Goal: Task Accomplishment & Management: Manage account settings

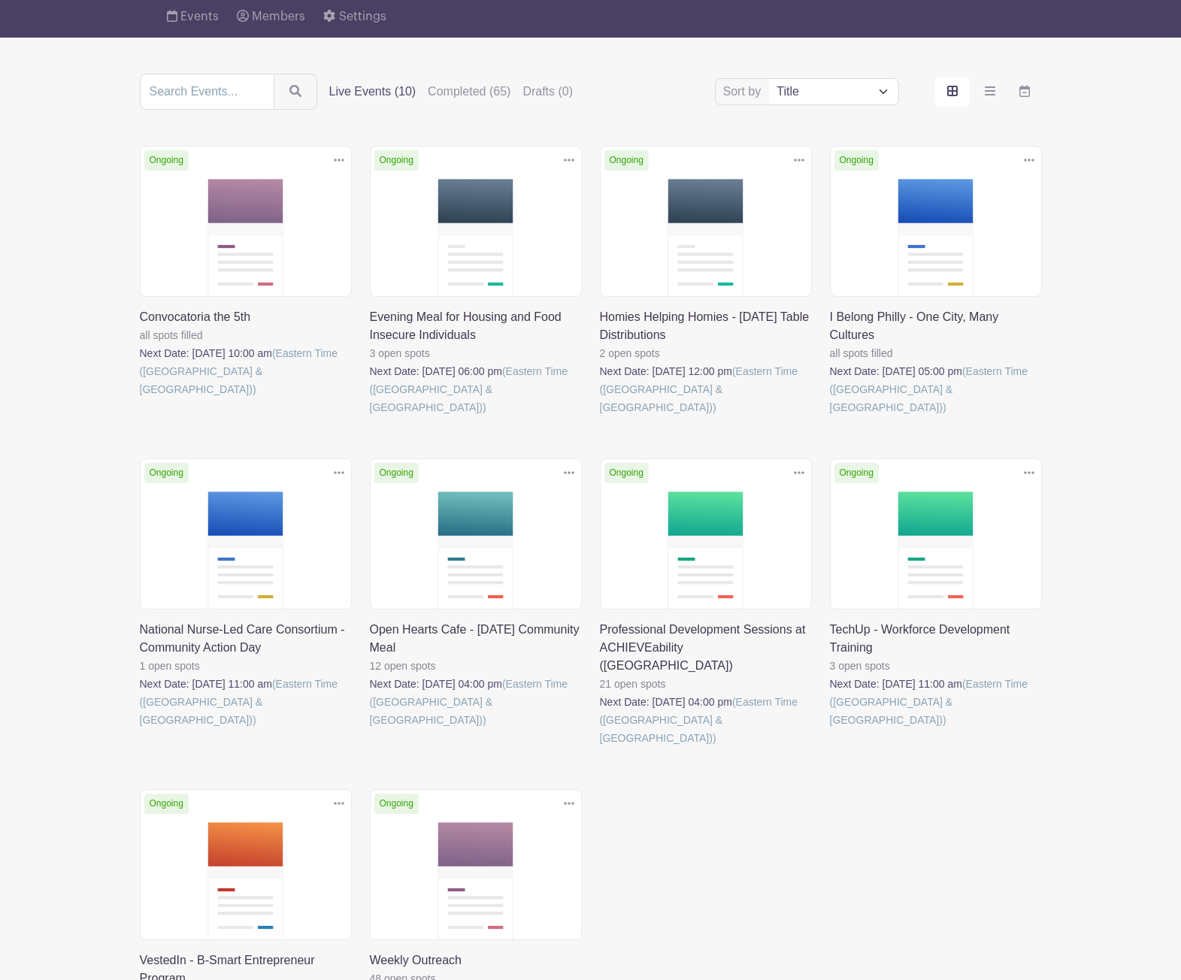
scroll to position [260, 0]
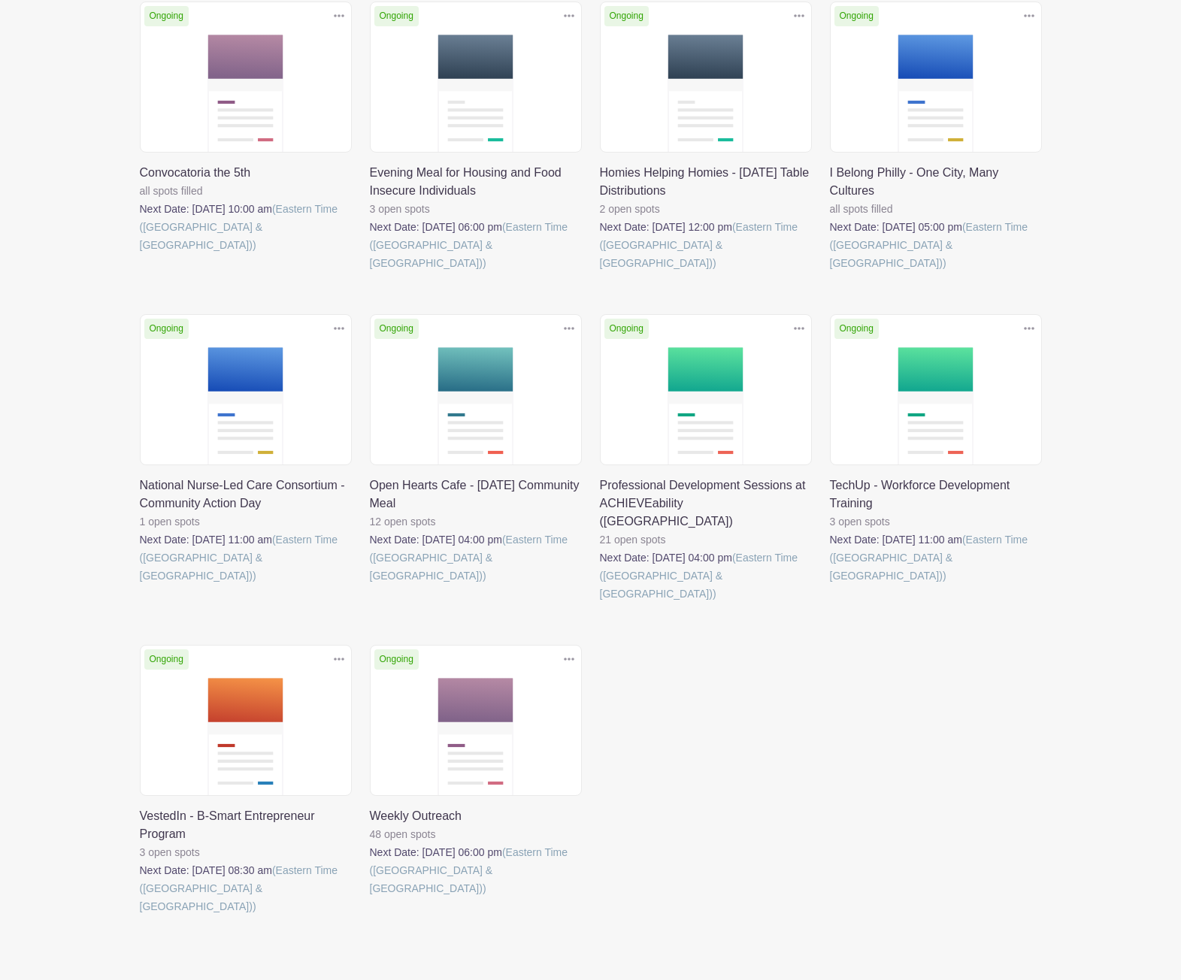
click at [140, 916] on link at bounding box center [140, 916] width 0 height 0
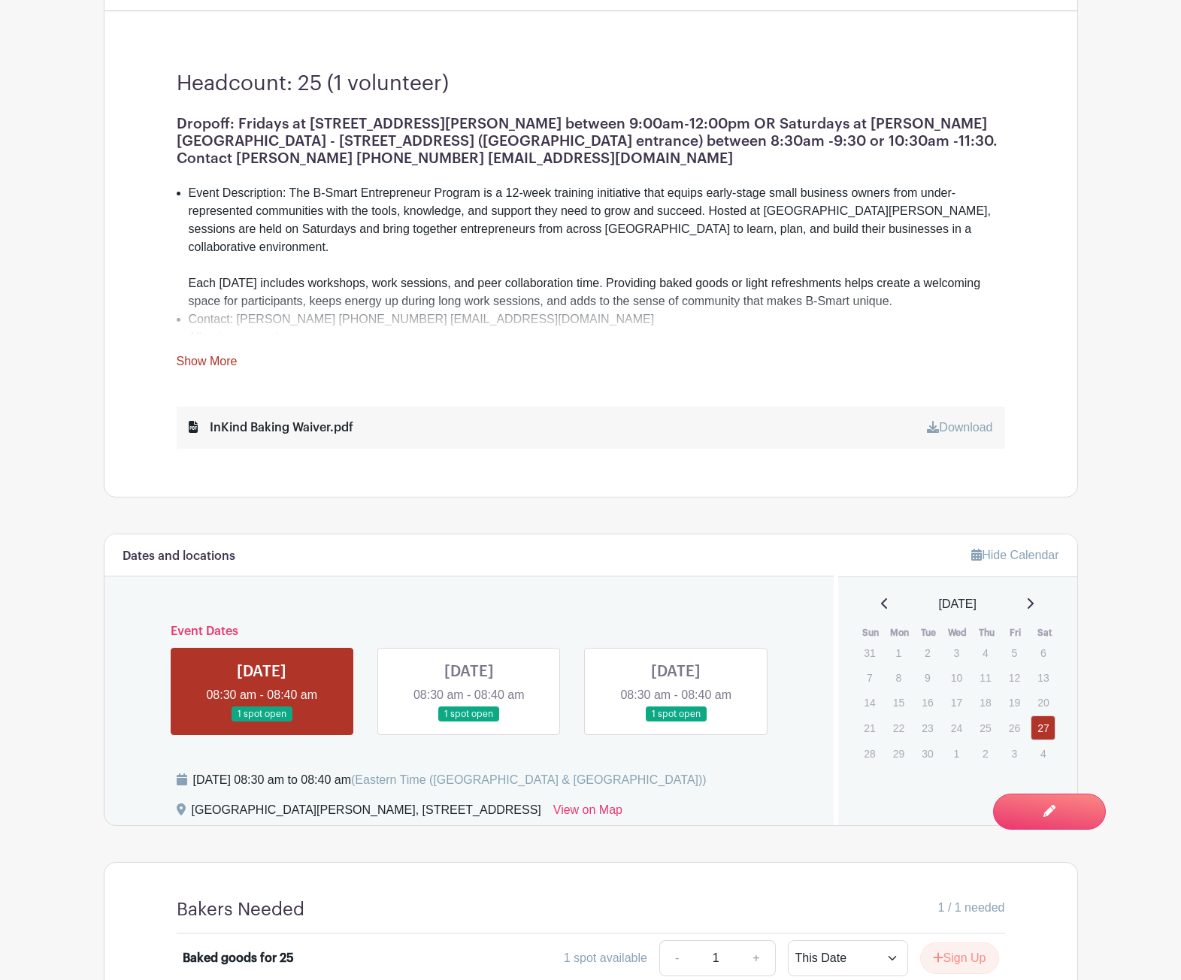
scroll to position [465, 0]
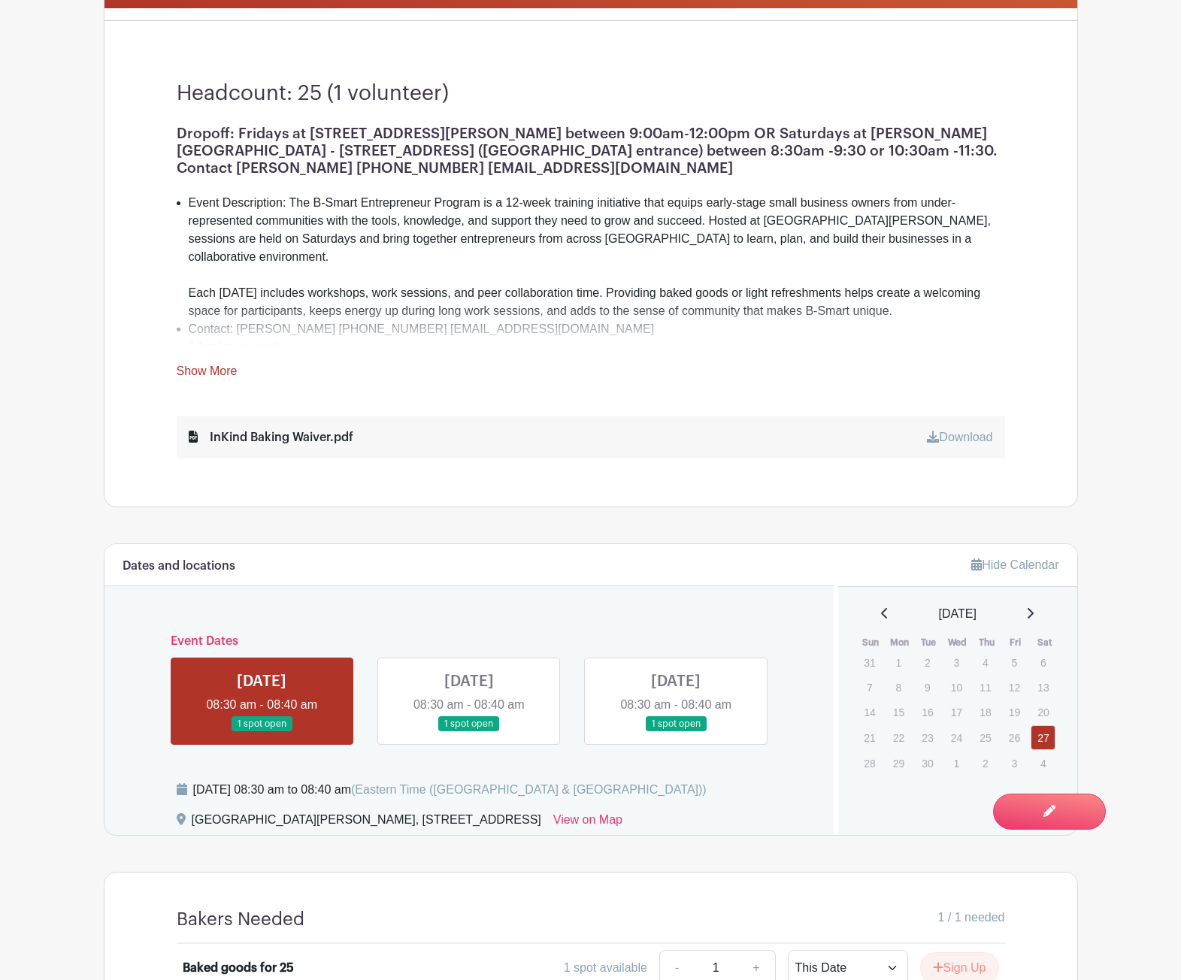
click at [204, 369] on link "Show More" at bounding box center [207, 374] width 61 height 19
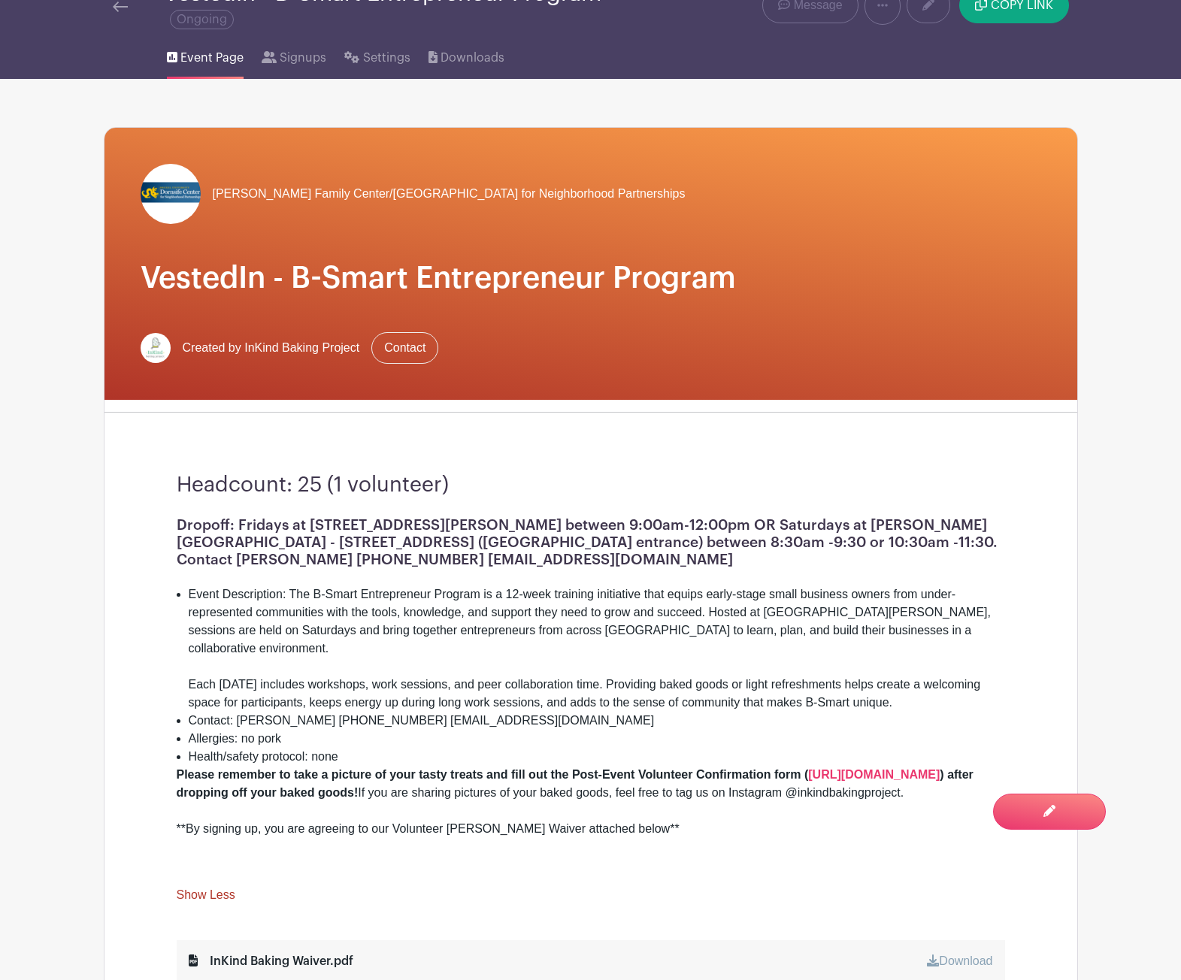
scroll to position [0, 0]
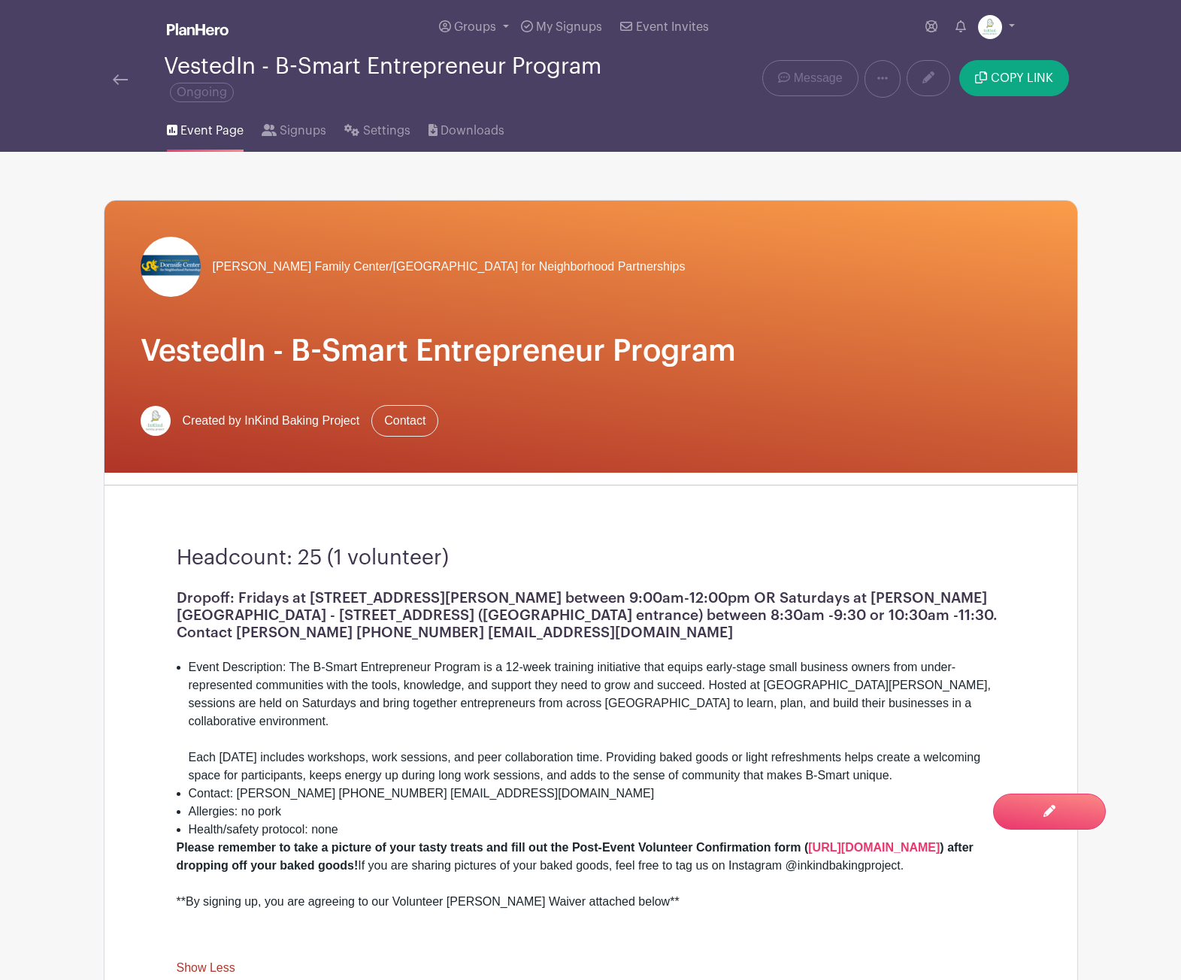
click at [118, 82] on img at bounding box center [120, 79] width 15 height 11
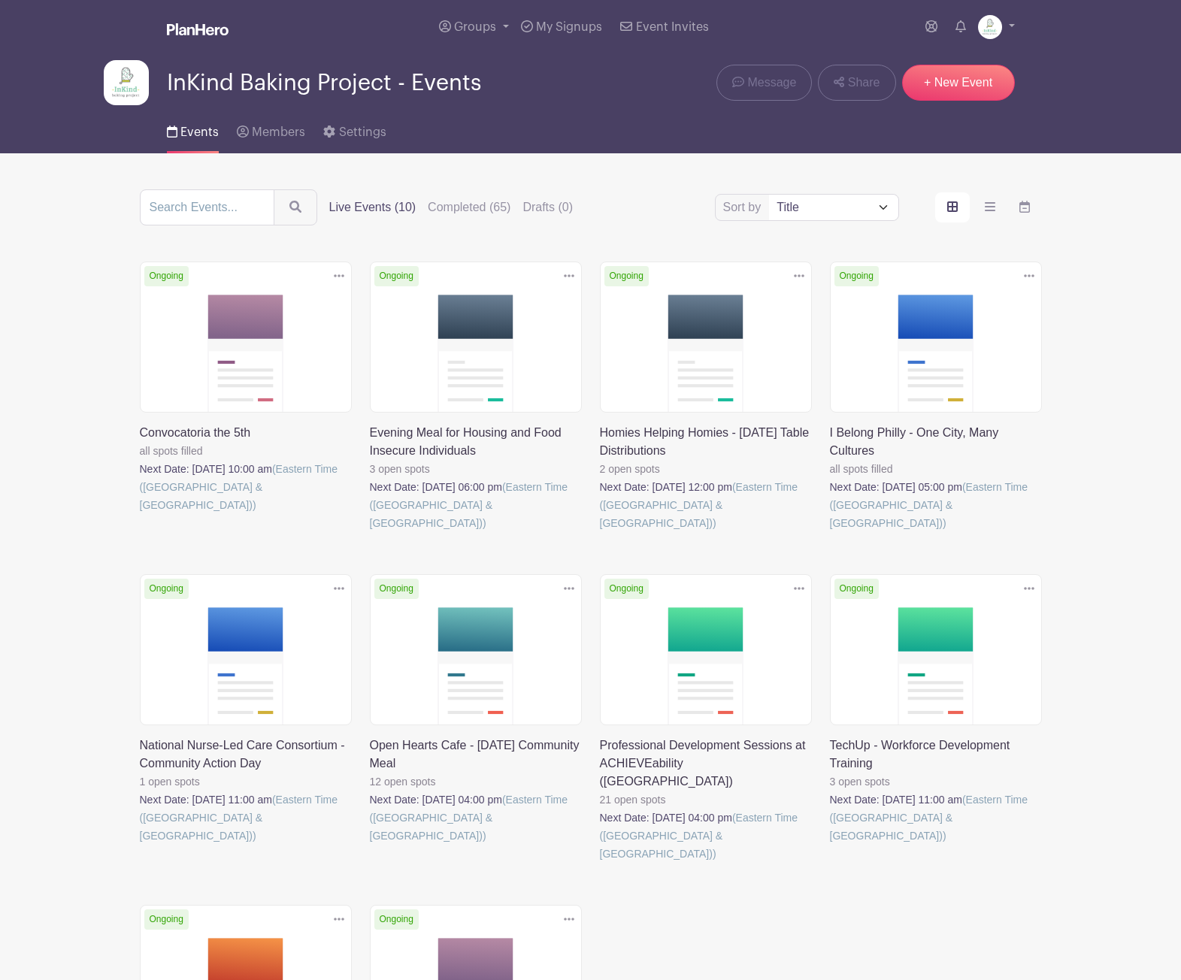
click at [370, 532] on link at bounding box center [370, 532] width 0 height 0
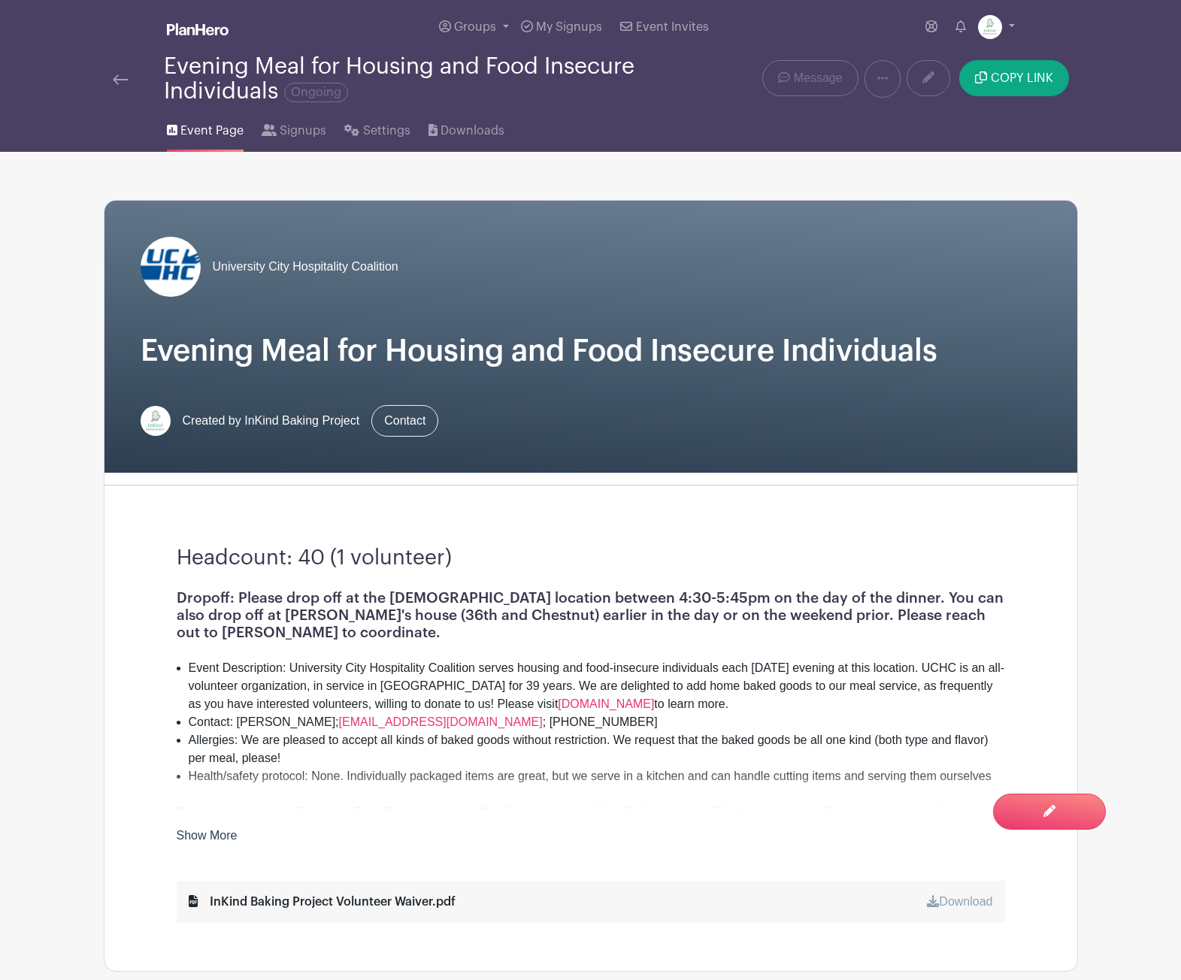
click at [117, 81] on img at bounding box center [120, 79] width 15 height 11
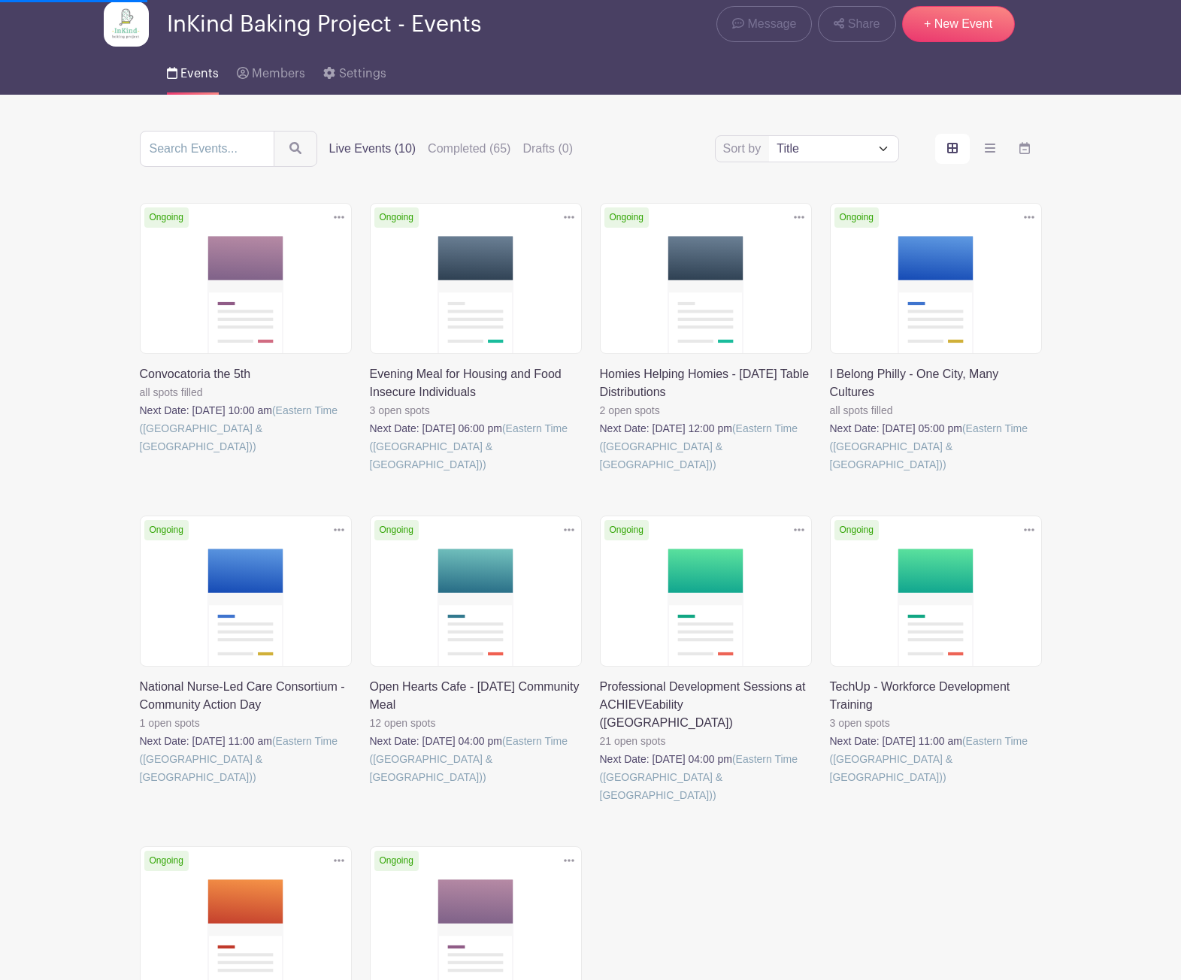
scroll to position [213, 0]
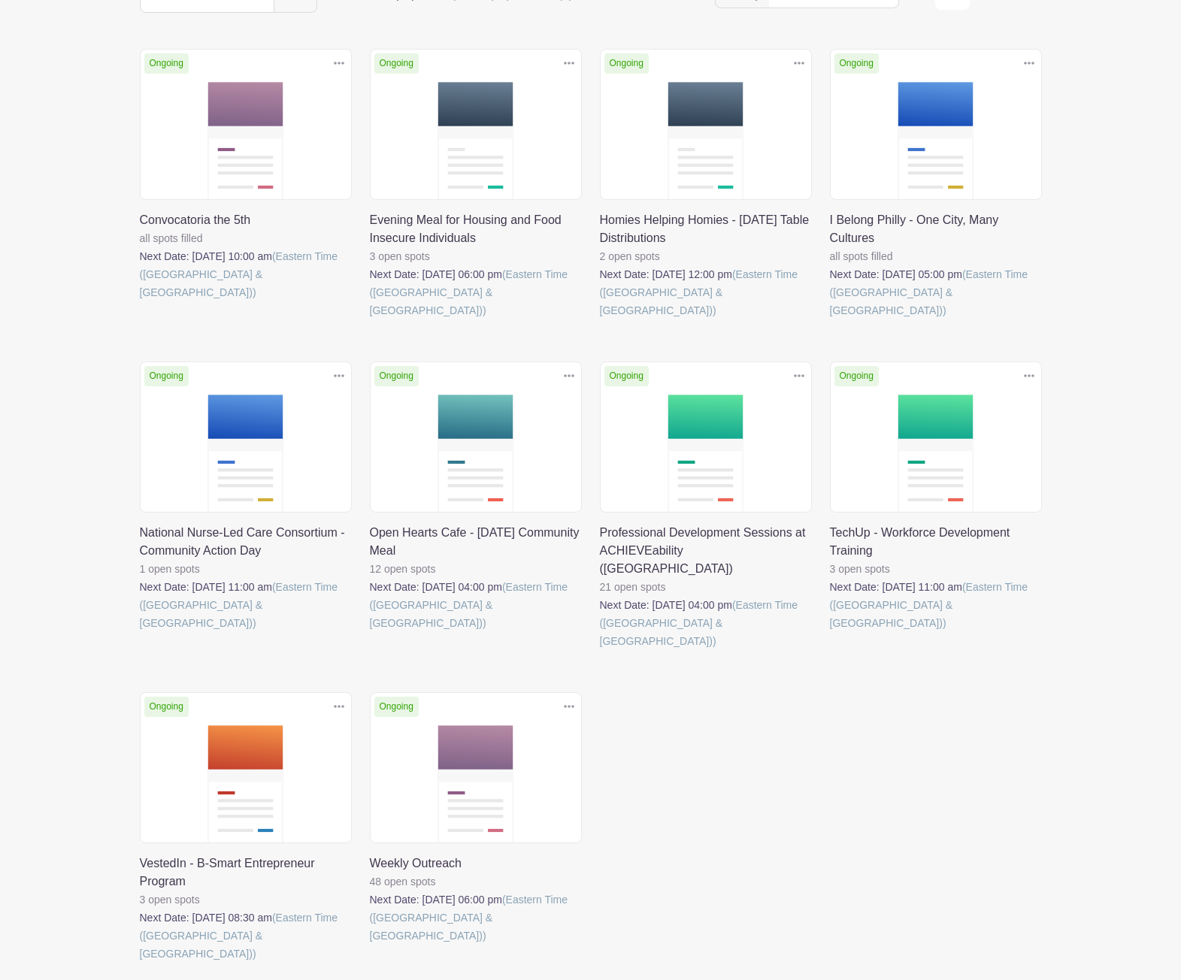
click at [140, 632] on link at bounding box center [140, 632] width 0 height 0
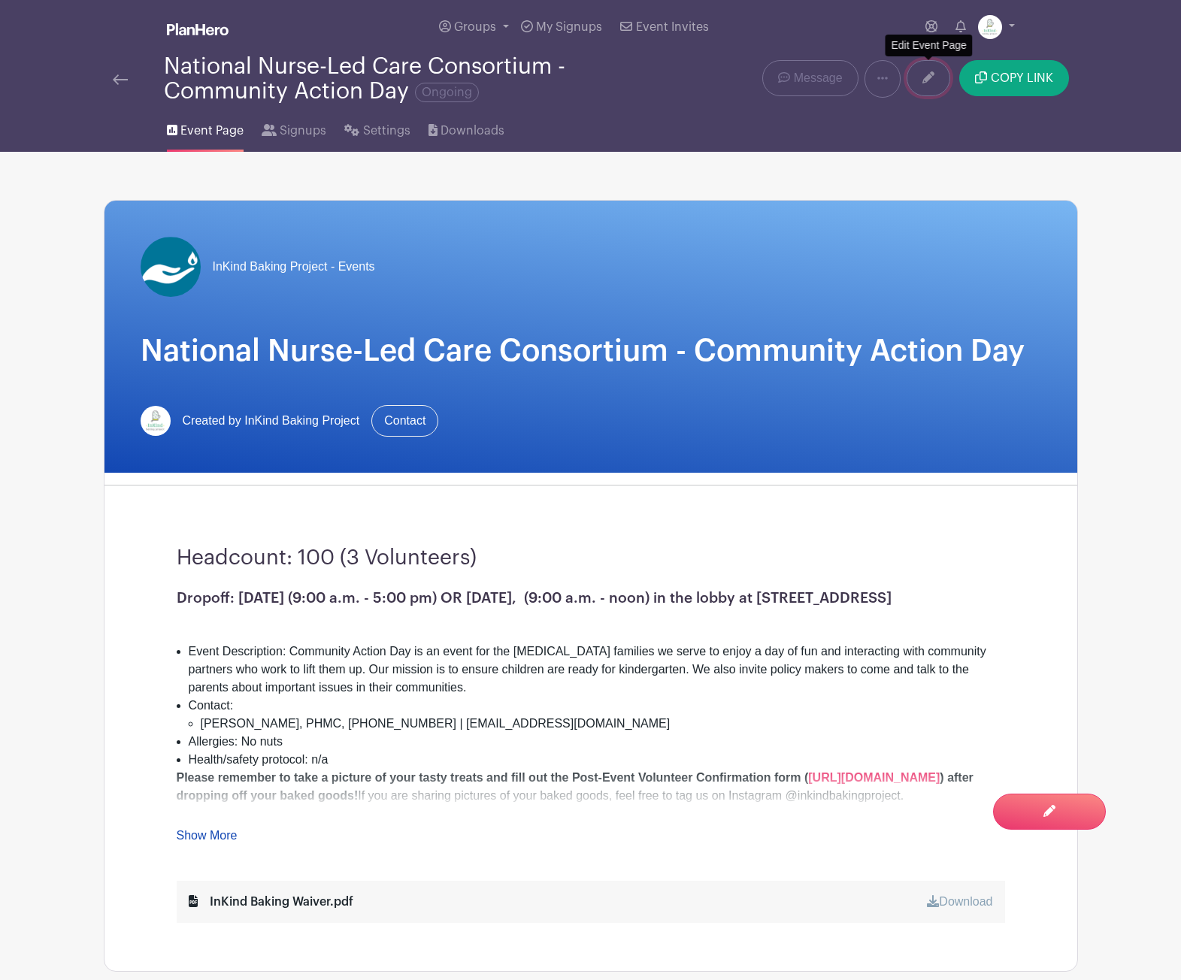
click at [931, 80] on icon at bounding box center [928, 77] width 12 height 12
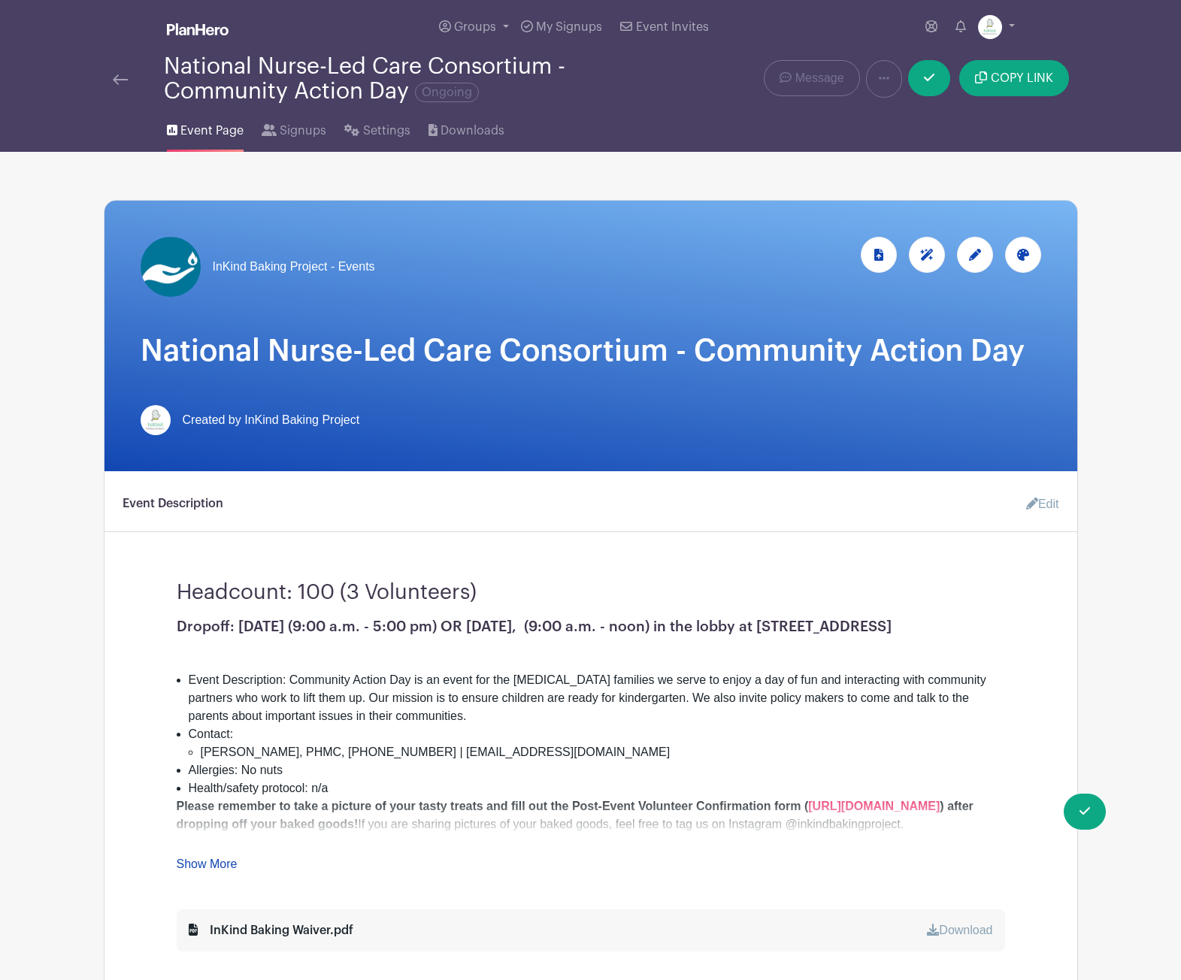
click at [979, 256] on icon at bounding box center [975, 255] width 12 height 12
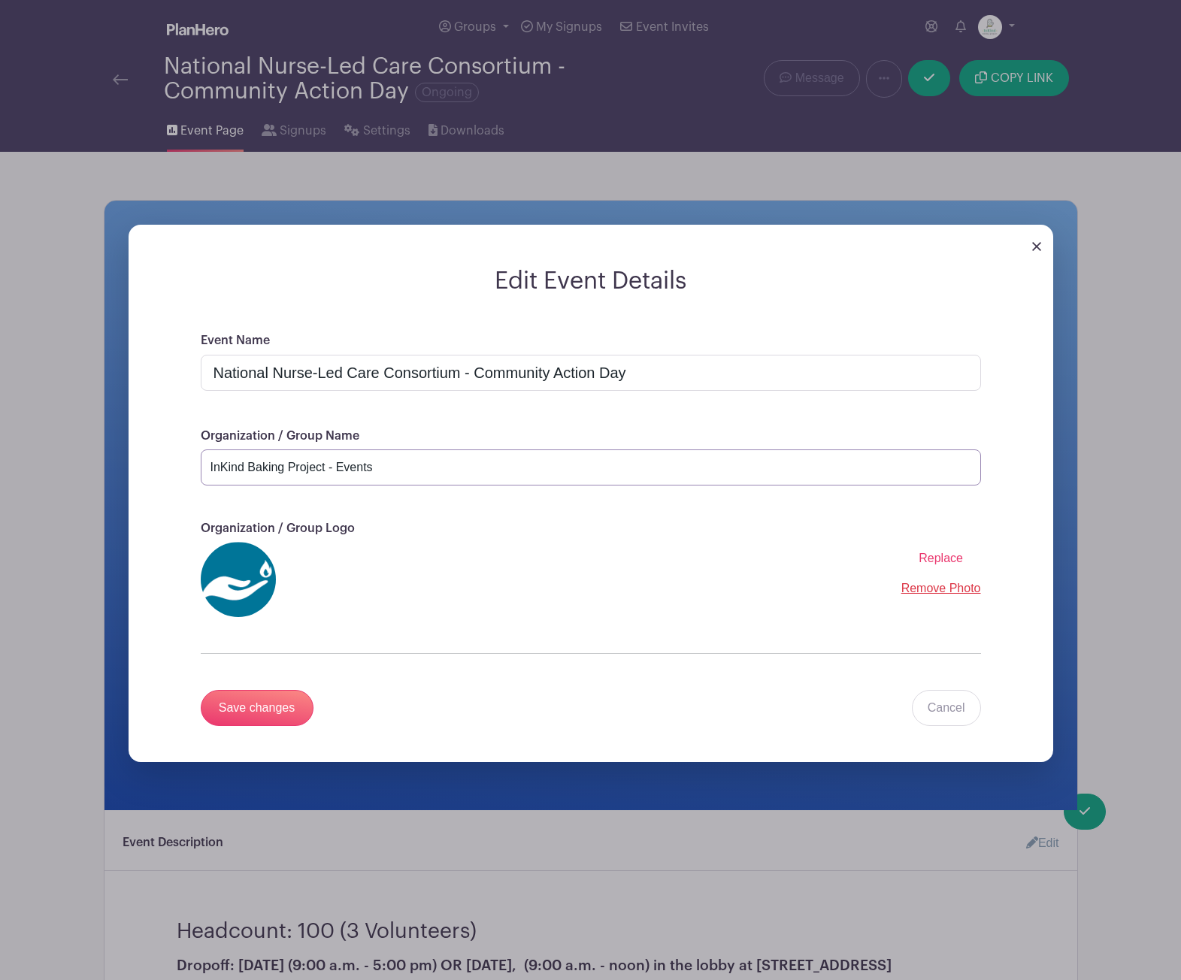
click at [404, 460] on input "InKind Baking Project - Events" at bounding box center [591, 468] width 780 height 36
type input "National Nurse-Led Care Consortium"
drag, startPoint x: 477, startPoint y: 375, endPoint x: 183, endPoint y: 373, distance: 294.7
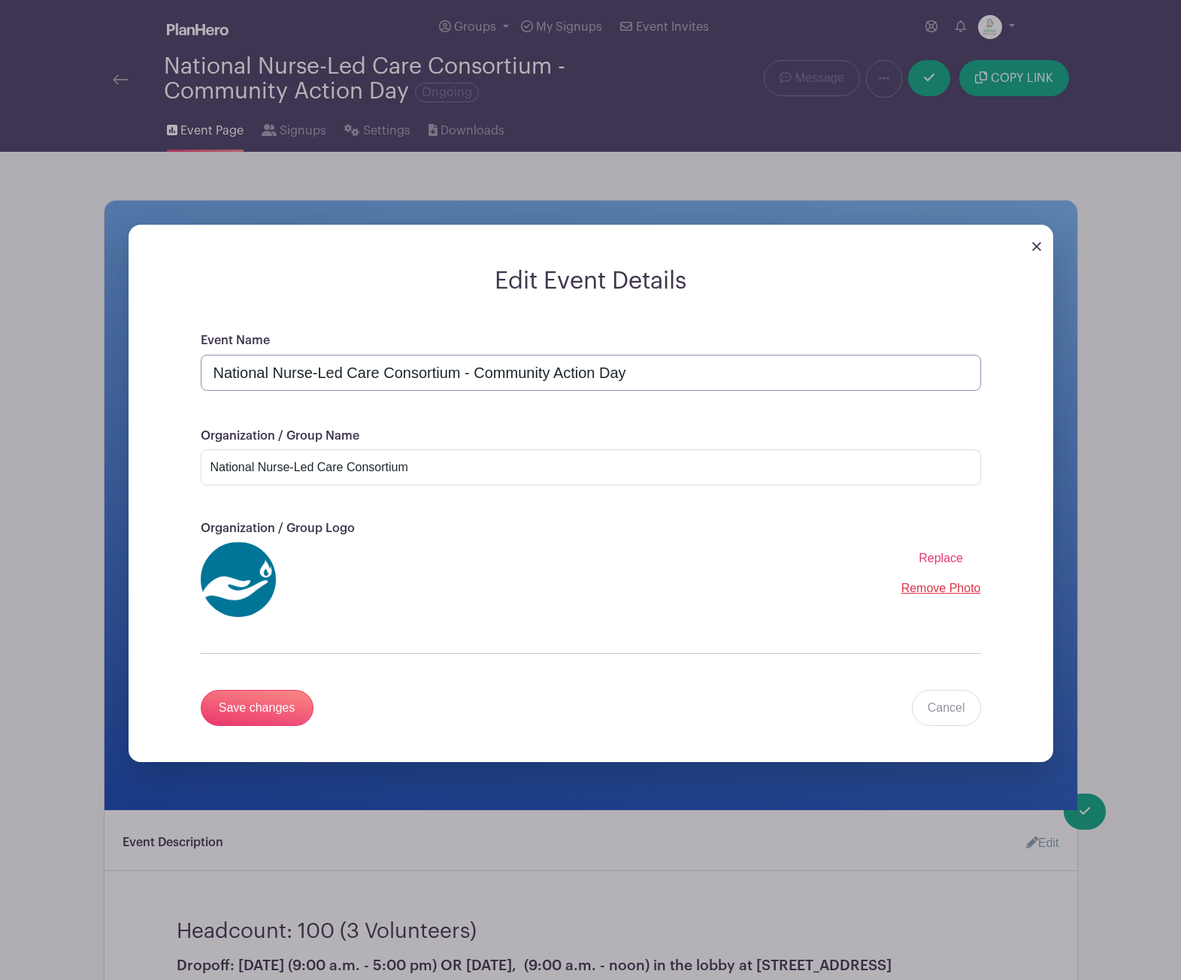
click at [183, 373] on div "Event Name National Nurse-Led Care Consortium - Community Action Day Organizati…" at bounding box center [591, 547] width 852 height 431
type input "Community Action Day"
click at [256, 716] on input "Save changes" at bounding box center [257, 708] width 113 height 36
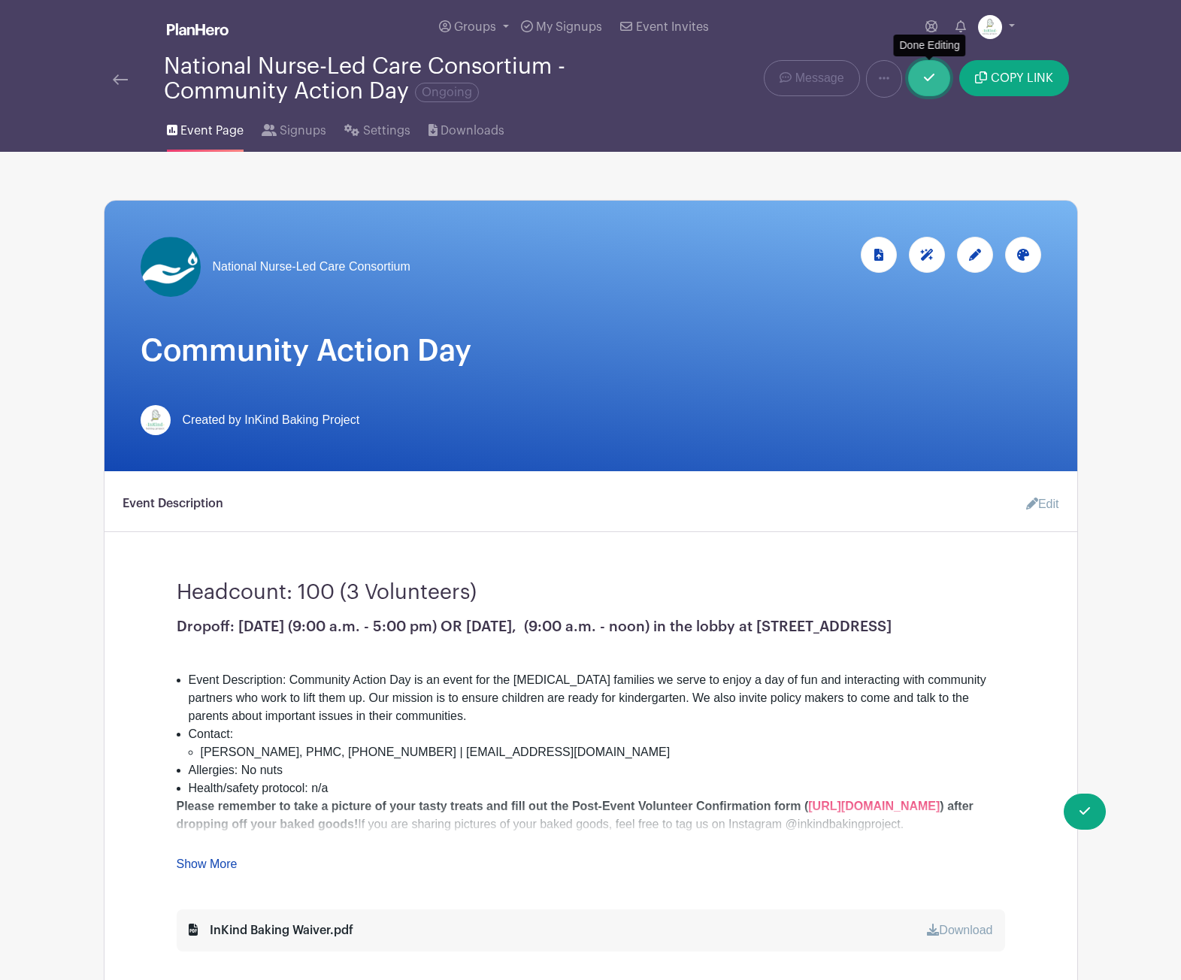
click at [924, 83] on icon at bounding box center [929, 77] width 11 height 12
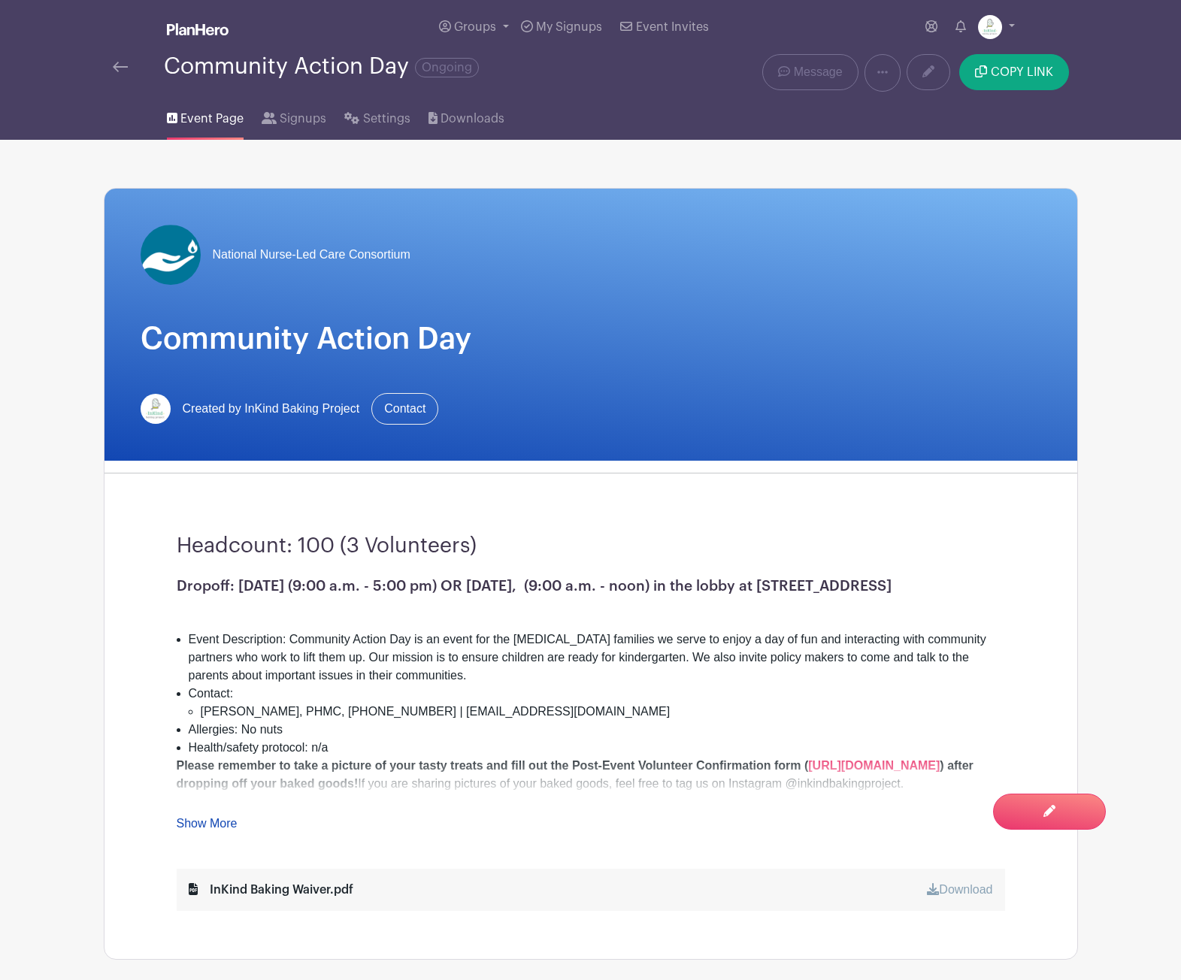
click at [122, 68] on img at bounding box center [120, 67] width 15 height 11
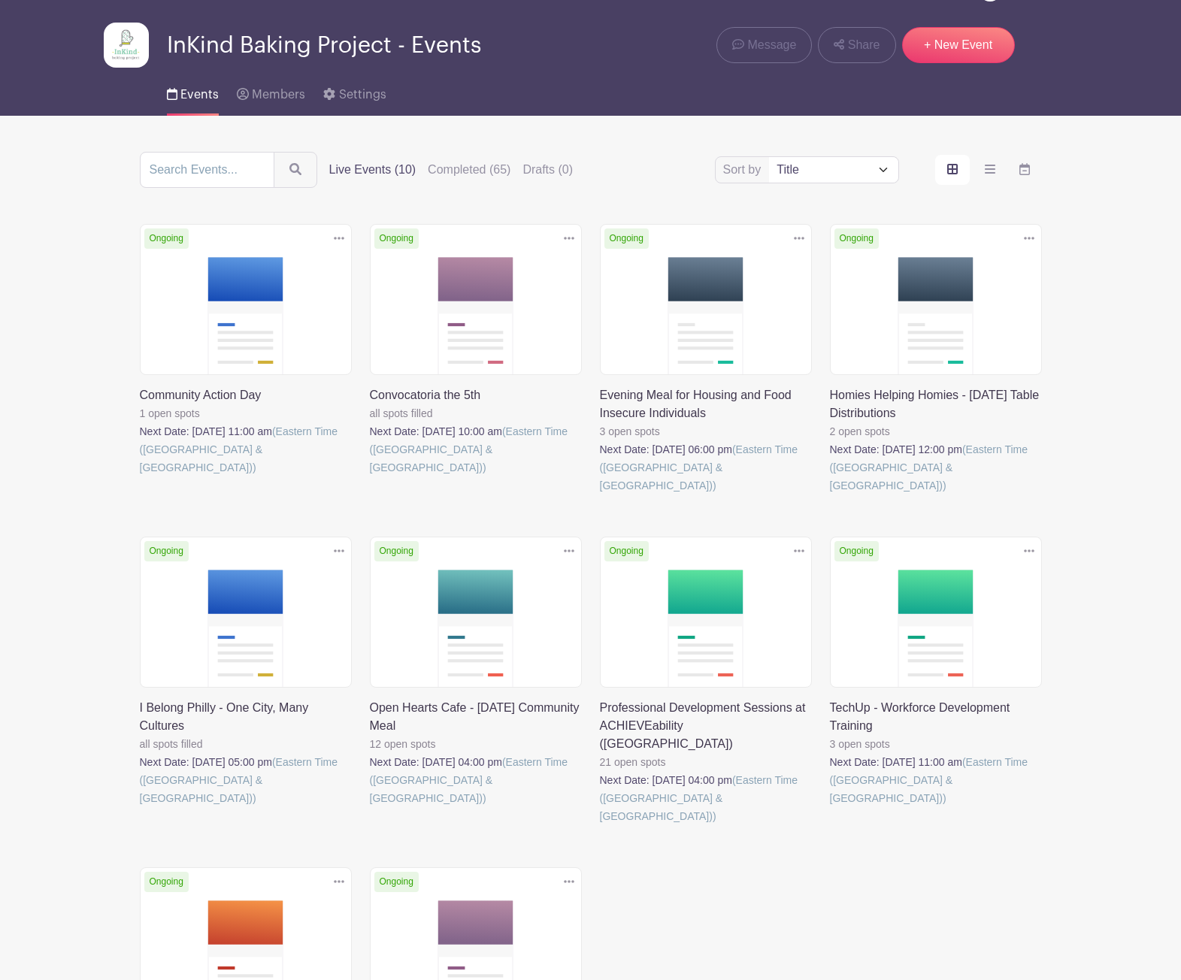
scroll to position [59, 0]
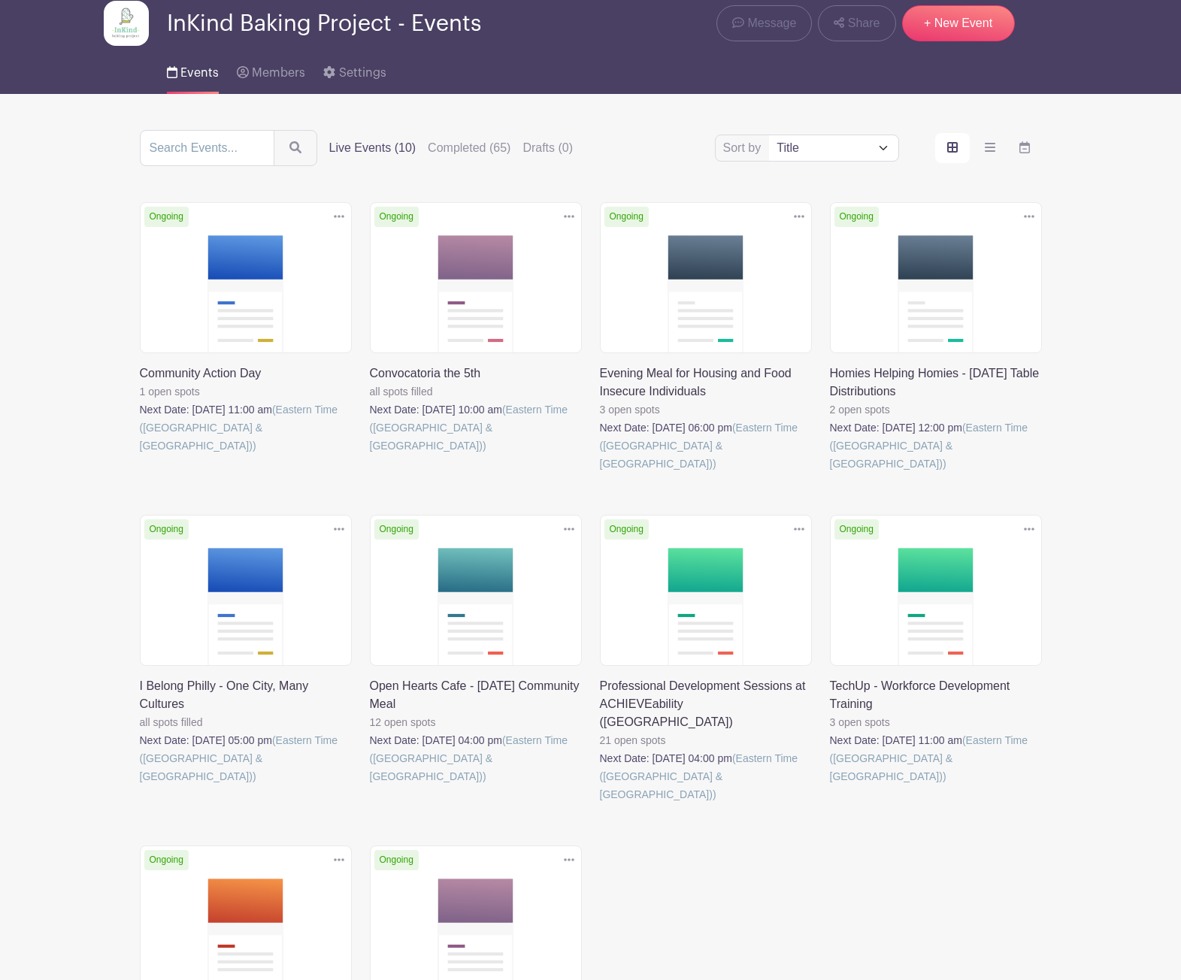
click at [140, 455] on link at bounding box center [140, 455] width 0 height 0
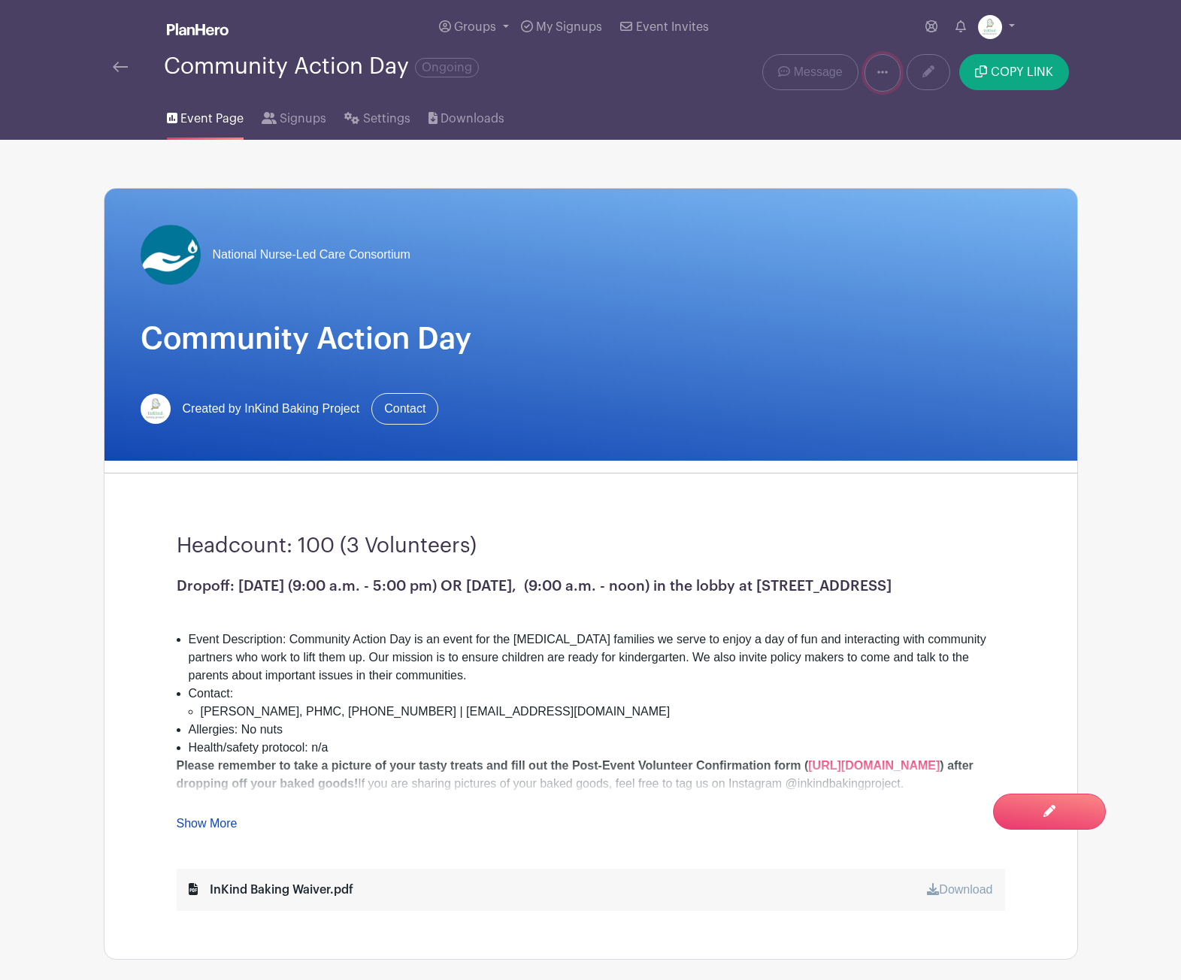
click at [881, 75] on icon at bounding box center [882, 72] width 11 height 12
click at [903, 106] on link "Duplicate" at bounding box center [924, 112] width 119 height 24
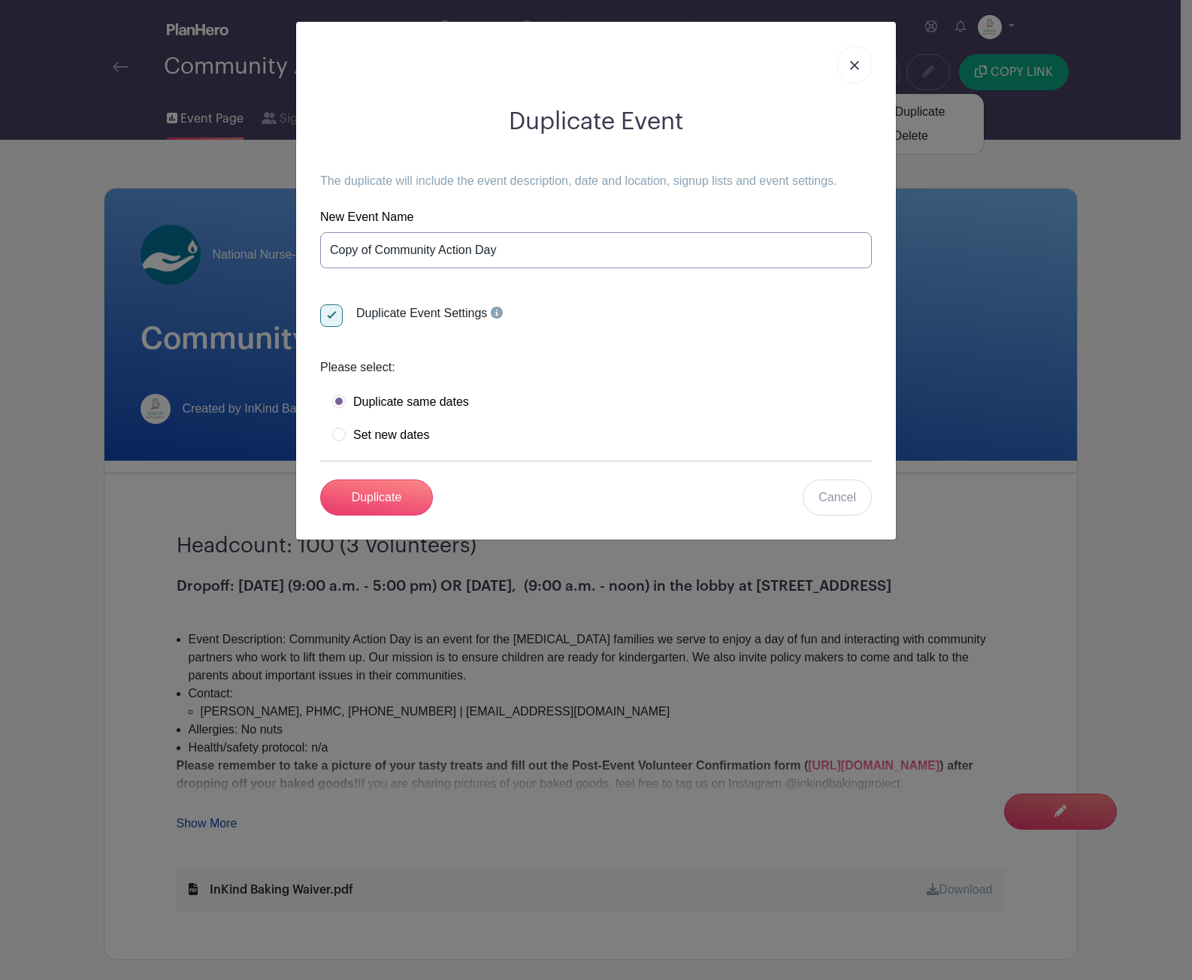
click at [546, 248] on input "Copy of Community Action Day" at bounding box center [596, 250] width 552 height 36
paste input "Supportive Services Fair"
type input "Supportive Services Fair"
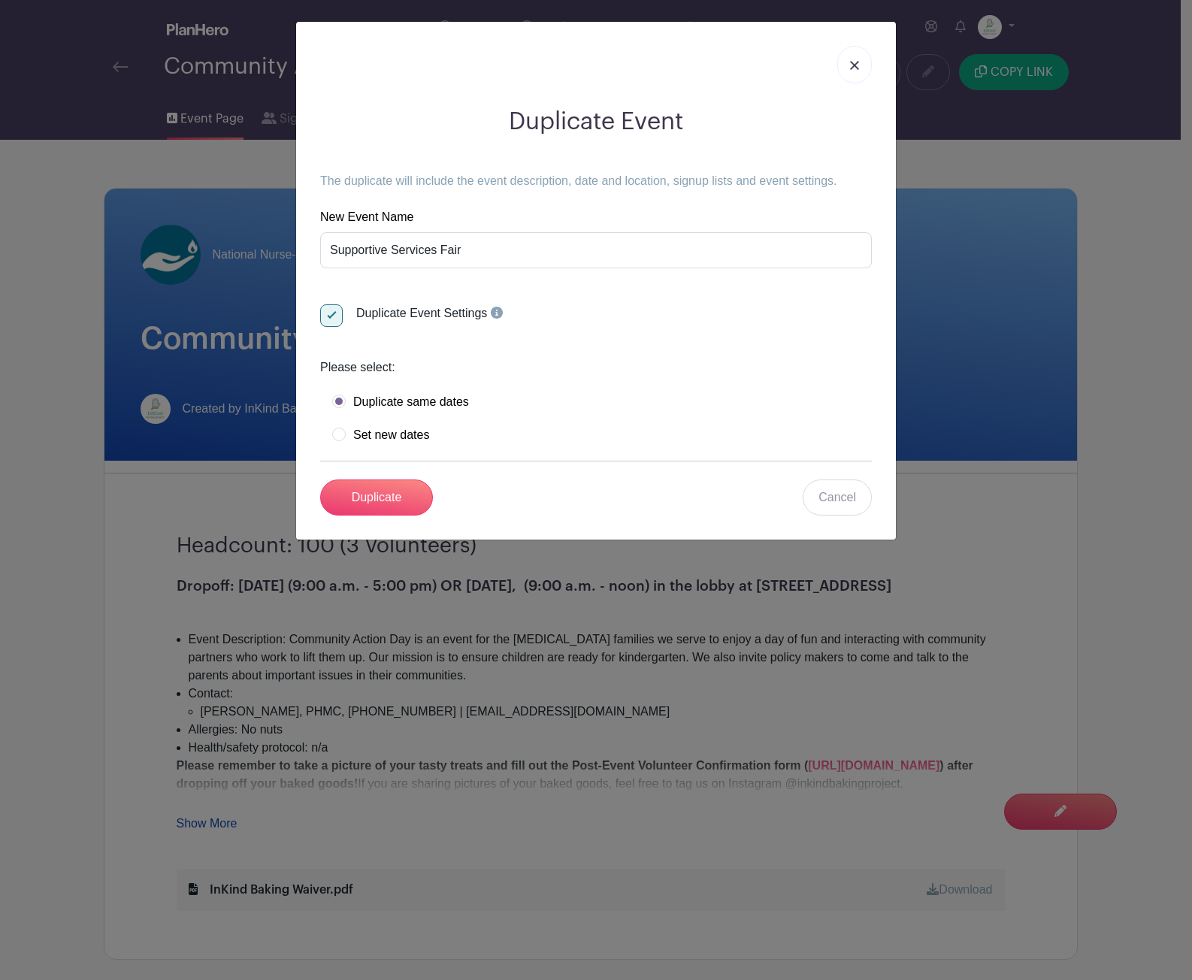
click at [380, 431] on label "Set new dates" at bounding box center [380, 435] width 97 height 15
radio input "true"
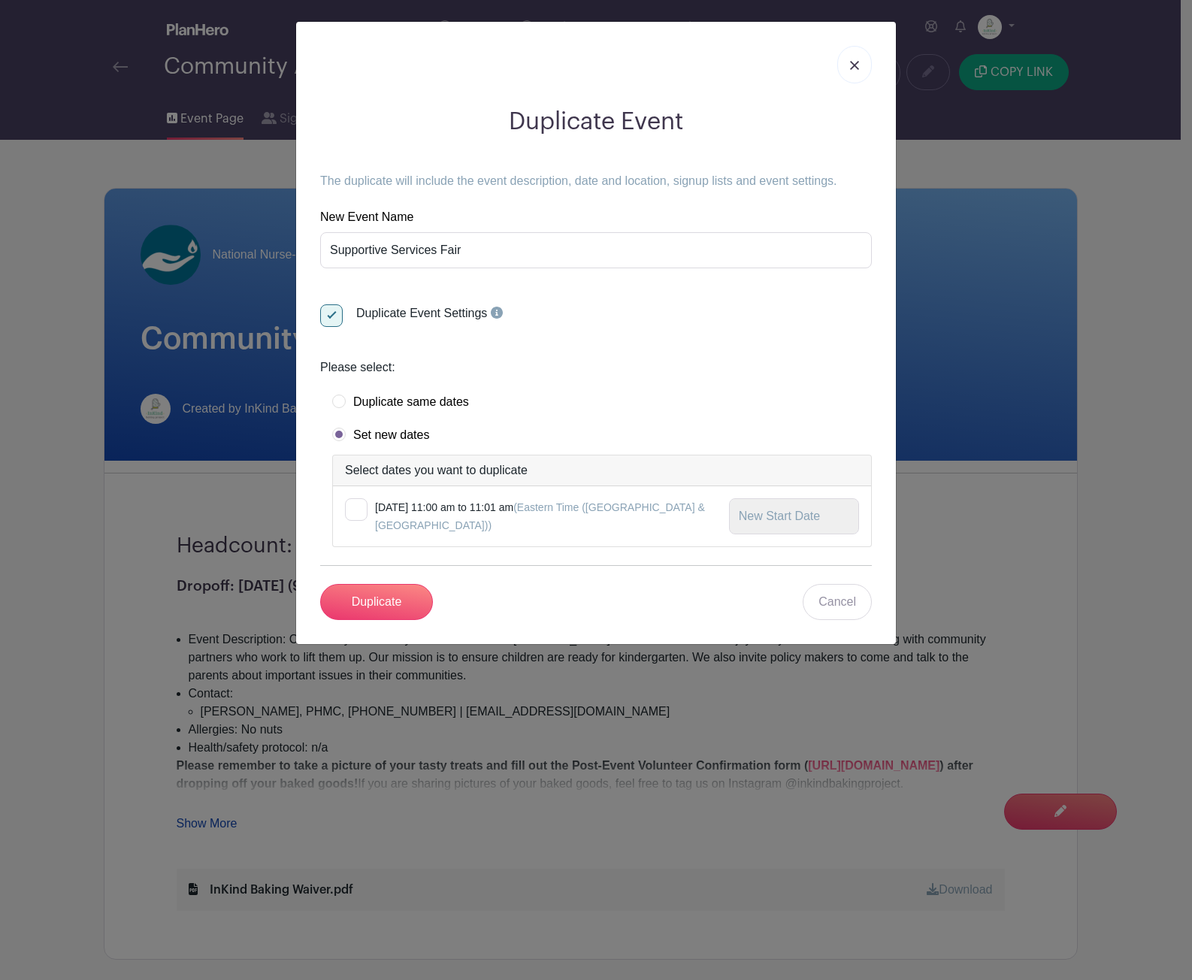
click at [356, 508] on div at bounding box center [356, 509] width 23 height 23
click at [355, 508] on input "checkbox" at bounding box center [350, 503] width 10 height 10
checkbox input "true"
click at [774, 516] on input "text" at bounding box center [794, 516] width 130 height 36
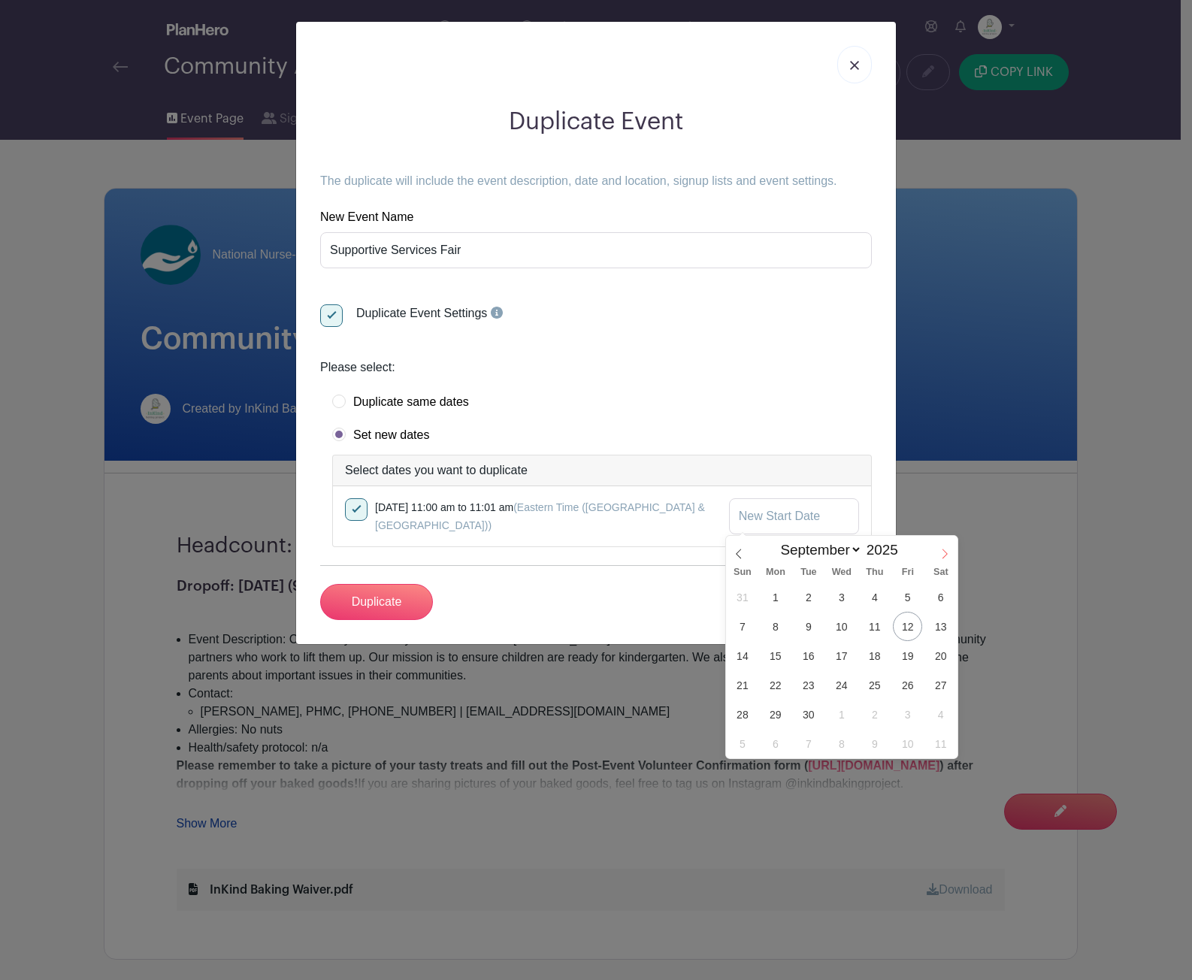
click at [943, 553] on icon at bounding box center [945, 554] width 11 height 11
select select "9"
click at [861, 628] on span "9" at bounding box center [874, 626] width 29 height 29
type input "[DATE]"
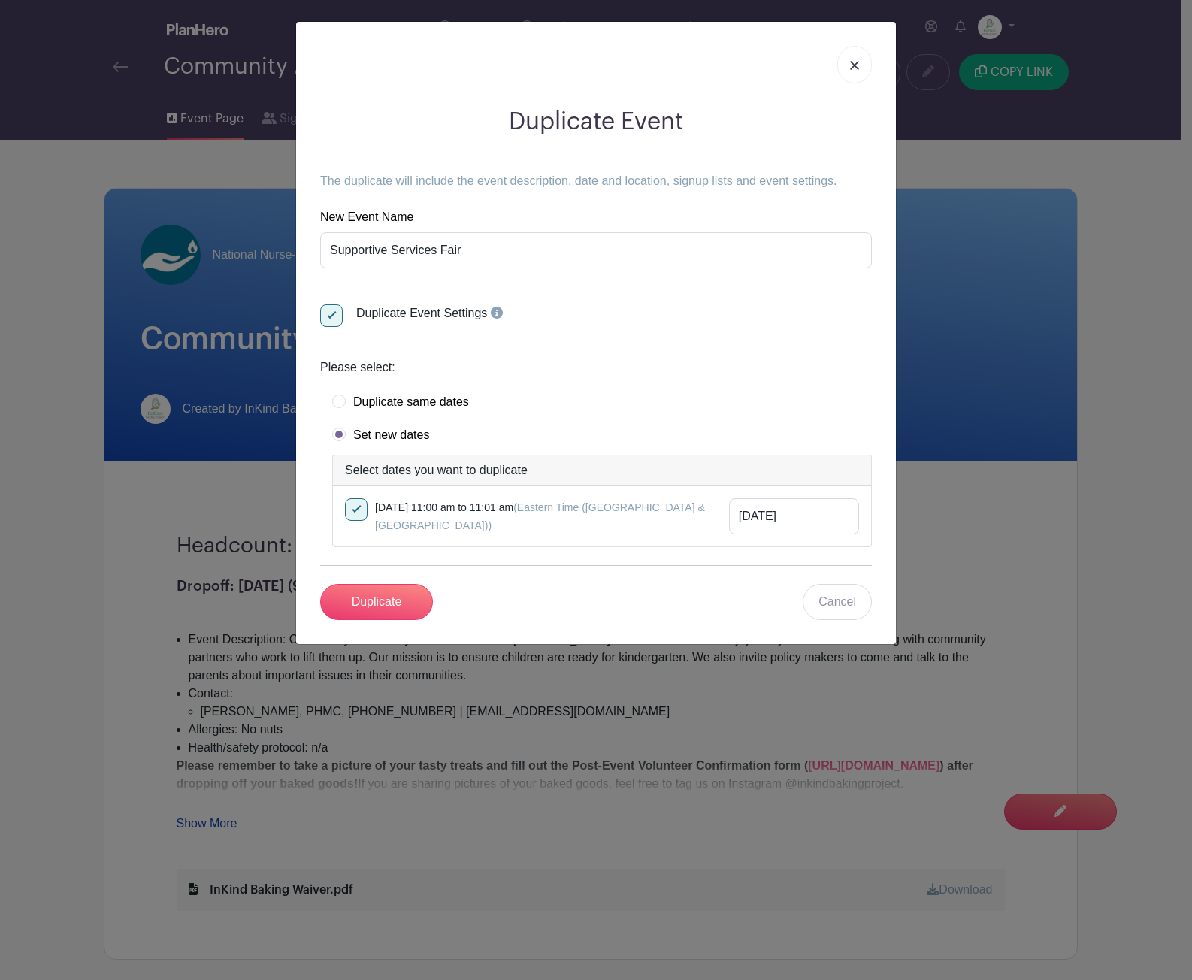
click at [353, 509] on div at bounding box center [356, 509] width 23 height 23
click at [353, 508] on input "checkbox" at bounding box center [350, 503] width 10 height 10
checkbox input "false"
click at [395, 603] on input "Duplicate" at bounding box center [376, 602] width 113 height 36
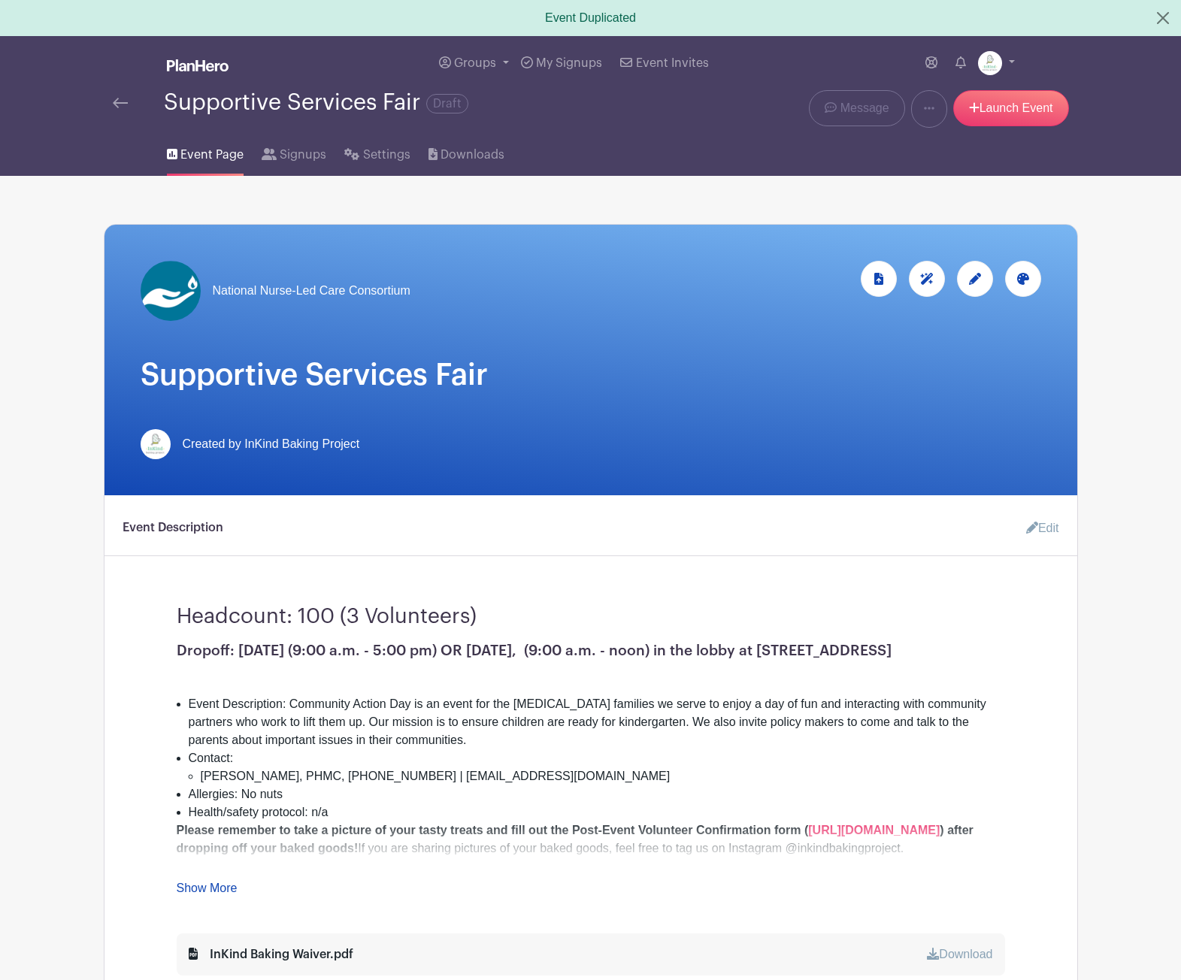
click at [979, 280] on icon at bounding box center [975, 279] width 12 height 12
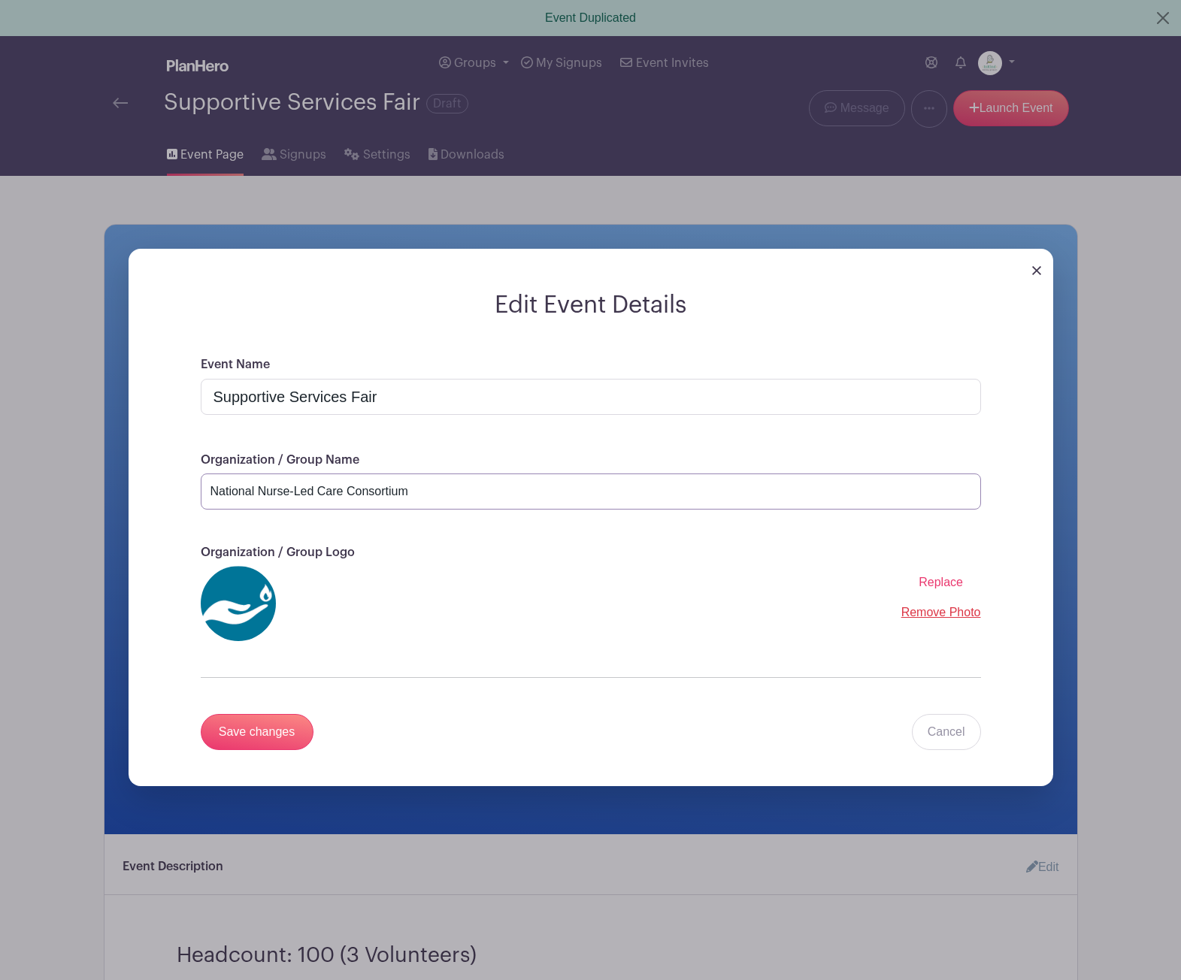
click at [389, 490] on input "National Nurse-Led Care Consortium" at bounding box center [591, 492] width 780 height 36
paste input "The Achieving Reunification Center"
type input "The Achieving Reunification Center"
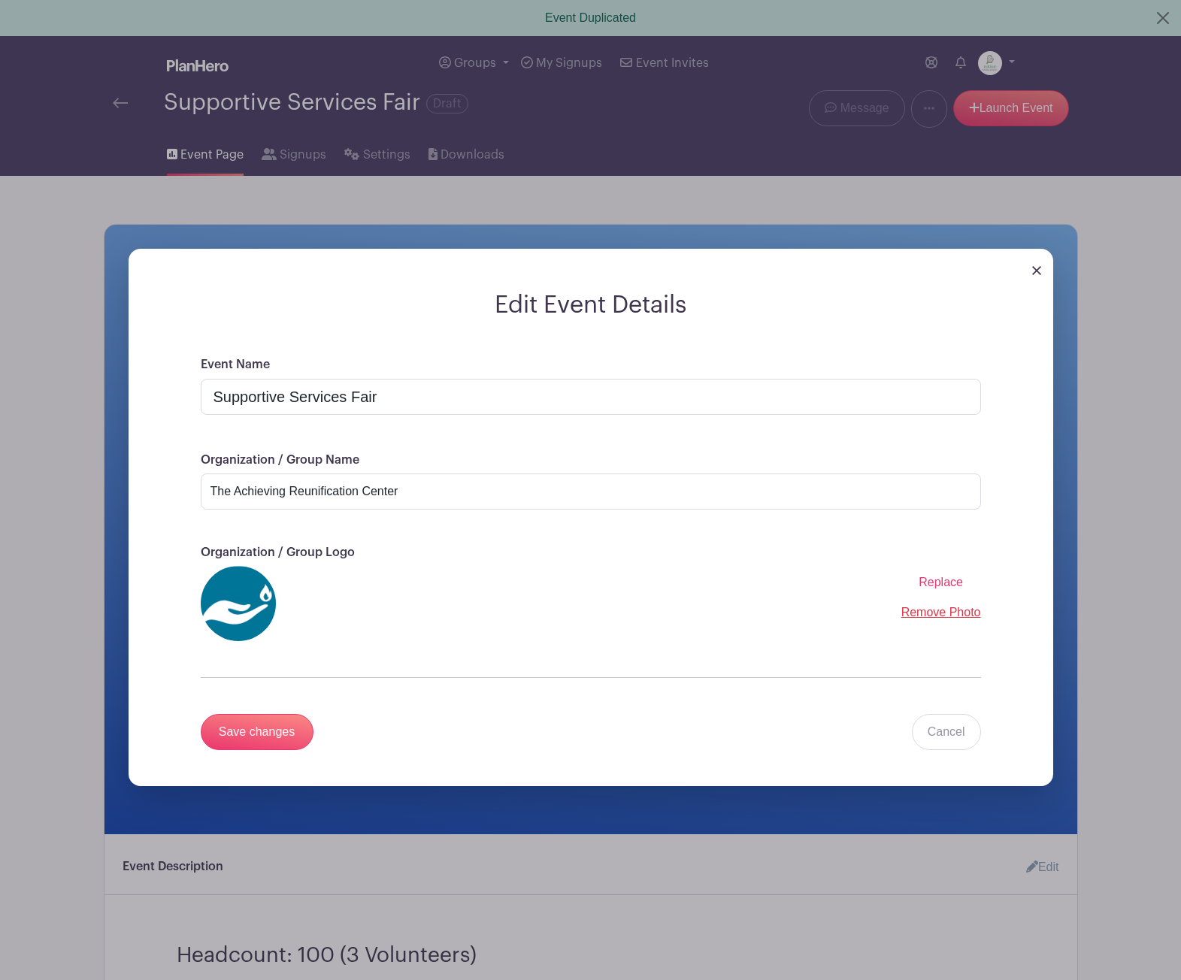
click at [925, 582] on span "Replace" at bounding box center [941, 582] width 44 height 13
click at [0, 0] on input "Replace" at bounding box center [0, 0] width 0 height 0
click at [271, 740] on input "Save changes" at bounding box center [257, 732] width 113 height 36
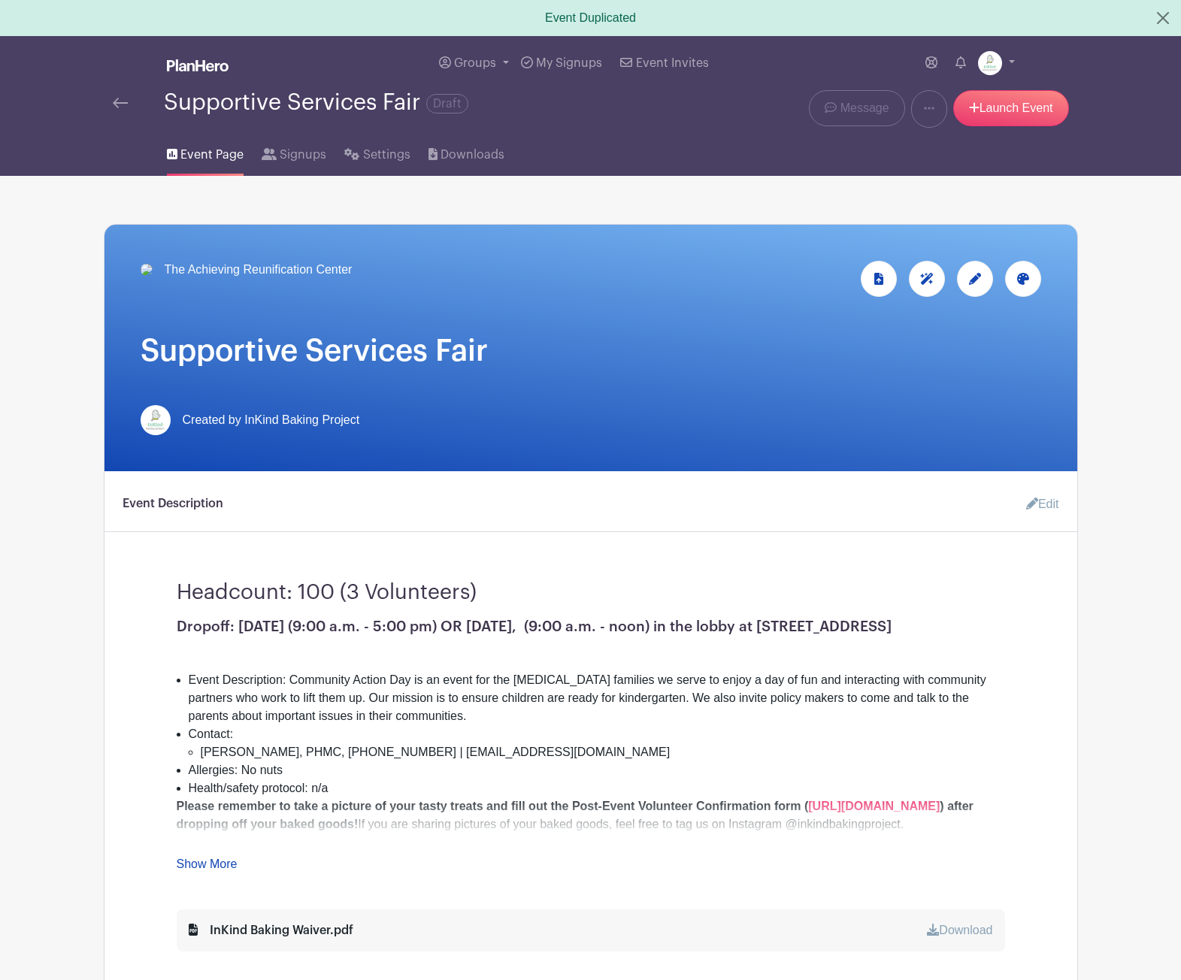
click at [979, 281] on icon at bounding box center [975, 279] width 12 height 12
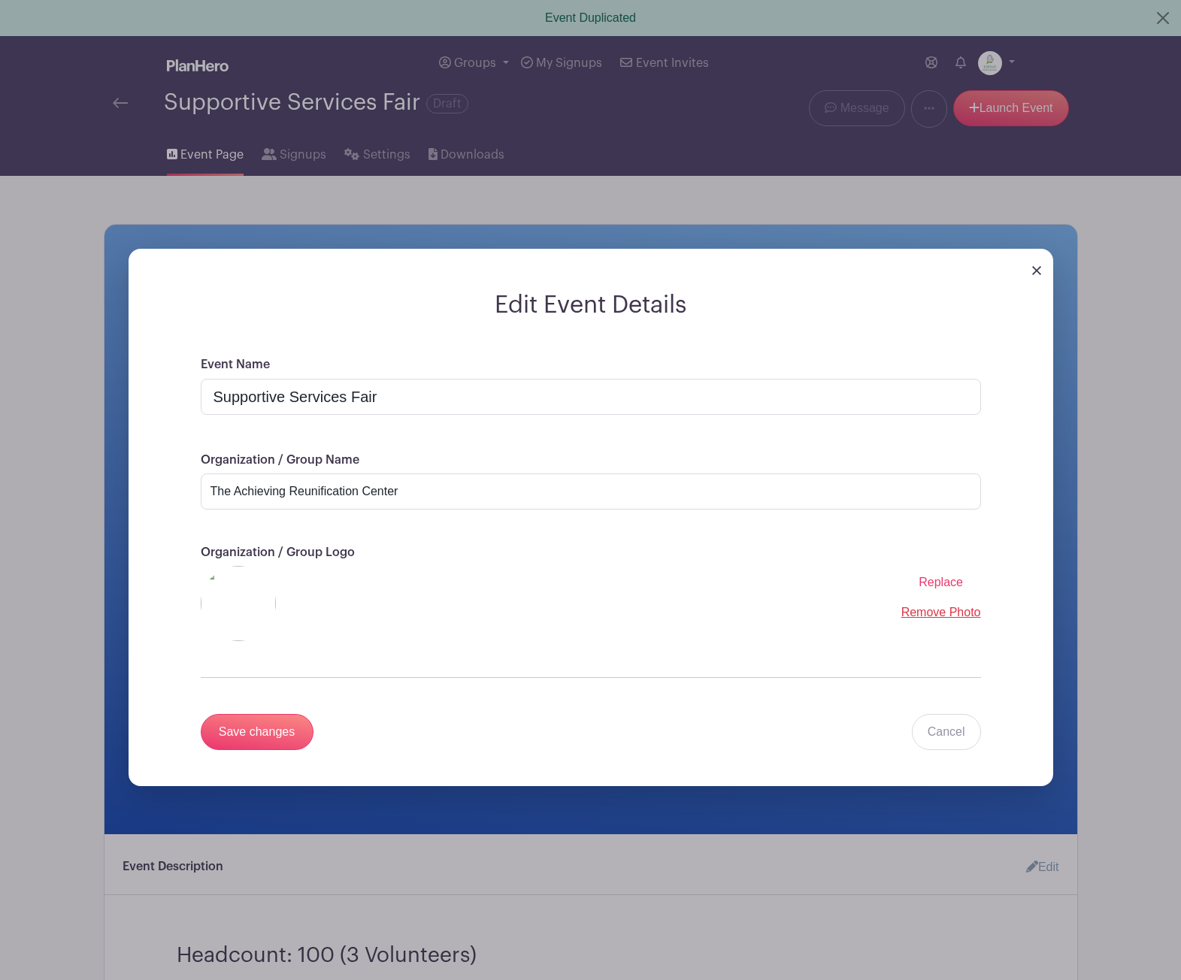
click at [945, 581] on span "Replace" at bounding box center [941, 582] width 44 height 13
click at [0, 0] on input "Replace" at bounding box center [0, 0] width 0 height 0
click at [291, 730] on input "Save changes" at bounding box center [257, 732] width 113 height 36
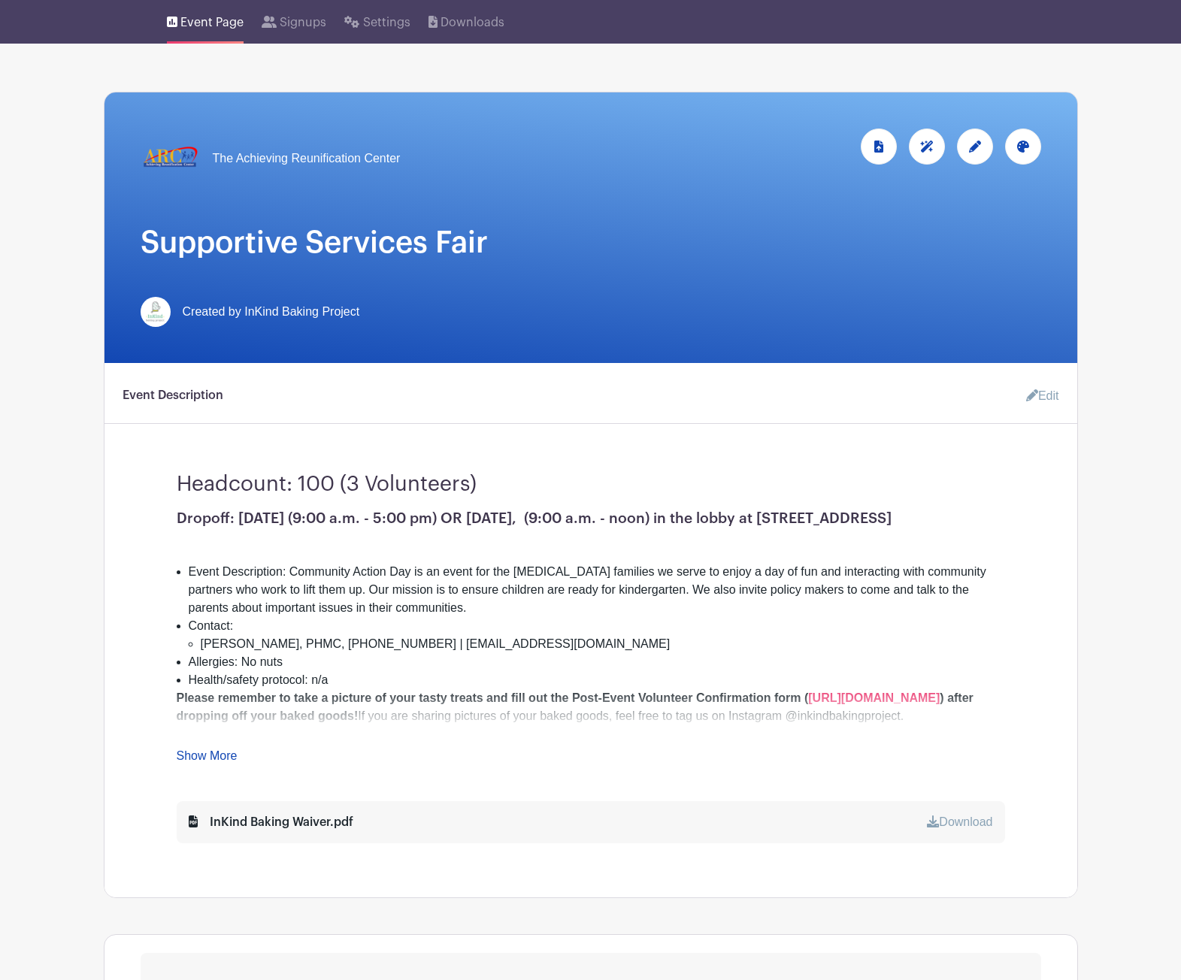
scroll to position [142, 0]
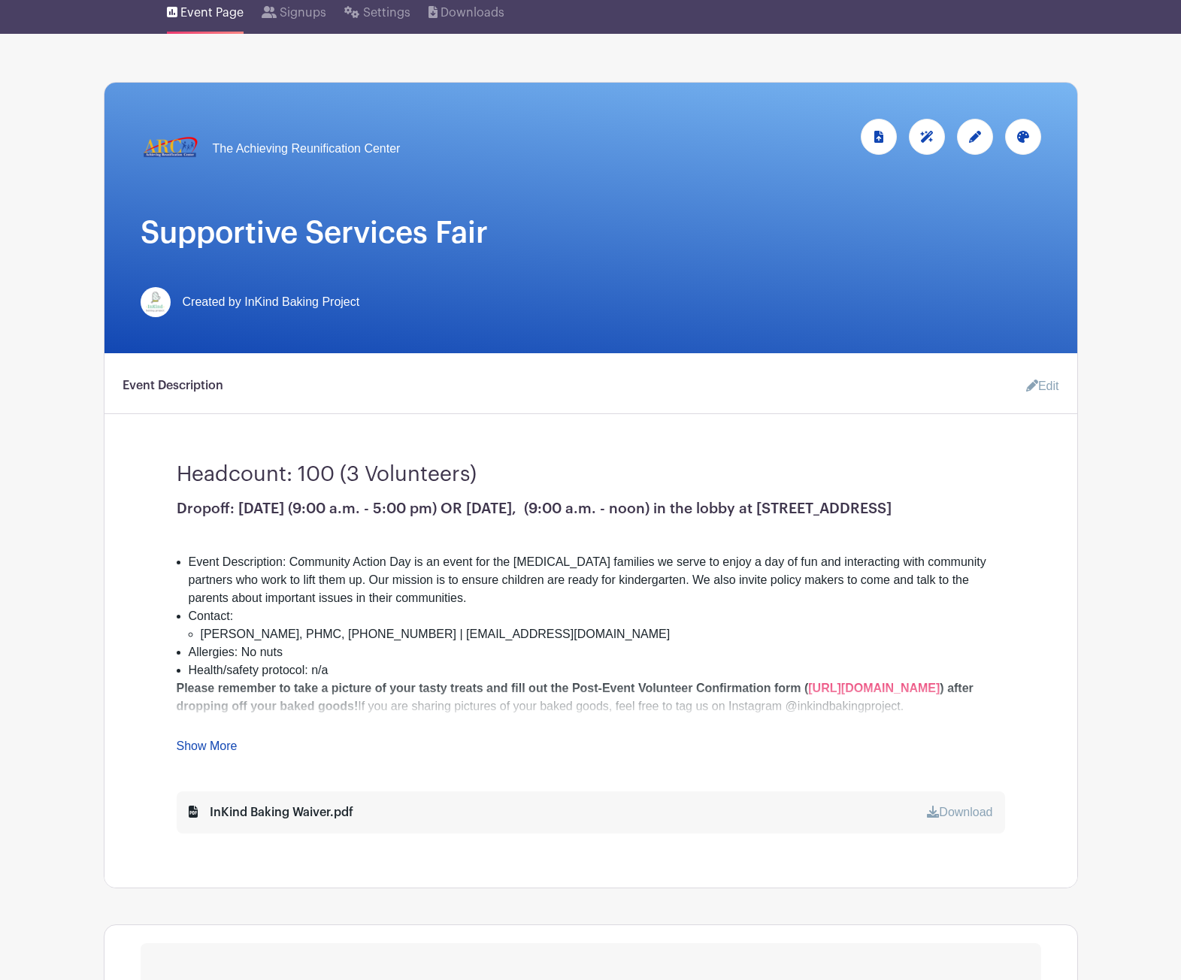
click at [1042, 383] on link "Edit" at bounding box center [1036, 386] width 45 height 30
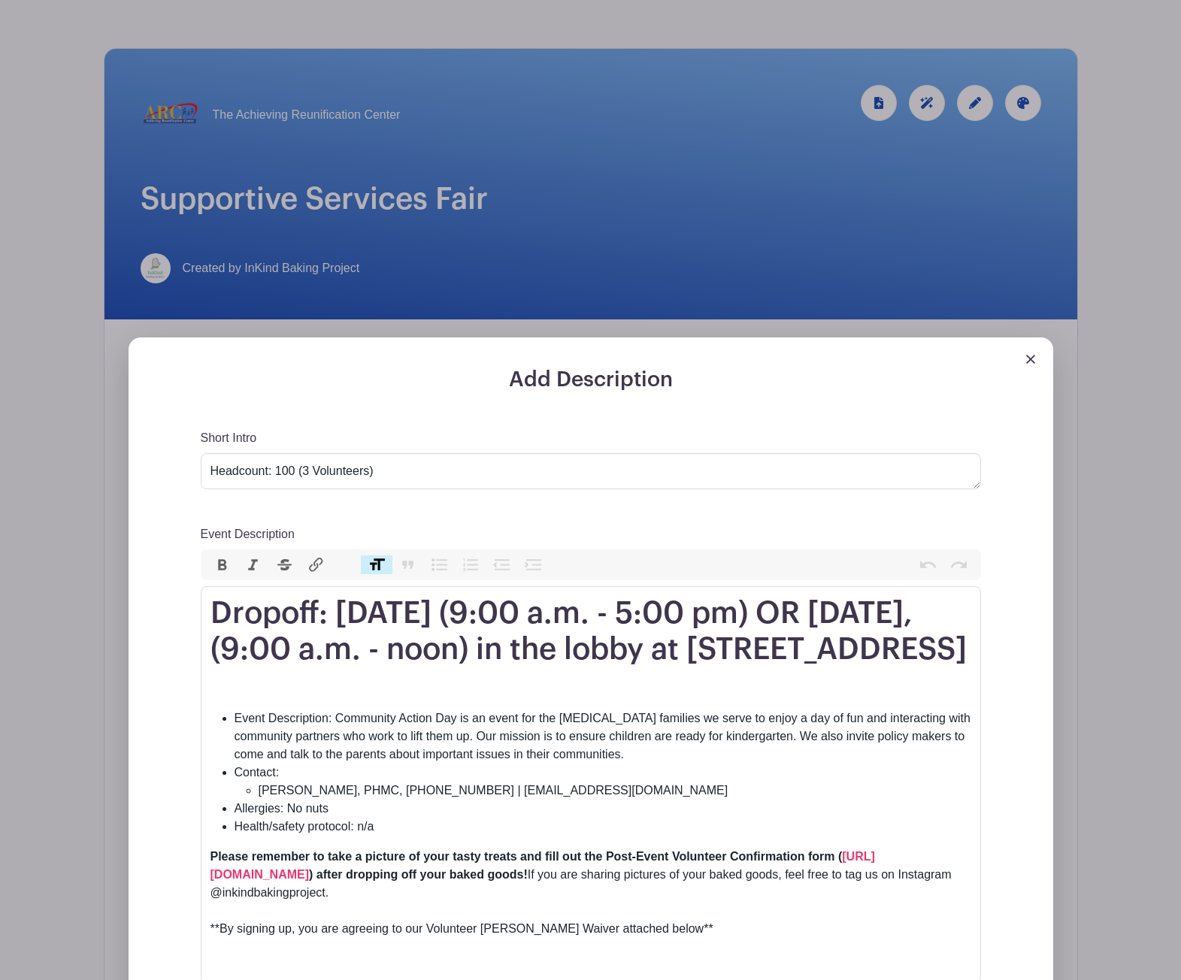
scroll to position [353, 0]
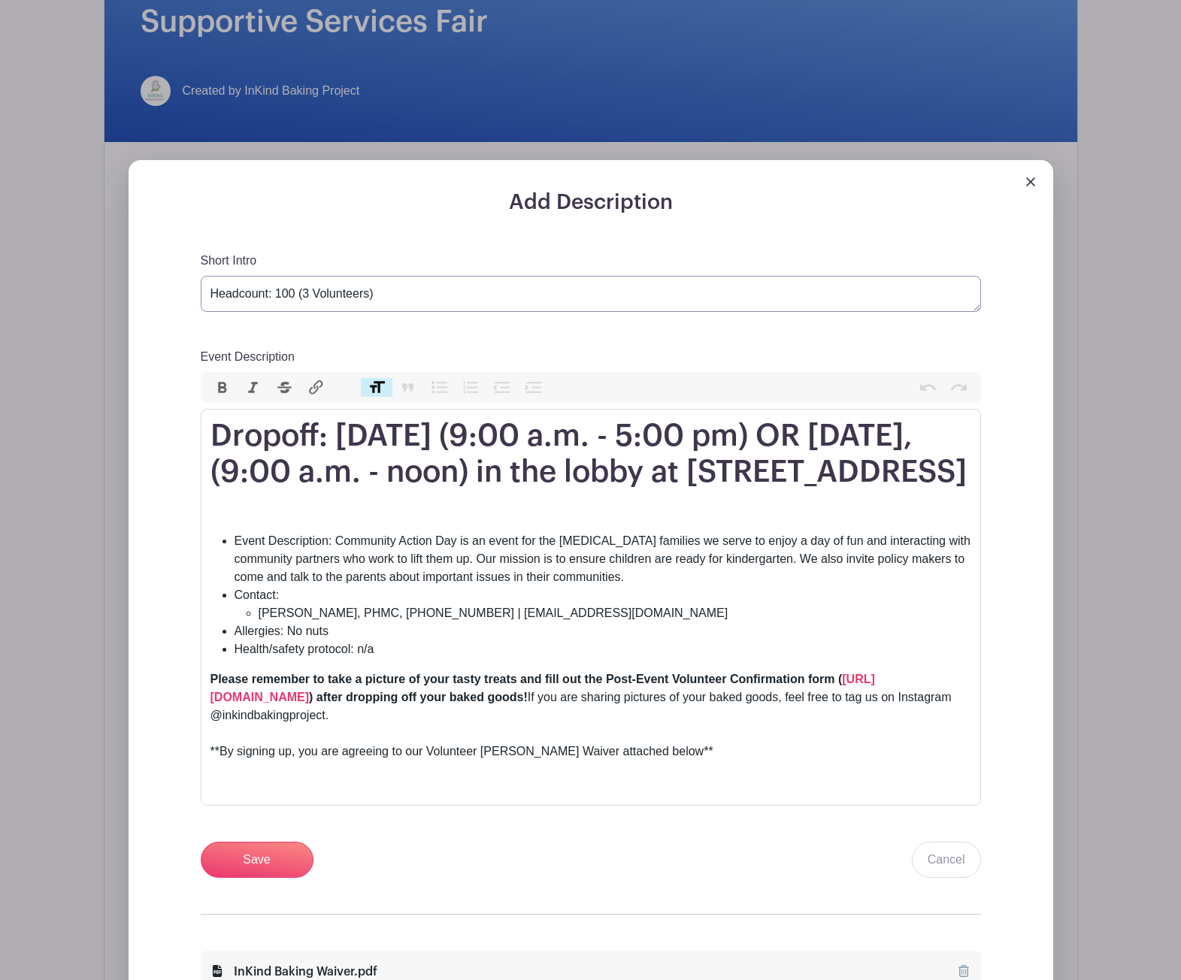
click at [286, 291] on textarea "Headcount: 100 (3 Volunteers)" at bounding box center [591, 294] width 780 height 36
click at [301, 295] on textarea "Headcount: 100 (3 Volunteers)" at bounding box center [591, 294] width 780 height 36
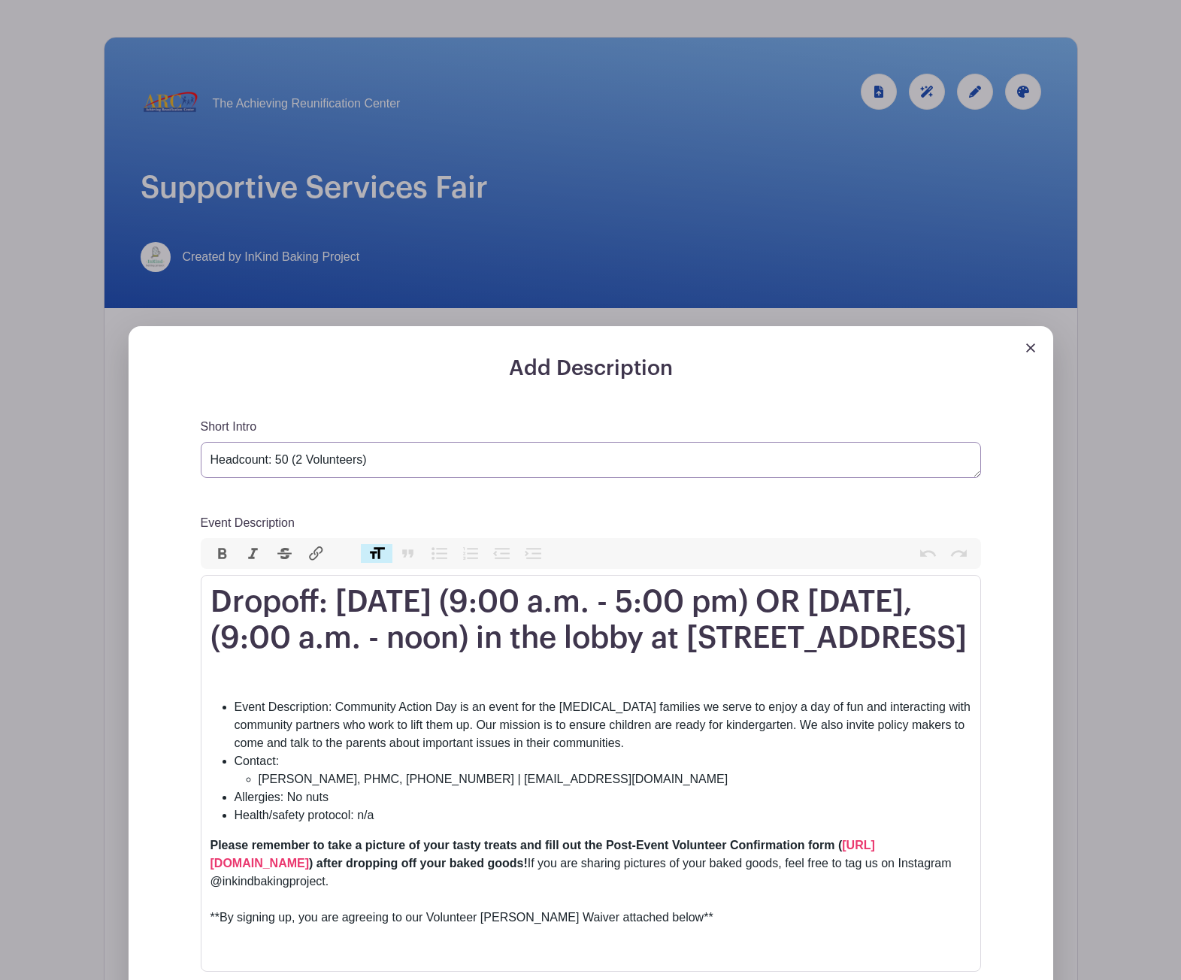
scroll to position [227, 0]
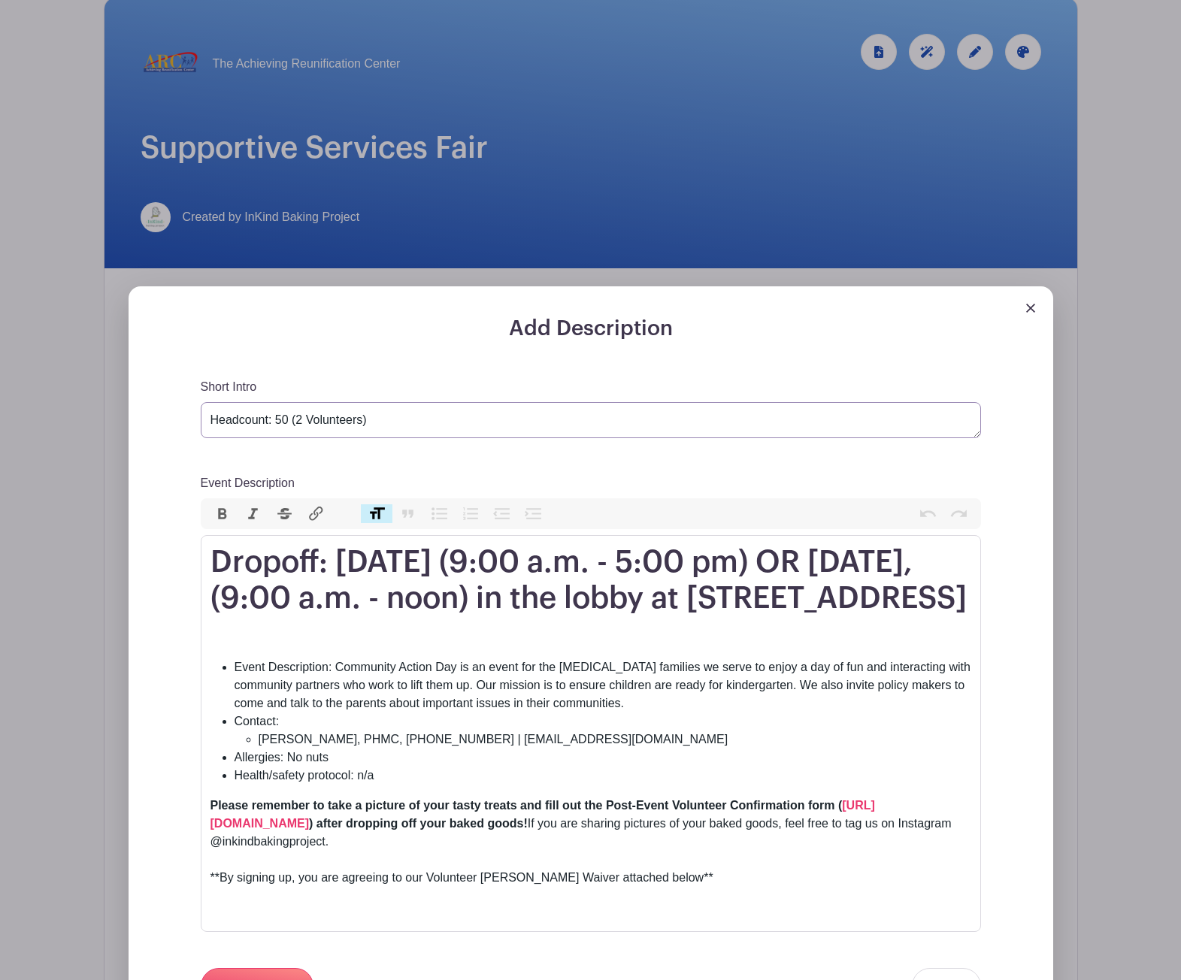
type textarea "Headcount: 50 (2 Volunteers)"
click at [382, 559] on h1 "Dropoff: [DATE] (9:00 a.m. - 5:00 pm) OR [DATE], (9:00 a.m. - noon) in the lobb…" at bounding box center [590, 580] width 761 height 72
click at [656, 562] on h1 "Dropoff: [DATE] (9:00 a.m. - 5:00 pm) OR [DATE], (9:00 a.m. - noon) in the lobb…" at bounding box center [590, 580] width 761 height 72
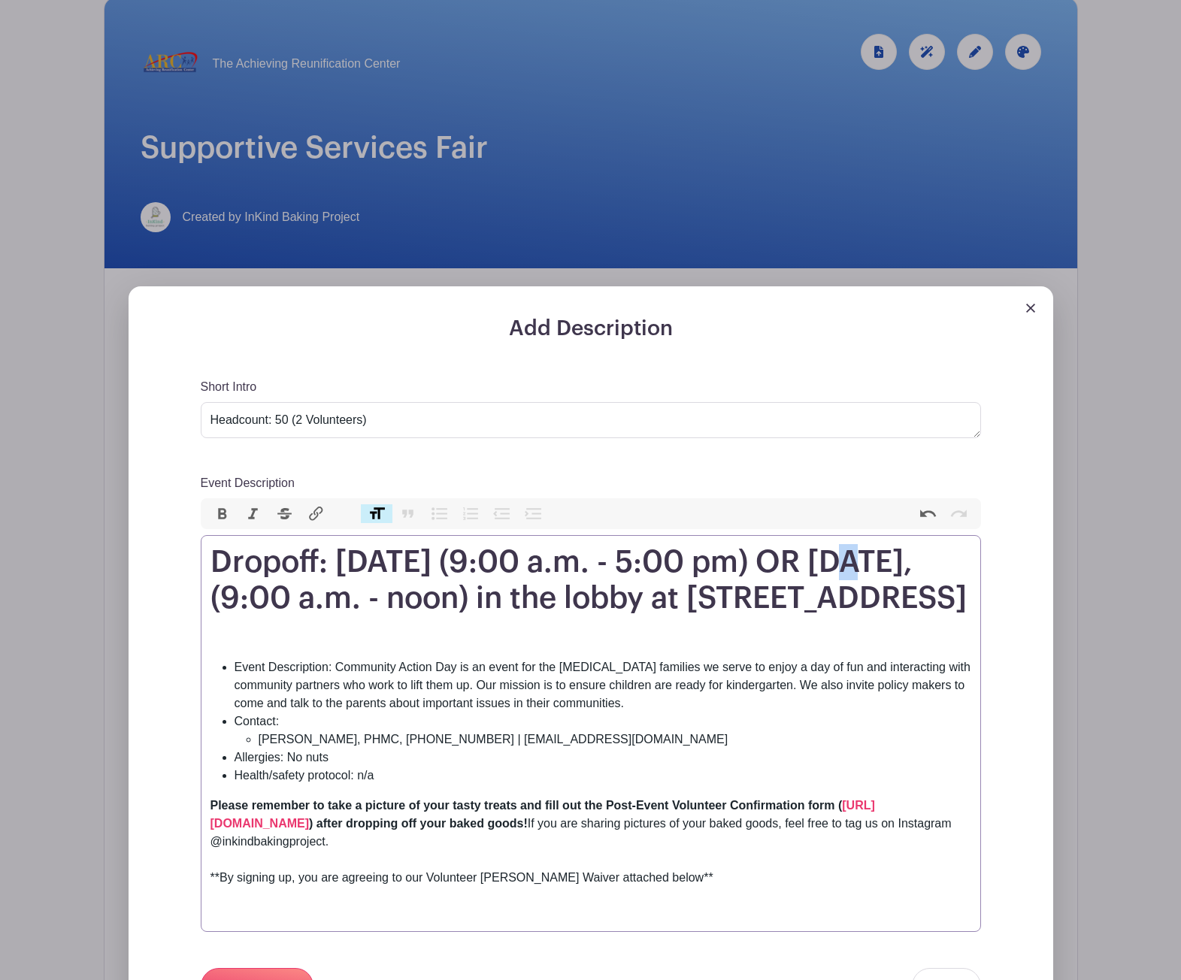
click at [849, 559] on h1 "Dropoff: [DATE] (9:00 a.m. - 5:00 pm) OR [DATE], (9:00 a.m. - noon) in the lobb…" at bounding box center [590, 580] width 761 height 72
click at [427, 606] on h1 "Dropoff: [DATE] (9:00 a.m. - 8:00 pm) OR [DATE], (9:00 a.m. - noon) in the lobb…" at bounding box center [590, 580] width 761 height 72
click at [646, 593] on h1 "Dropoff: [DATE] (9:00 a.m. - 8:00 pm) OR [DATE], (9:00 a.m. - noon) in the lobb…" at bounding box center [590, 580] width 761 height 72
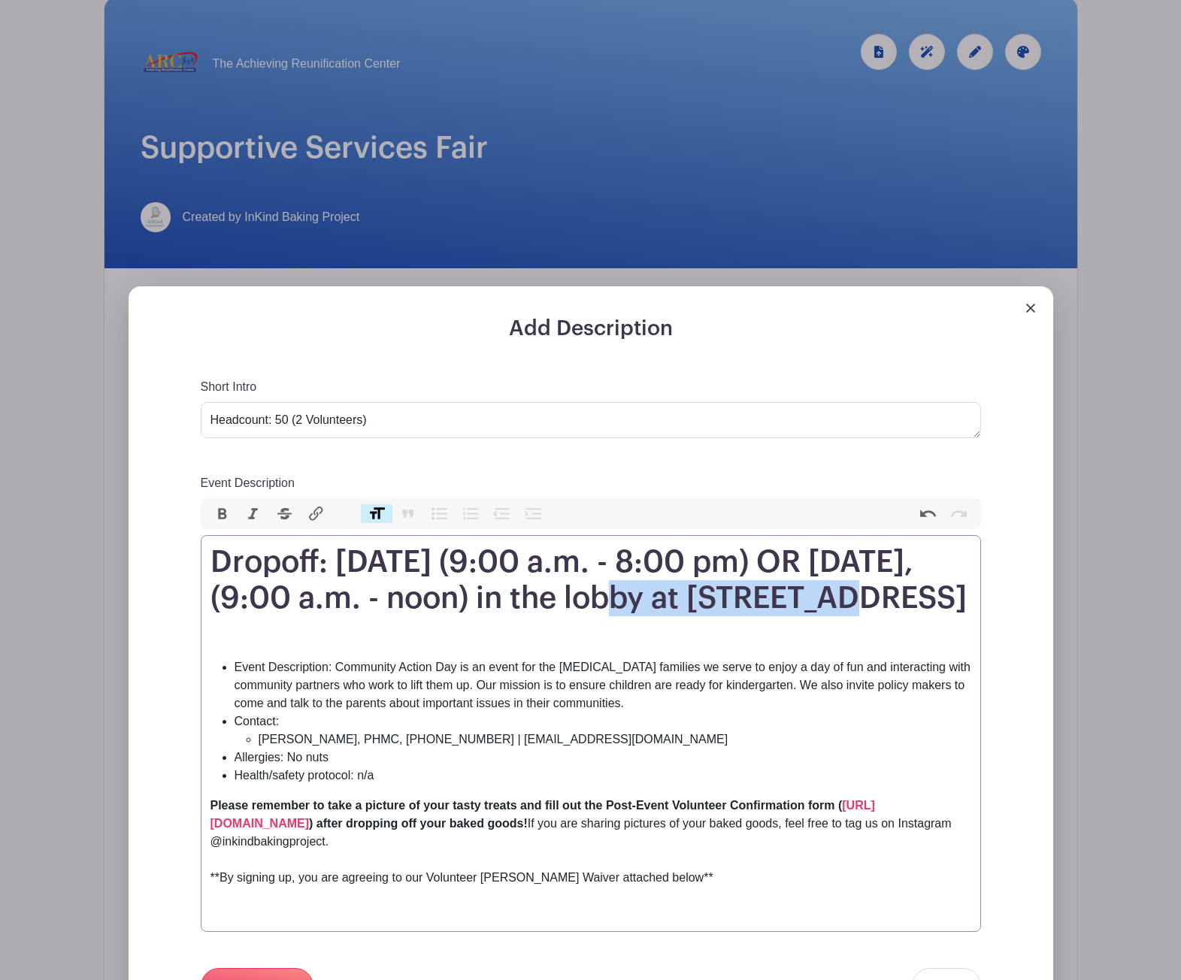
drag, startPoint x: 691, startPoint y: 595, endPoint x: 923, endPoint y: 602, distance: 232.4
click at [923, 602] on h1 "Dropoff: [DATE] (9:00 a.m. - 8:00 pm) OR [DATE], (9:00 a.m. - noon) in the lobb…" at bounding box center [590, 580] width 761 height 72
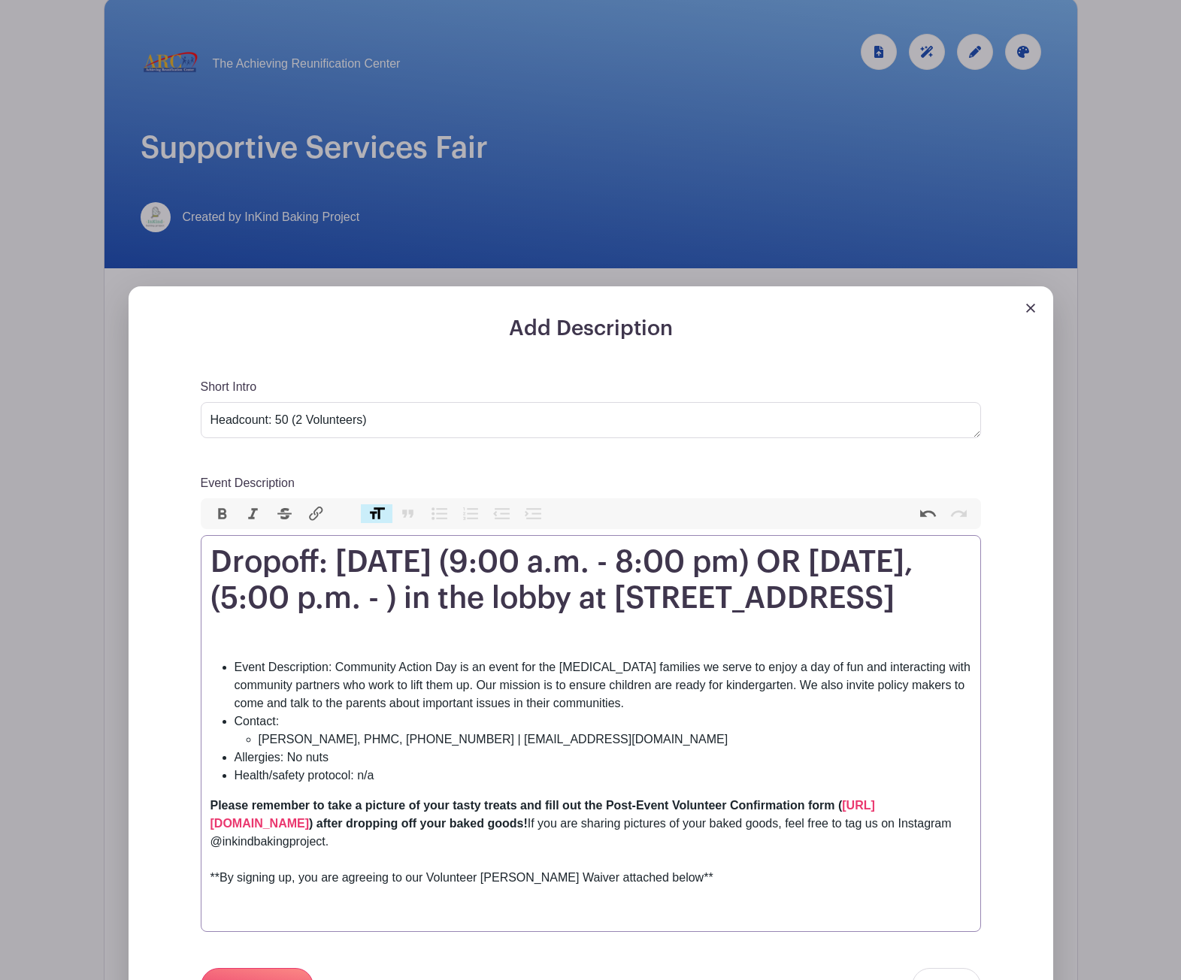
click at [227, 599] on h1 "Dropoff: [DATE] (9:00 a.m. - 8:00 pm) OR [DATE], (5:00 p.m. - ) in the lobby at…" at bounding box center [590, 580] width 761 height 72
click at [261, 596] on h1 "Dropoff: [DATE] (9:00 a.m. - 8:00 p.m) OR [DATE], (5:00 p.m. - ) in the lobby a…" at bounding box center [590, 580] width 761 height 72
click at [864, 592] on h1 "Dropoff: [DATE] (9:00 a.m. - 8:00 p.m.) OR [DATE], (5:00 p.m. - ) in the lobby …" at bounding box center [590, 580] width 761 height 72
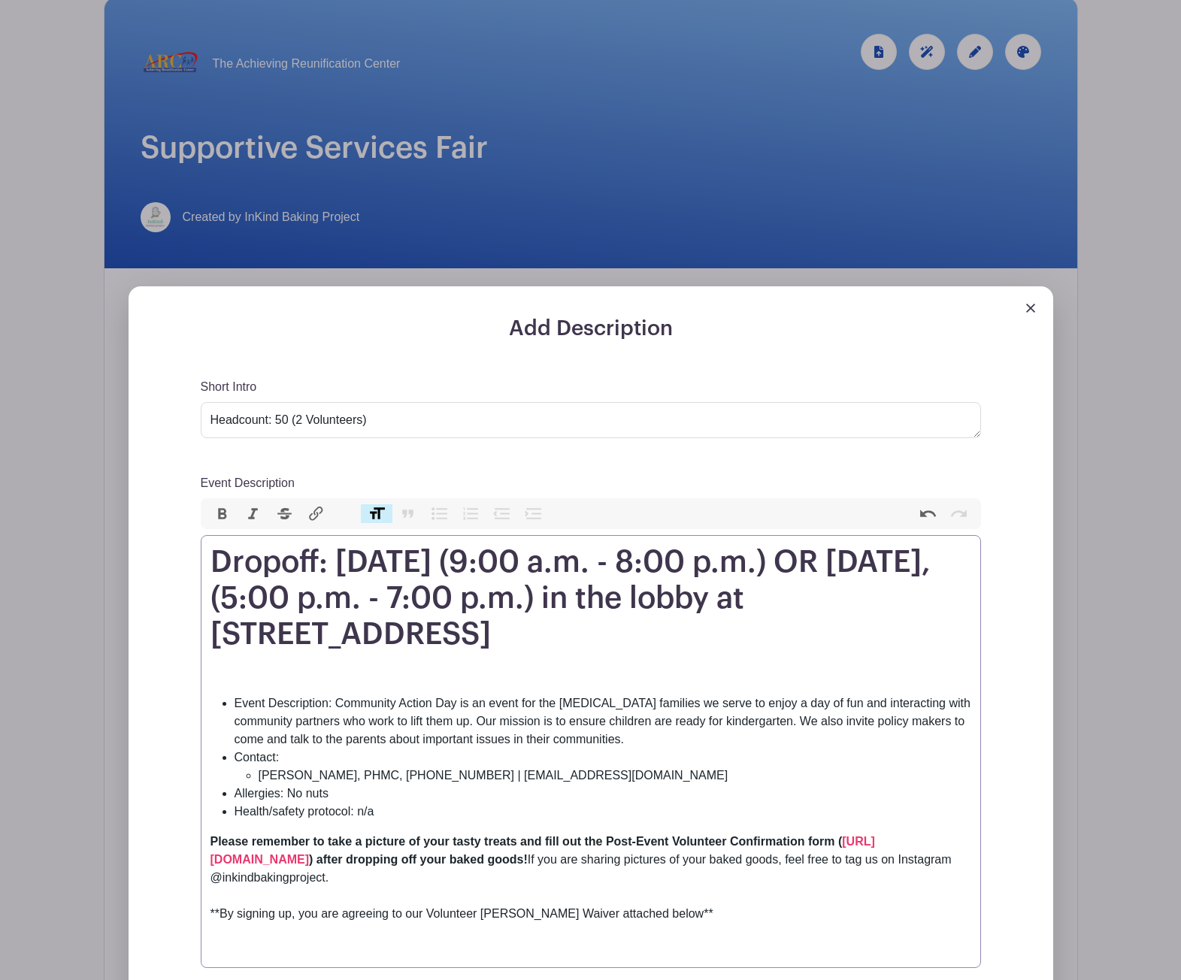
drag, startPoint x: 445, startPoint y: 668, endPoint x: 292, endPoint y: 646, distance: 154.9
click at [292, 646] on h1 "Dropoff: [DATE] (9:00 a.m. - 8:00 p.m.) OR [DATE], (5:00 p.m. - 7:00 p.m.) in t…" at bounding box center [590, 598] width 761 height 108
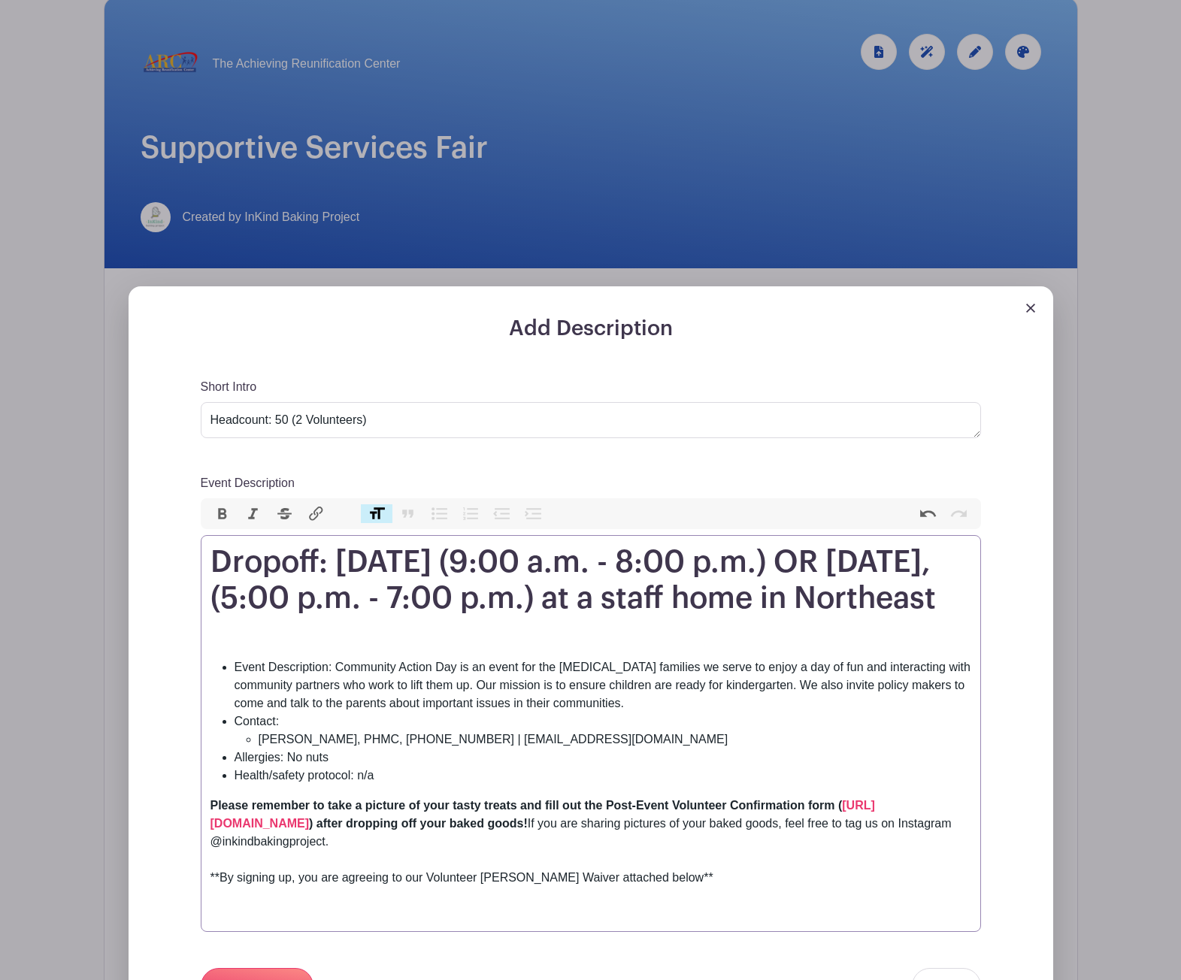
click at [291, 602] on h1 "Dropoff: [DATE] (9:00 a.m. - 8:00 p.m.) OR [DATE], (5:00 p.m. - 7:00 p.m.) at a…" at bounding box center [590, 580] width 761 height 72
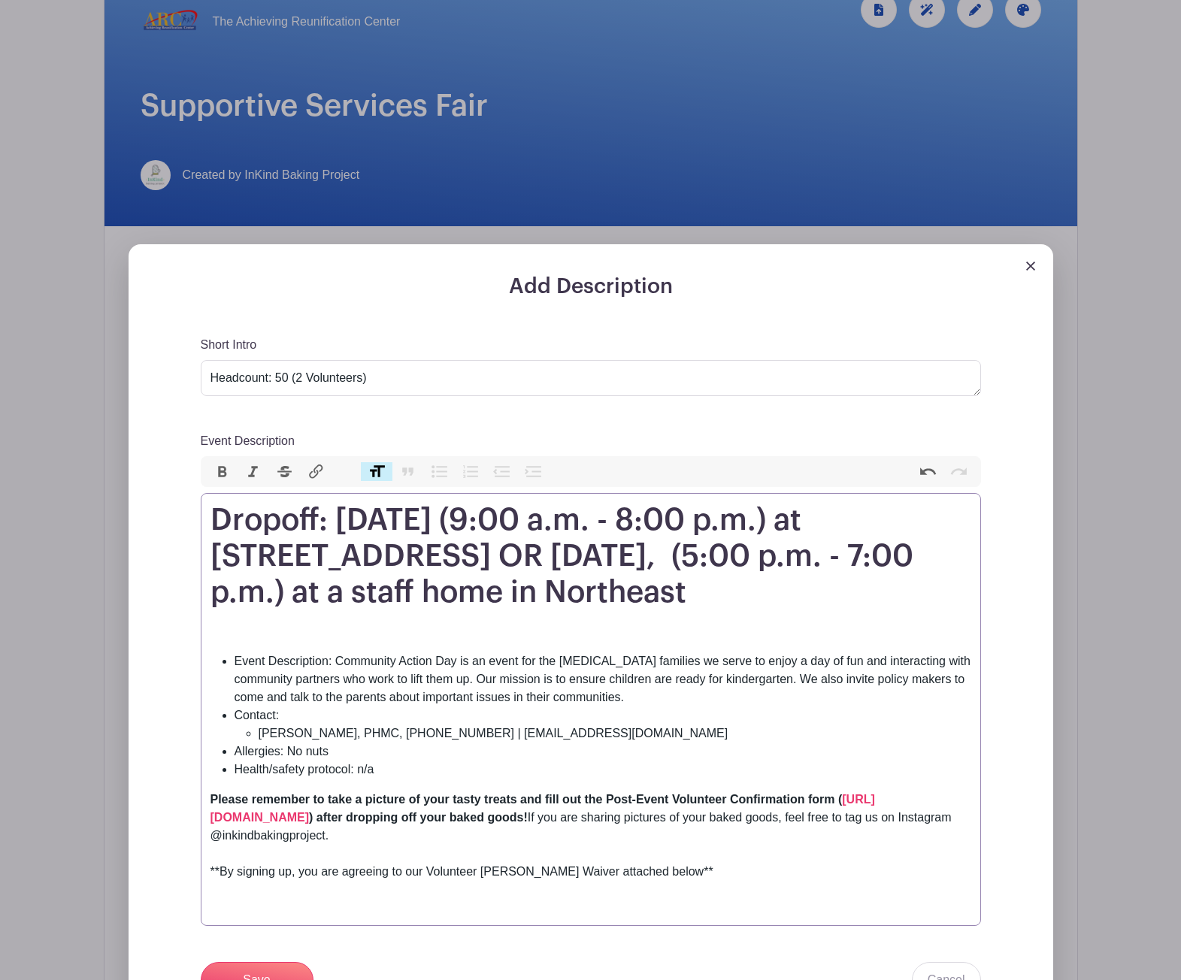
scroll to position [299, 0]
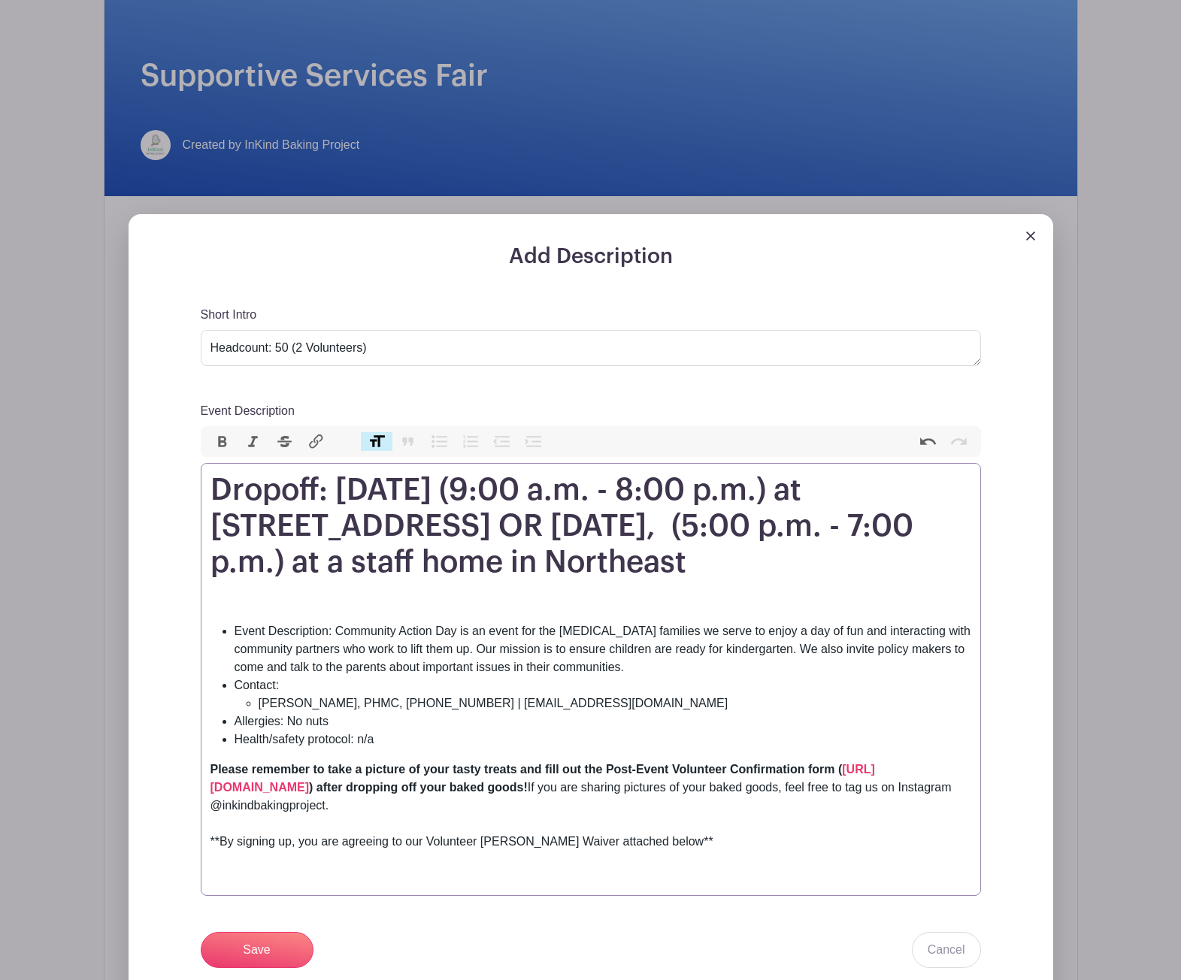
click at [570, 580] on h1 "Dropoff: [DATE] (9:00 a.m. - 8:00 p.m.) at [STREET_ADDRESS] OR [DATE], (5:00 p.…" at bounding box center [590, 526] width 761 height 108
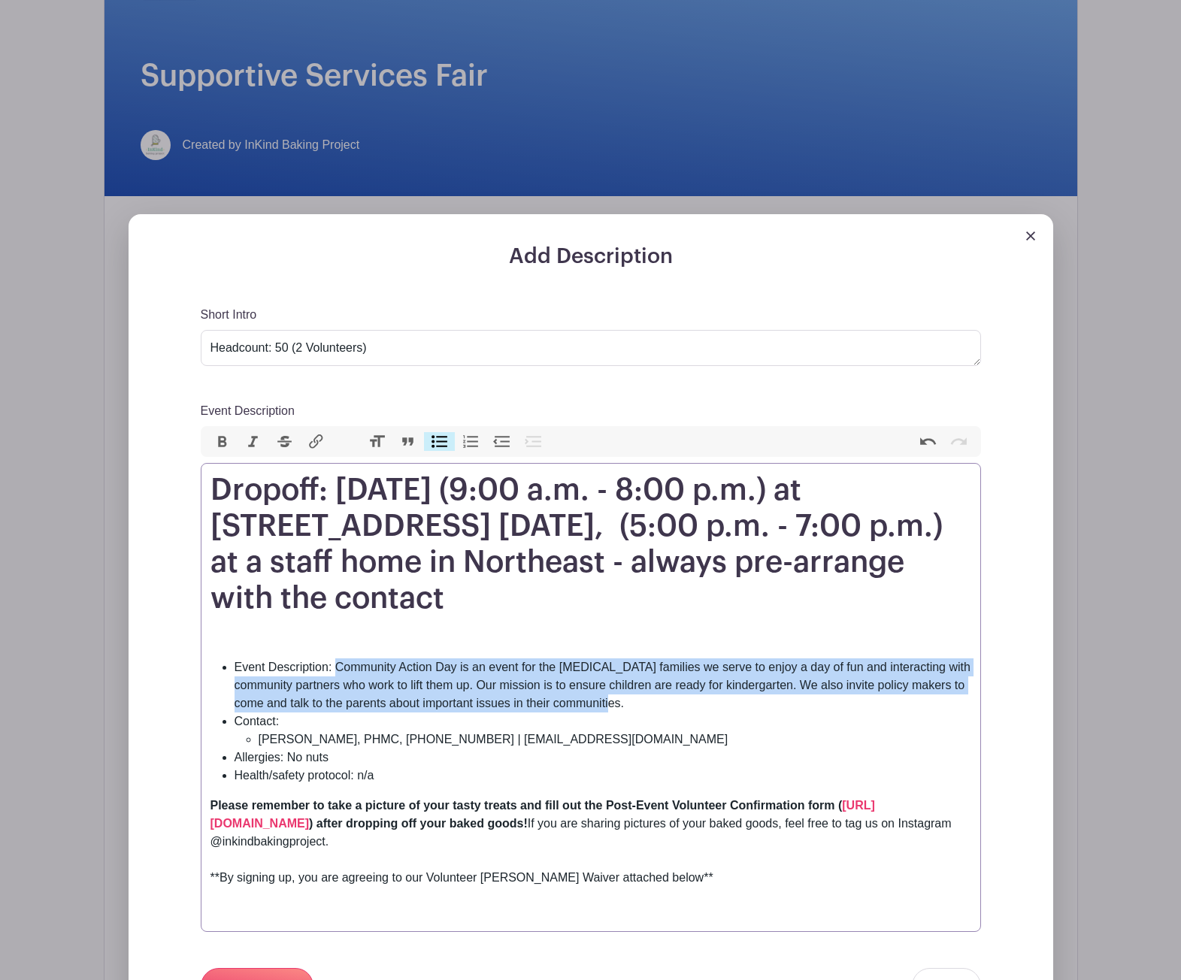
drag, startPoint x: 525, startPoint y: 728, endPoint x: 338, endPoint y: 702, distance: 188.9
click at [338, 702] on li "Event Description: Community Action Day is an event for the [MEDICAL_DATA] fami…" at bounding box center [603, 686] width 737 height 54
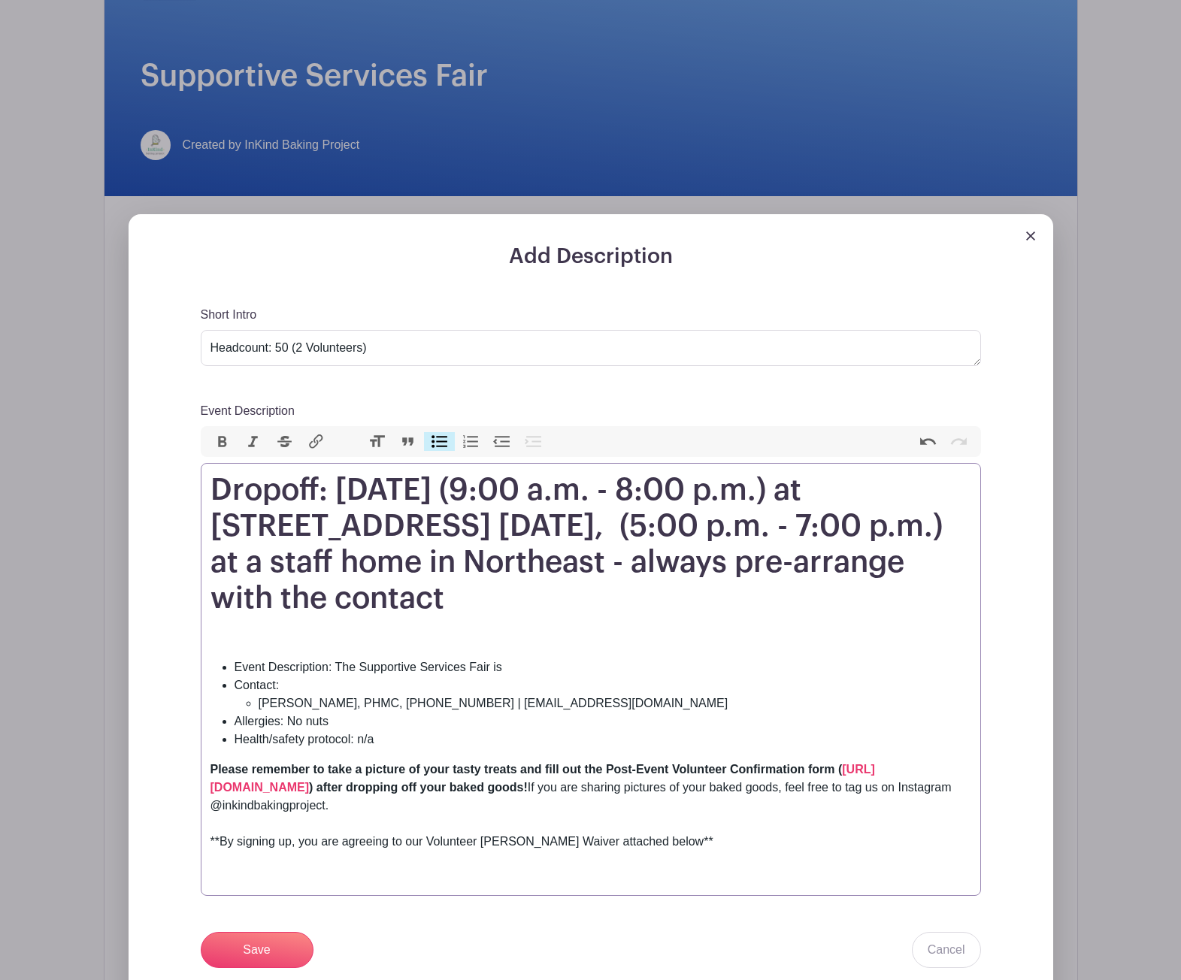
paste trix-editor "Hub of supportive services/local organizations/resources all in one place for p…"
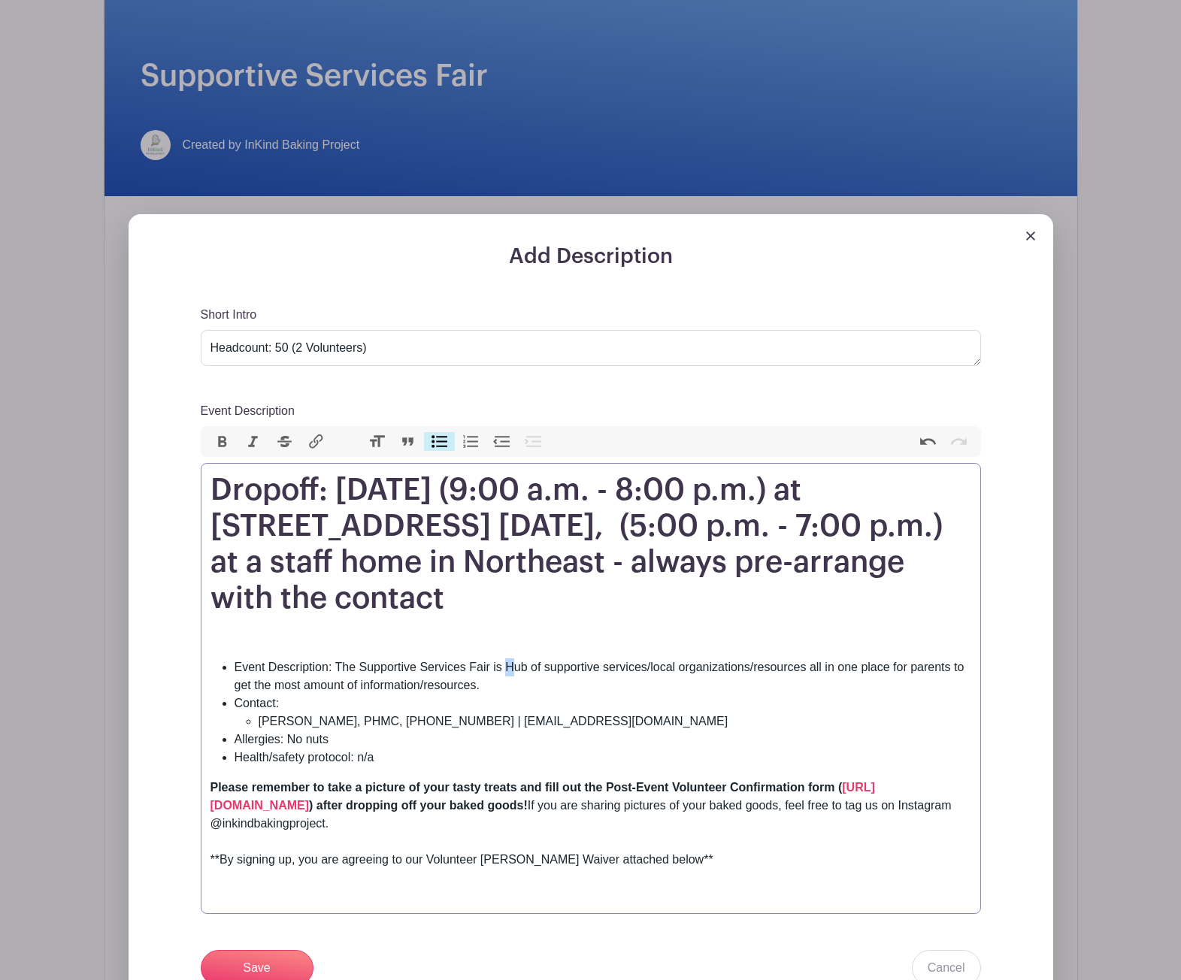
click at [507, 695] on li "Event Description: The Supportive Services Fair is Hub of supportive services/l…" at bounding box center [603, 677] width 737 height 36
click at [721, 695] on li "Event Description: The Supportive Services Fair is a hub of supportive services…" at bounding box center [603, 677] width 737 height 36
drag, startPoint x: 584, startPoint y: 758, endPoint x: 340, endPoint y: 755, distance: 244.3
click at [340, 731] on li "[PERSON_NAME], PHMC, [PHONE_NUMBER] | [EMAIL_ADDRESS][DOMAIN_NAME]" at bounding box center [615, 722] width 713 height 18
drag, startPoint x: 340, startPoint y: 757, endPoint x: 264, endPoint y: 752, distance: 76.1
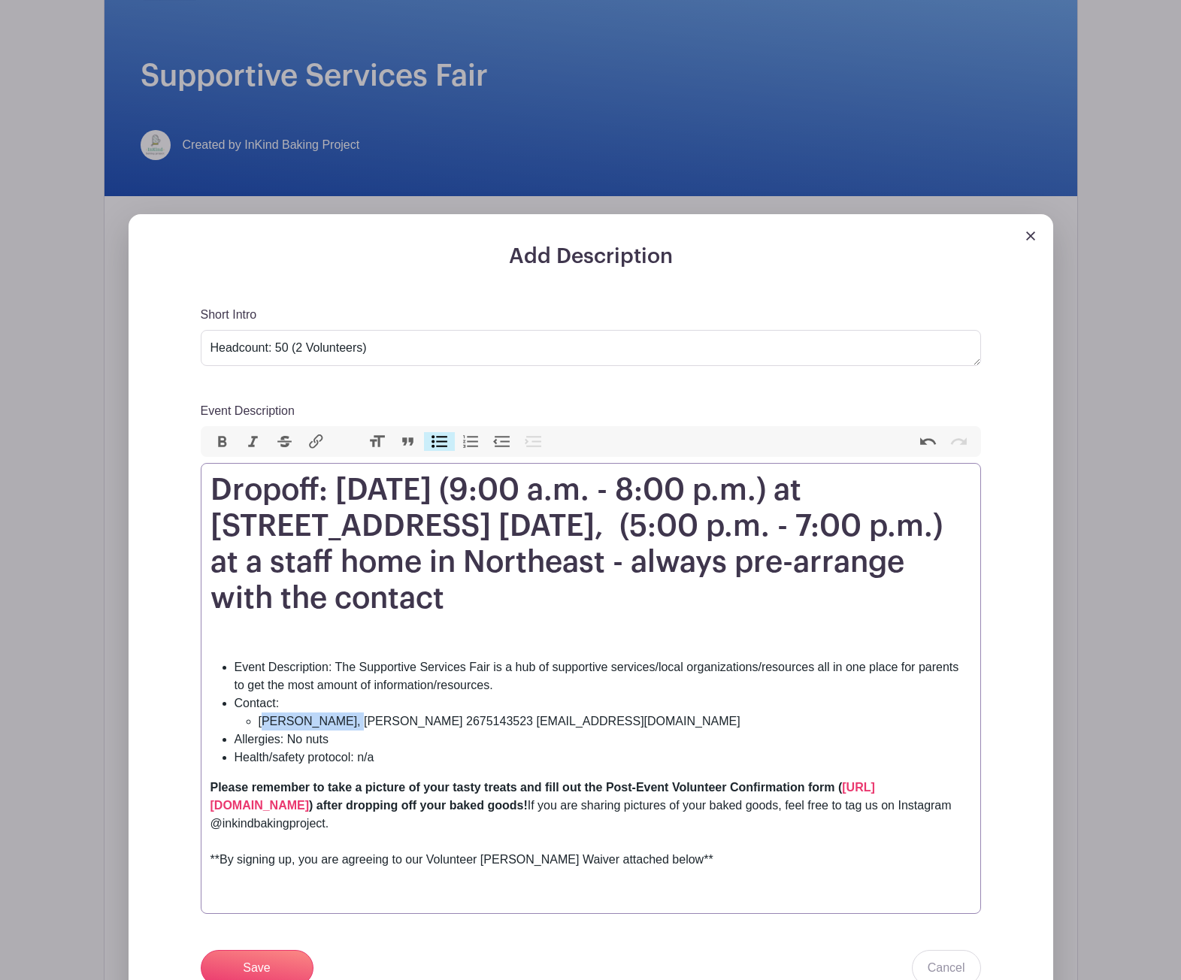
click at [264, 731] on li "[PERSON_NAME], [PERSON_NAME] 2675143523 [EMAIL_ADDRESS][DOMAIN_NAME]" at bounding box center [615, 722] width 713 height 18
click at [347, 731] on li "[PERSON_NAME] 2675143523 [EMAIL_ADDRESS][DOMAIN_NAME]" at bounding box center [615, 722] width 713 height 18
click at [374, 731] on li "[PERSON_NAME] | 2675143523 [EMAIL_ADDRESS][DOMAIN_NAME]" at bounding box center [615, 722] width 713 height 18
click at [400, 731] on li "[PERSON_NAME] | 267-5143523 [EMAIL_ADDRESS][DOMAIN_NAME]" at bounding box center [615, 722] width 713 height 18
click at [435, 731] on li "[PERSON_NAME] | [PHONE_NUMBER] [EMAIL_ADDRESS][DOMAIN_NAME]" at bounding box center [615, 722] width 713 height 18
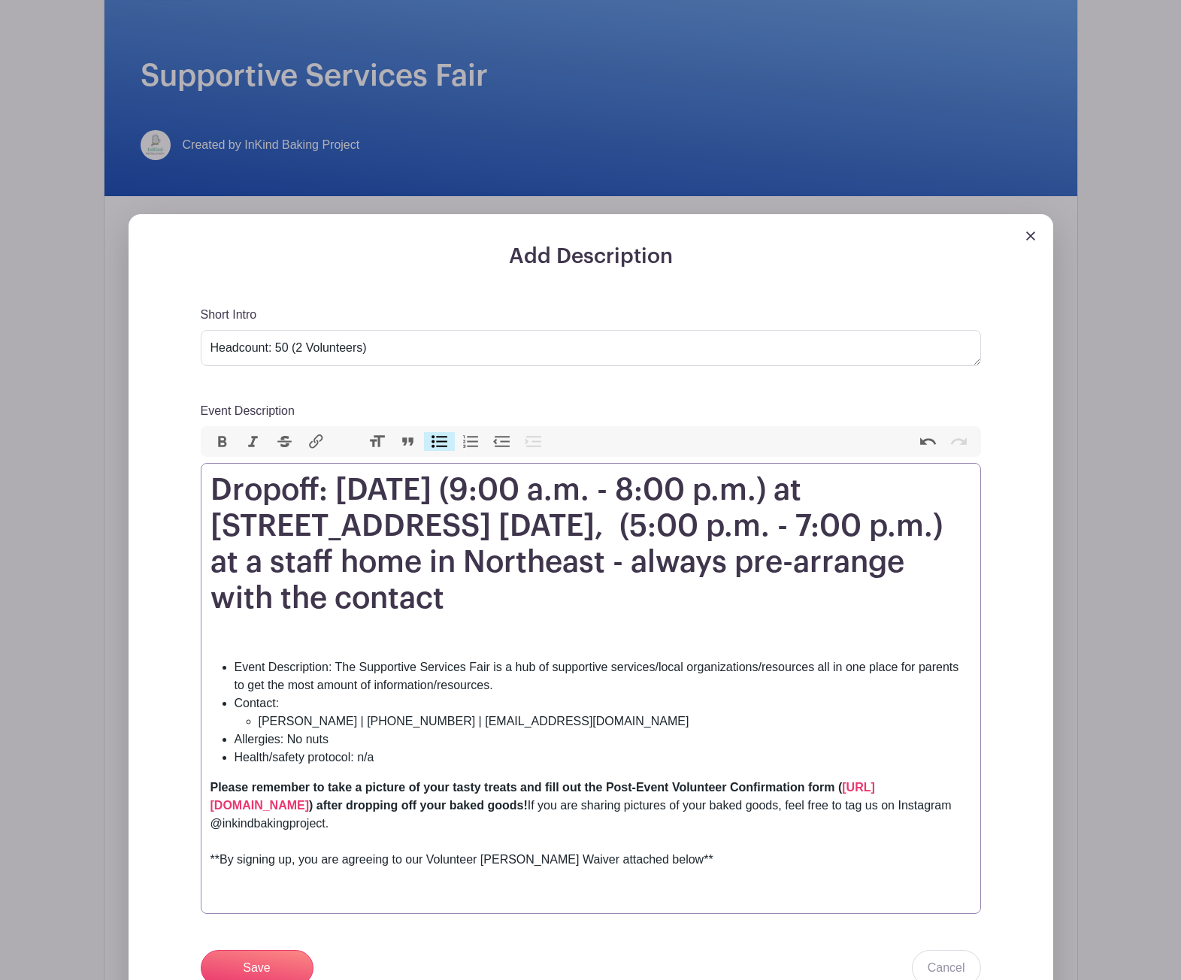
click at [356, 749] on li "Allergies: No nuts" at bounding box center [603, 740] width 737 height 18
type trix-editor "<h1>Dropoff: [DATE] (9:00 a.m. - 8:00 p.m.) at [STREET_ADDRESS][GEOGRAPHIC_DATA…"
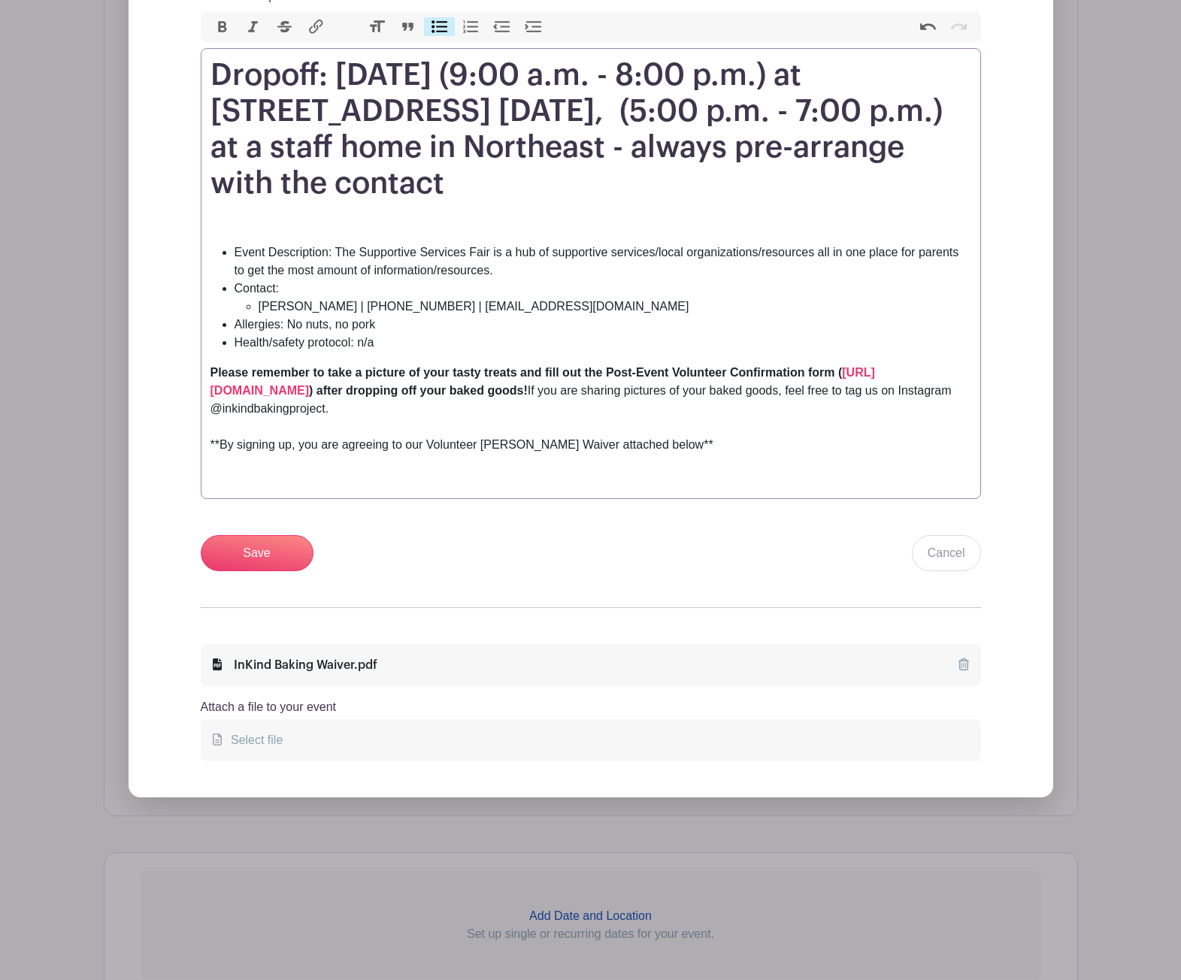
scroll to position [879, 0]
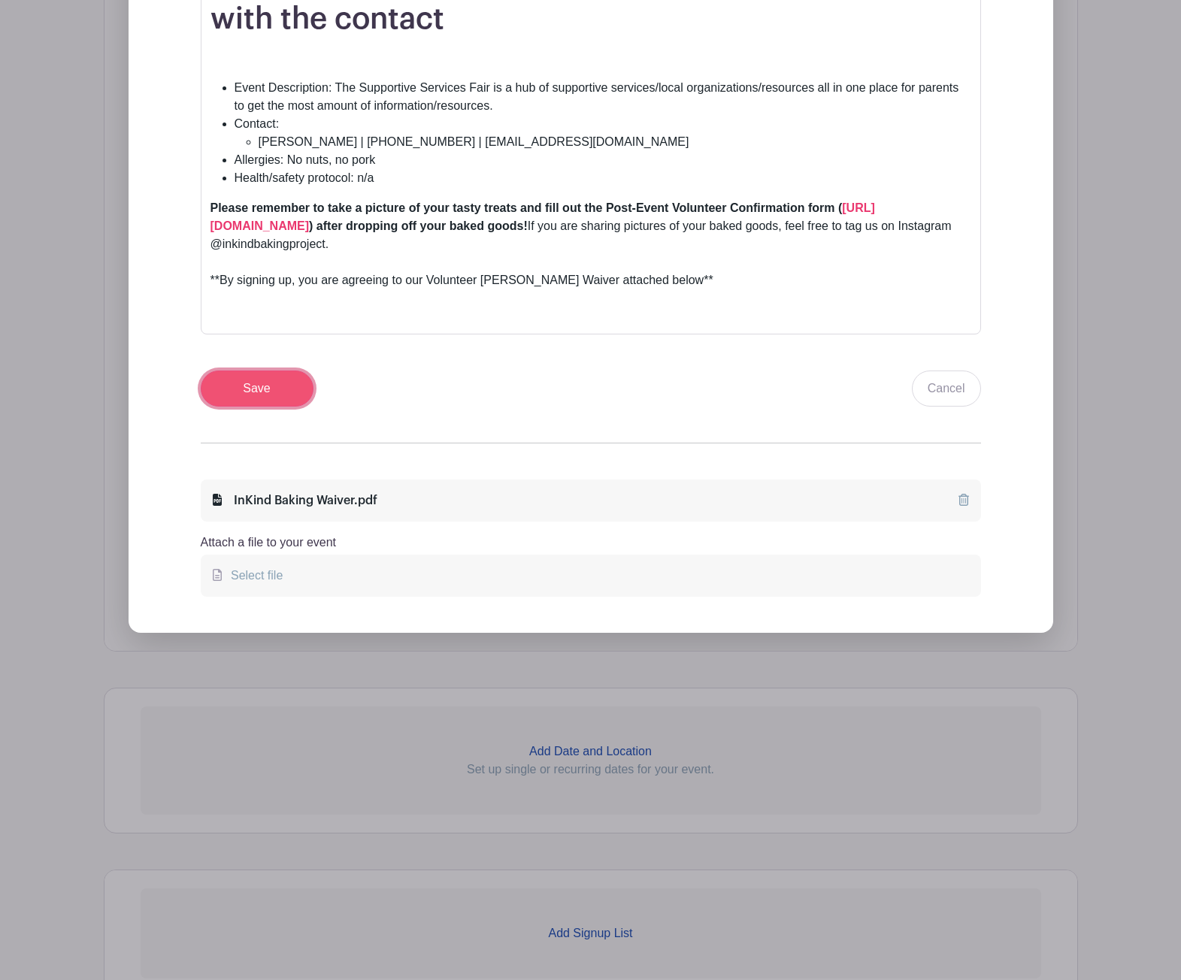
click at [258, 407] on input "Save" at bounding box center [257, 389] width 113 height 36
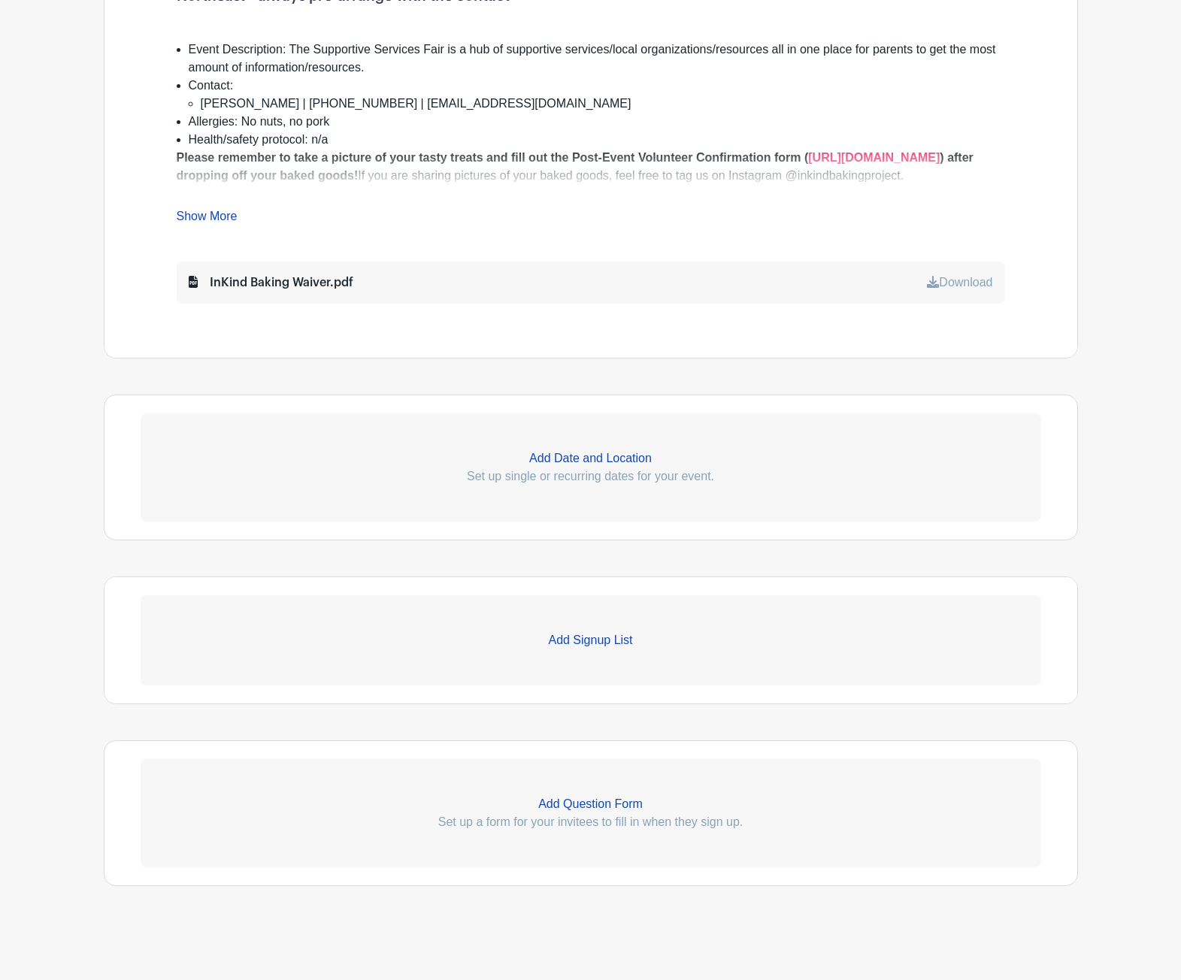
scroll to position [792, 0]
click at [579, 465] on p "Add Date and Location" at bounding box center [591, 459] width 901 height 18
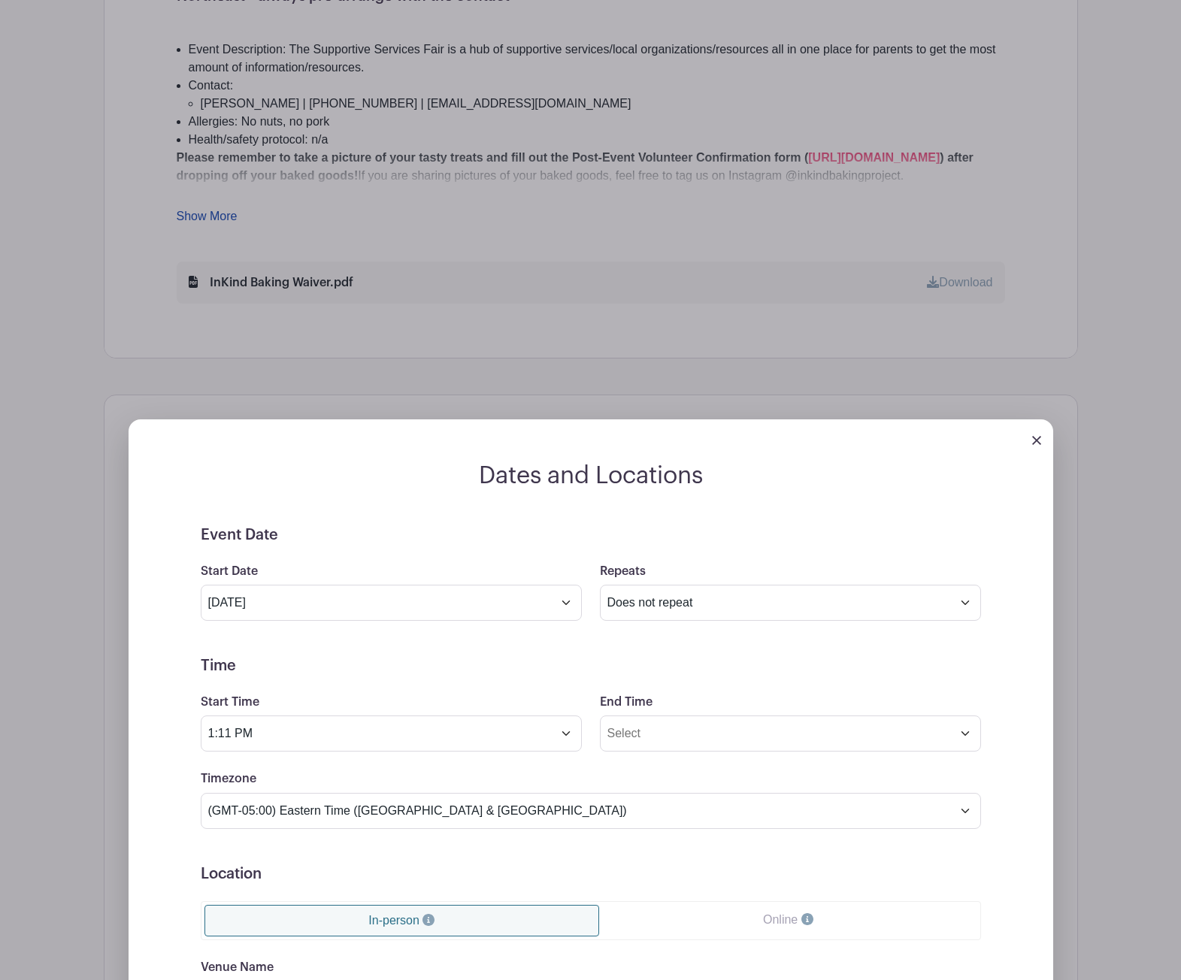
scroll to position [910, 0]
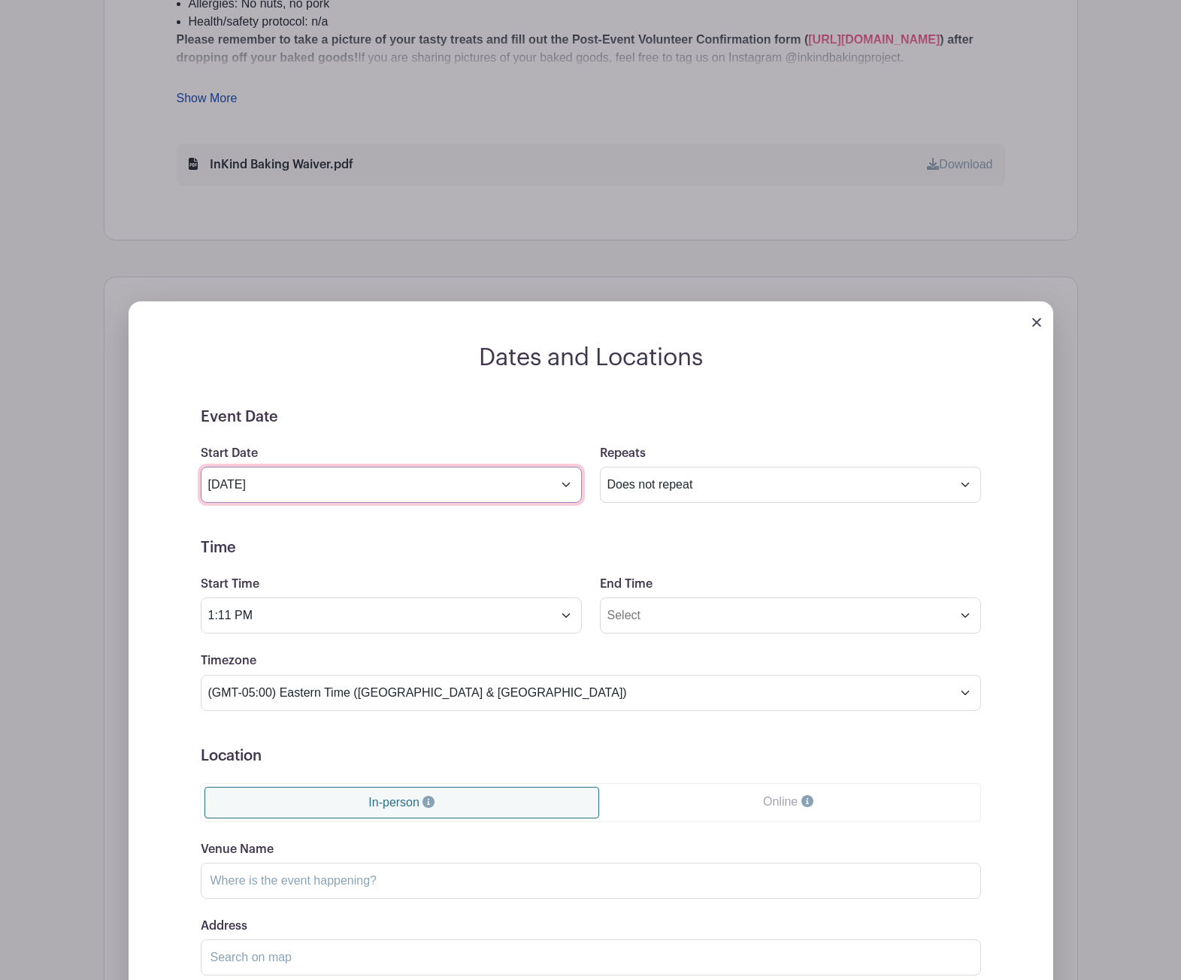
click at [565, 484] on input "[DATE]" at bounding box center [391, 485] width 381 height 36
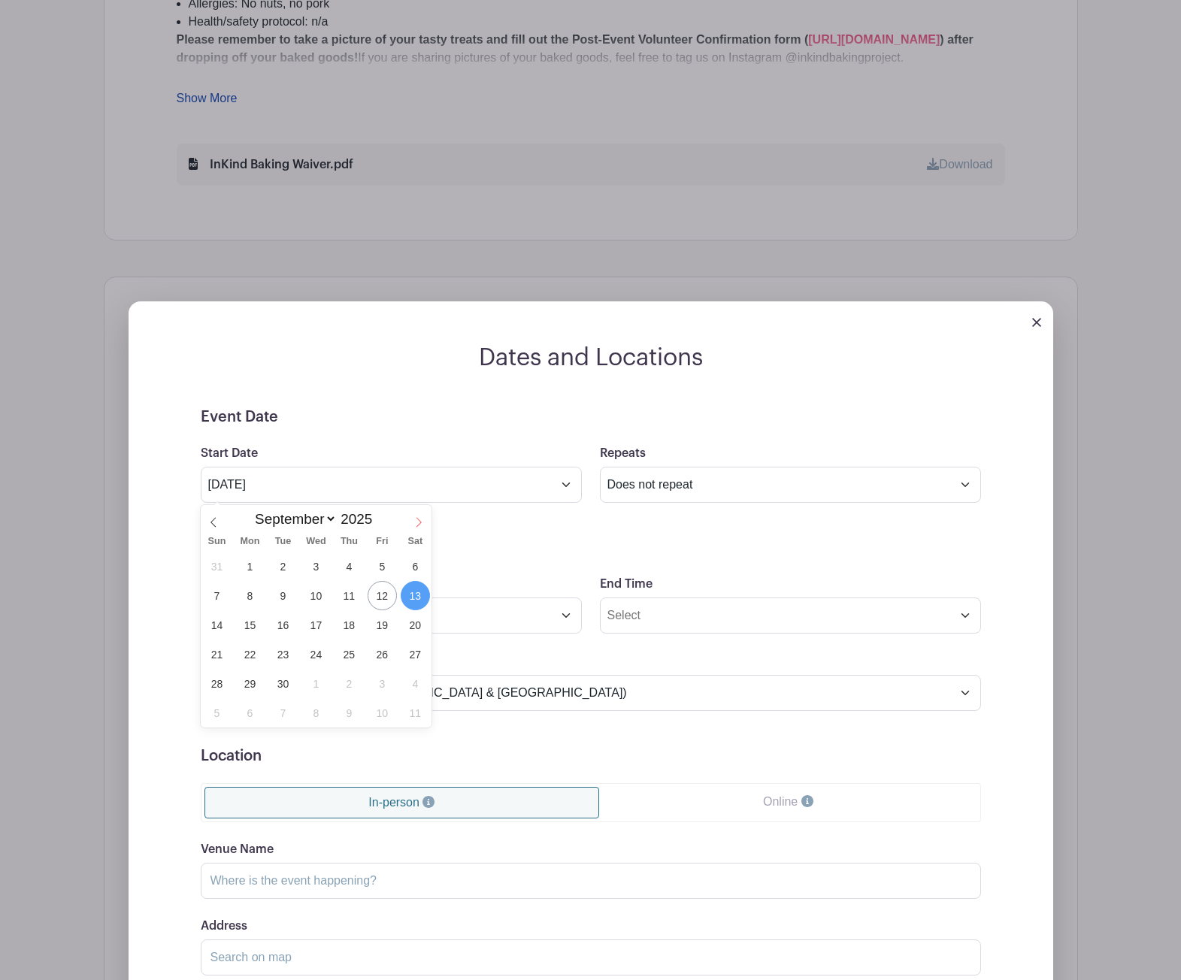
click at [419, 520] on icon at bounding box center [418, 522] width 11 height 11
select select "9"
click at [345, 598] on span "9" at bounding box center [349, 595] width 29 height 29
type input "[DATE]"
click at [348, 586] on span "9" at bounding box center [349, 595] width 29 height 29
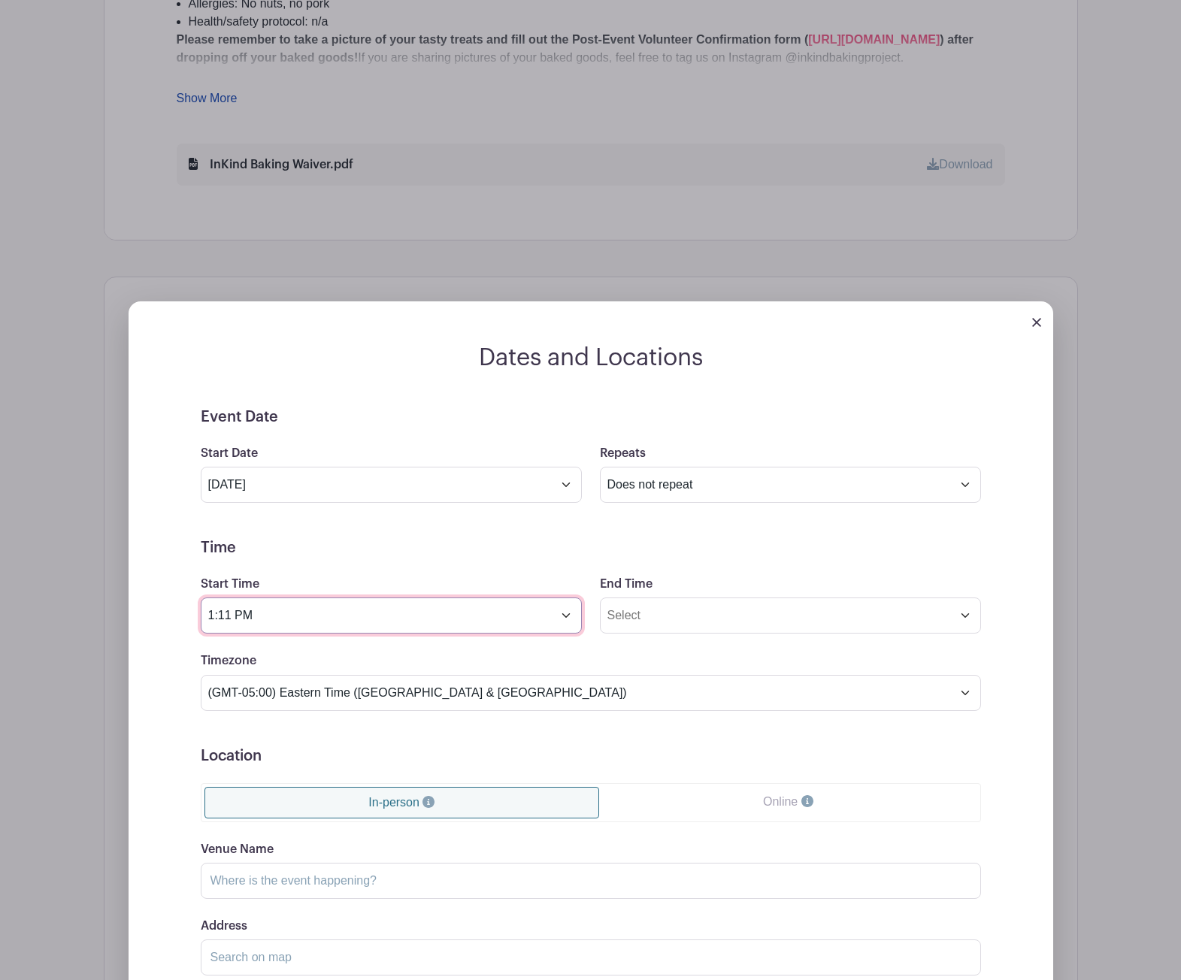
click at [570, 616] on input "1:11 PM" at bounding box center [391, 616] width 381 height 36
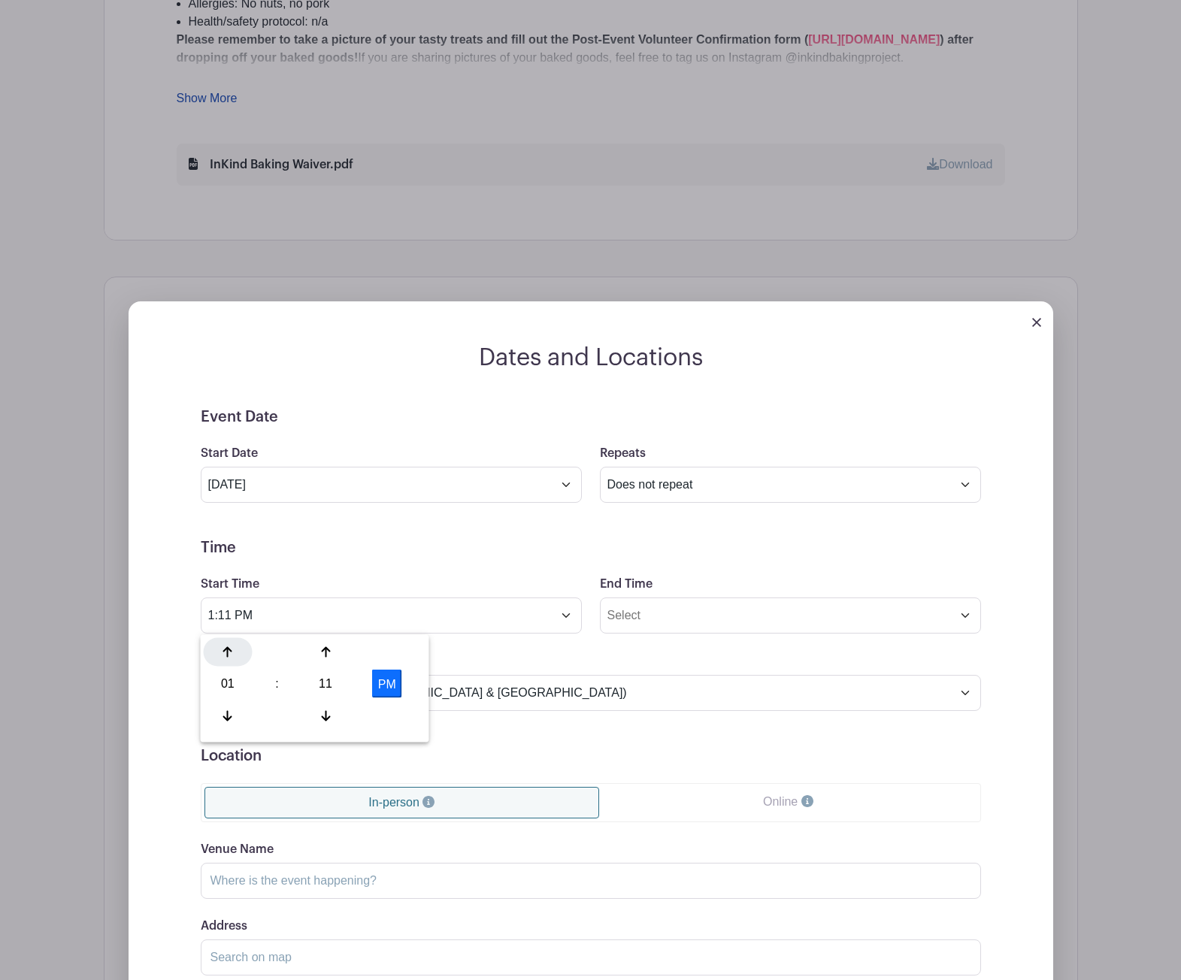
click at [229, 659] on div at bounding box center [228, 652] width 49 height 29
click at [224, 684] on div "02" at bounding box center [228, 684] width 49 height 29
drag, startPoint x: 336, startPoint y: 712, endPoint x: 343, endPoint y: 692, distance: 20.7
click at [336, 712] on div "10" at bounding box center [340, 715] width 50 height 29
click at [316, 674] on div "11" at bounding box center [325, 684] width 49 height 29
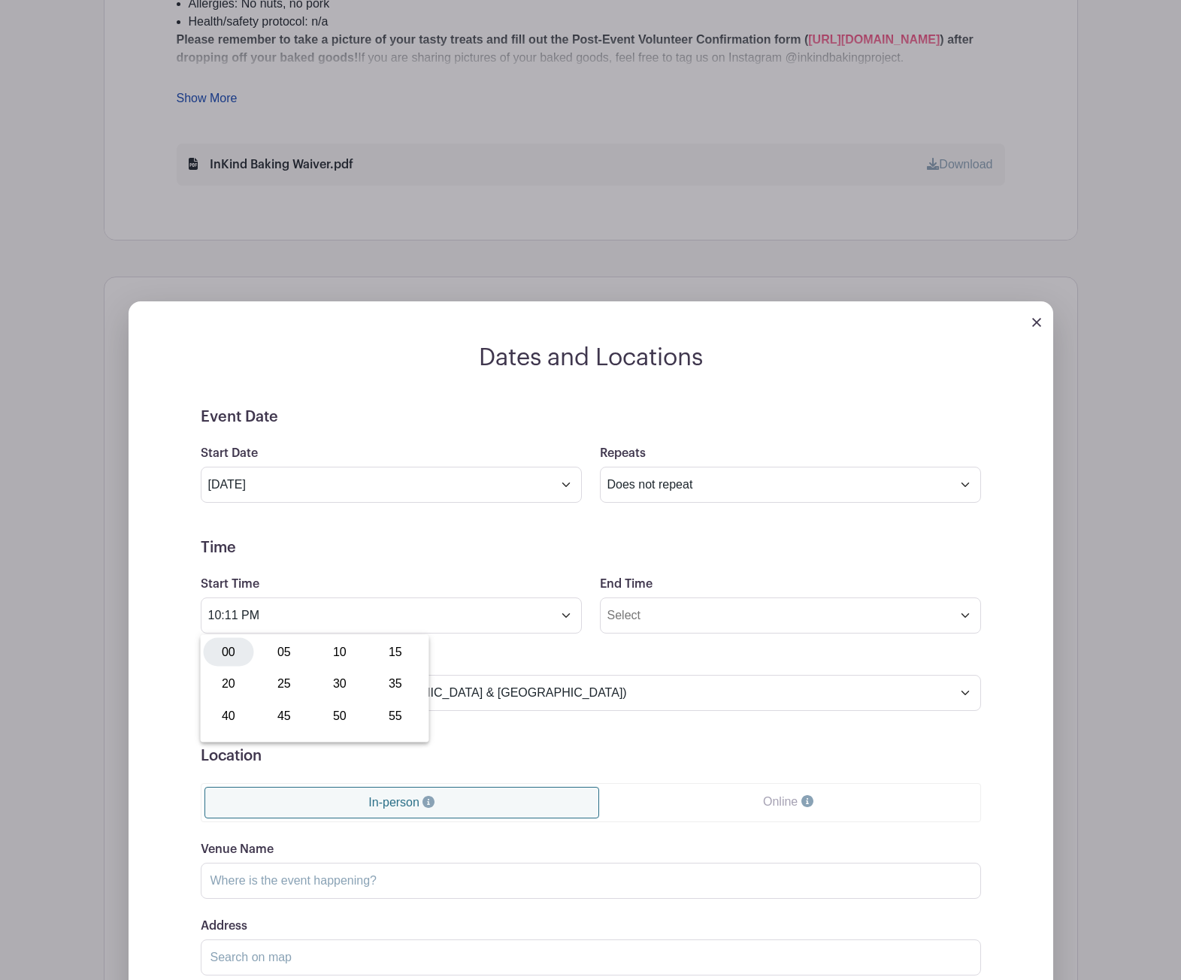
click at [225, 648] on div "00" at bounding box center [229, 652] width 50 height 29
click at [389, 685] on button "PM" at bounding box center [387, 684] width 30 height 29
type input "10:00 AM"
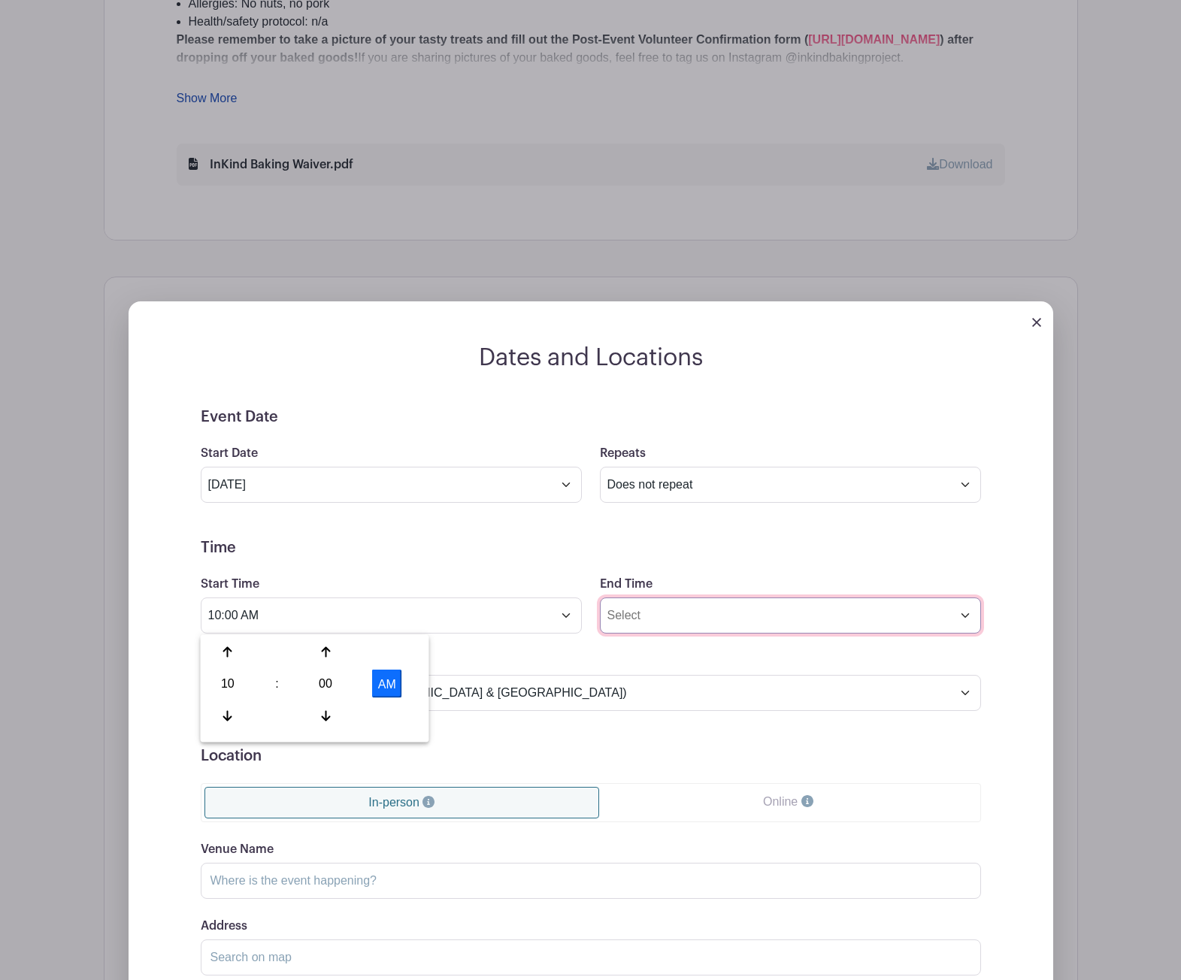
click at [631, 615] on input "End Time" at bounding box center [790, 616] width 381 height 36
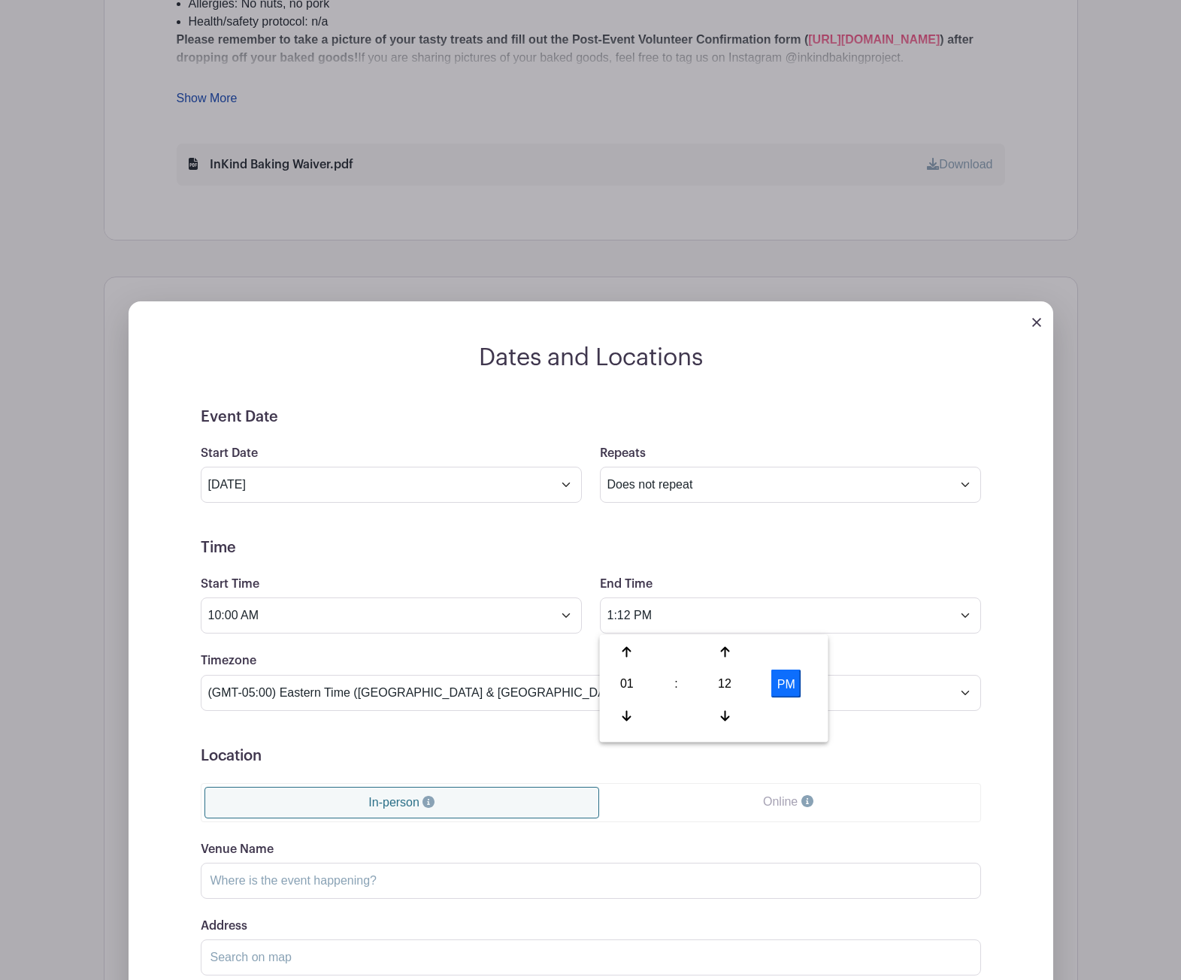
click at [630, 691] on div "01" at bounding box center [627, 684] width 49 height 29
click at [744, 710] on div "10" at bounding box center [739, 715] width 50 height 29
click at [630, 616] on input "10:12 PM" at bounding box center [790, 616] width 381 height 36
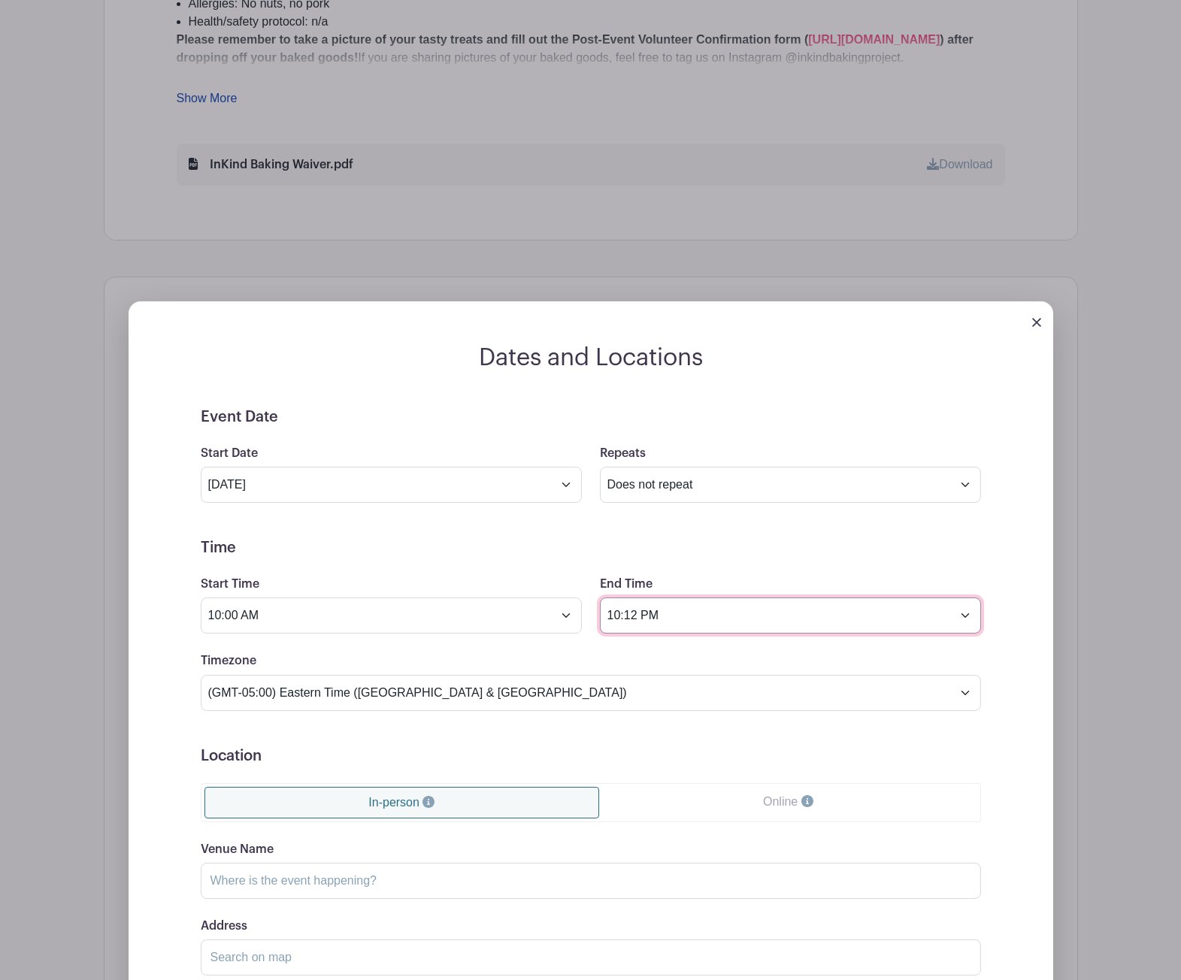
click at [639, 616] on input "10:12 PM" at bounding box center [790, 616] width 381 height 36
click at [635, 610] on input "10:12 PM" at bounding box center [790, 616] width 381 height 36
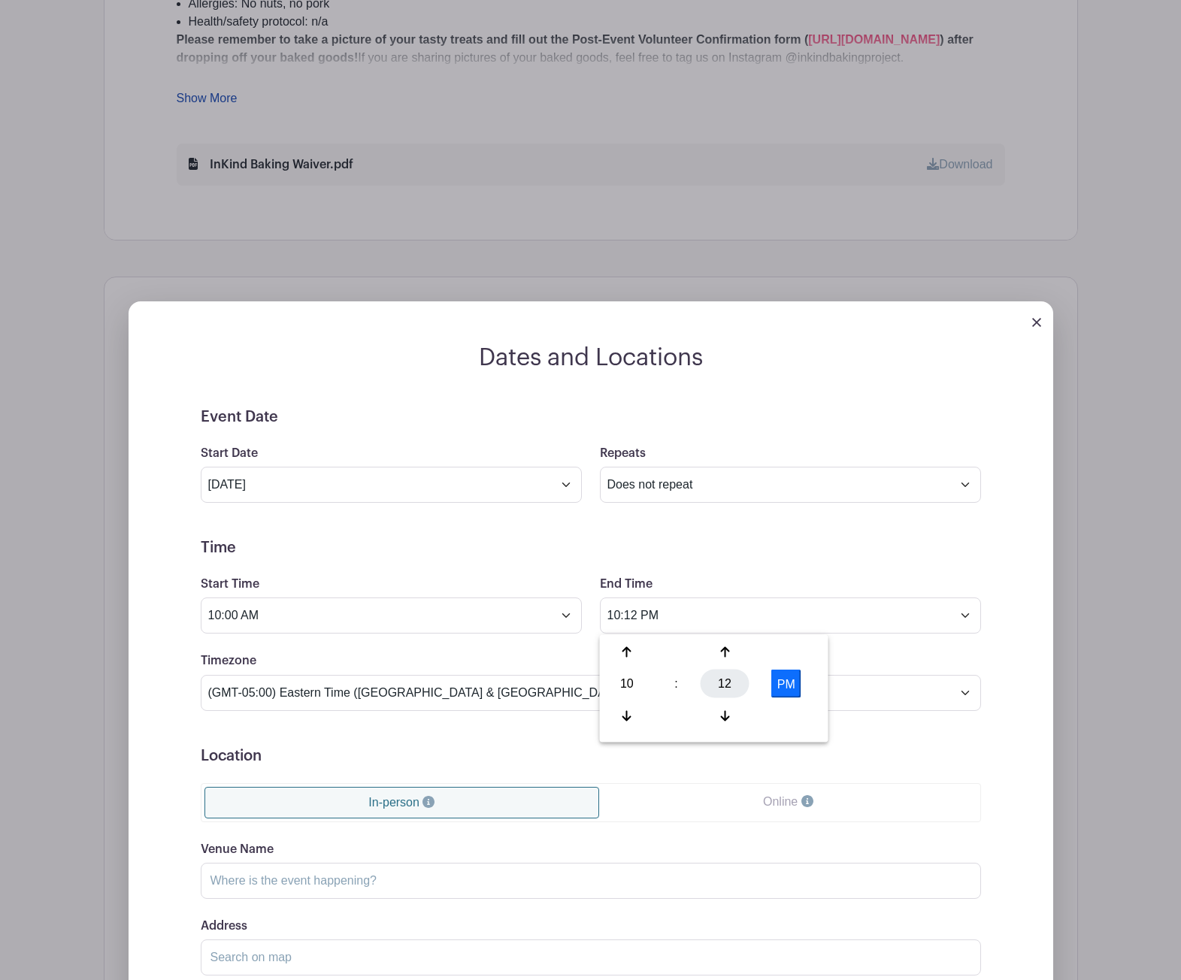
click at [722, 675] on div "12" at bounding box center [725, 684] width 49 height 29
click at [629, 646] on div "00" at bounding box center [628, 652] width 50 height 29
click at [786, 681] on button "PM" at bounding box center [786, 684] width 30 height 29
click at [734, 654] on div at bounding box center [725, 652] width 49 height 29
click at [732, 653] on div at bounding box center [725, 652] width 49 height 29
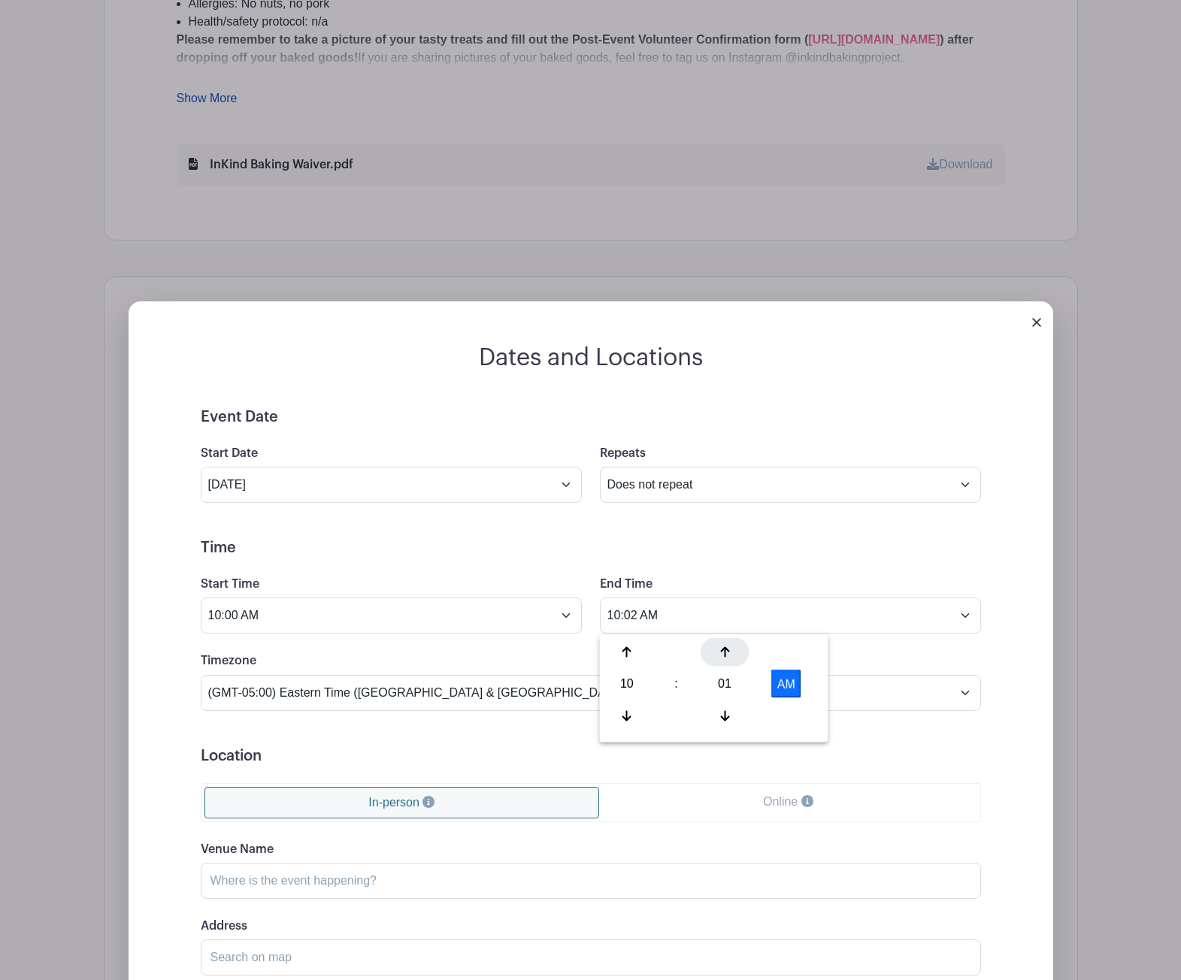
click at [732, 653] on div at bounding box center [725, 652] width 49 height 29
click at [732, 654] on div at bounding box center [725, 652] width 49 height 29
type input "10:05 AM"
click at [744, 568] on form "Event Date Start Date [DATE] Repeats Does not repeat Daily Weekly Monthly on da…" at bounding box center [591, 746] width 780 height 677
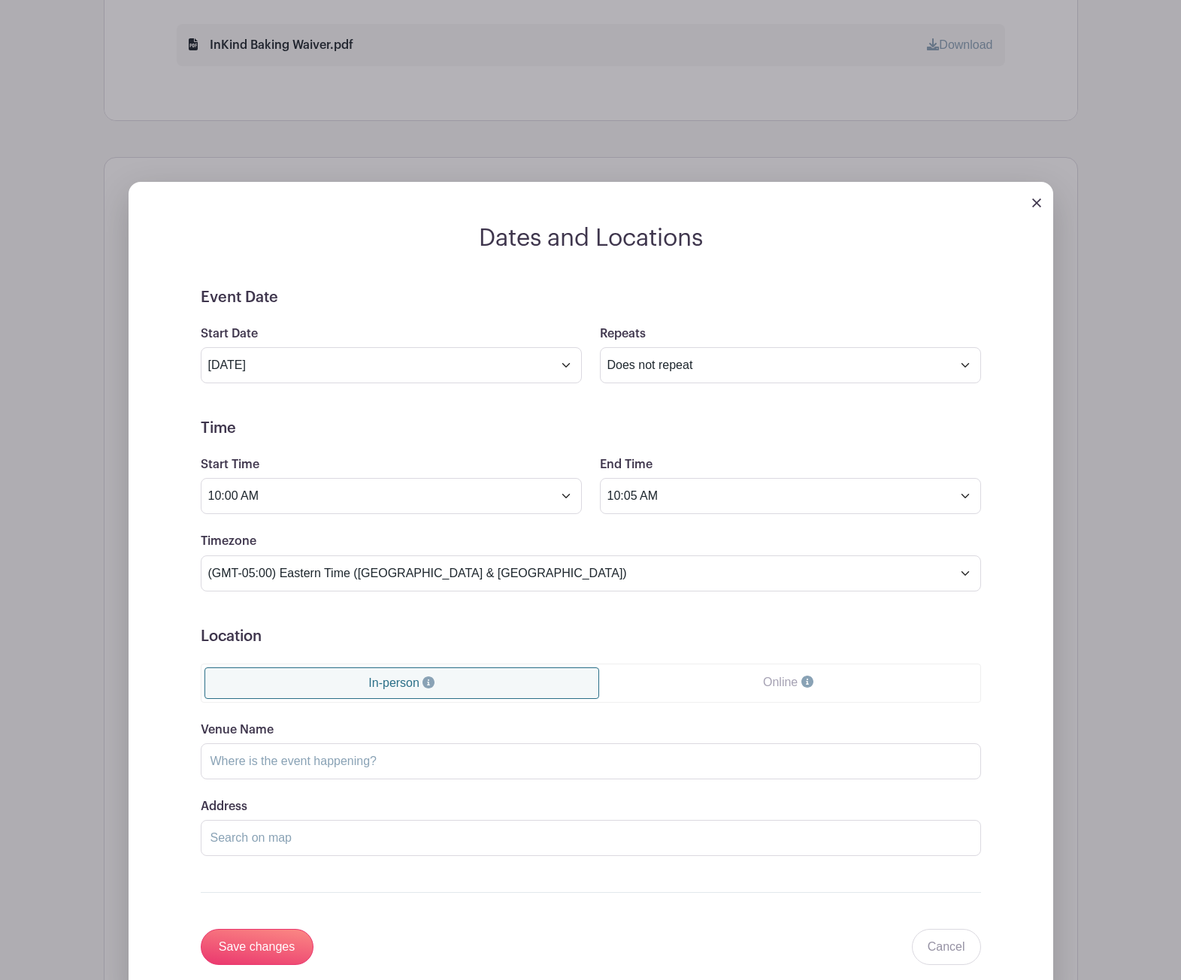
scroll to position [1158, 0]
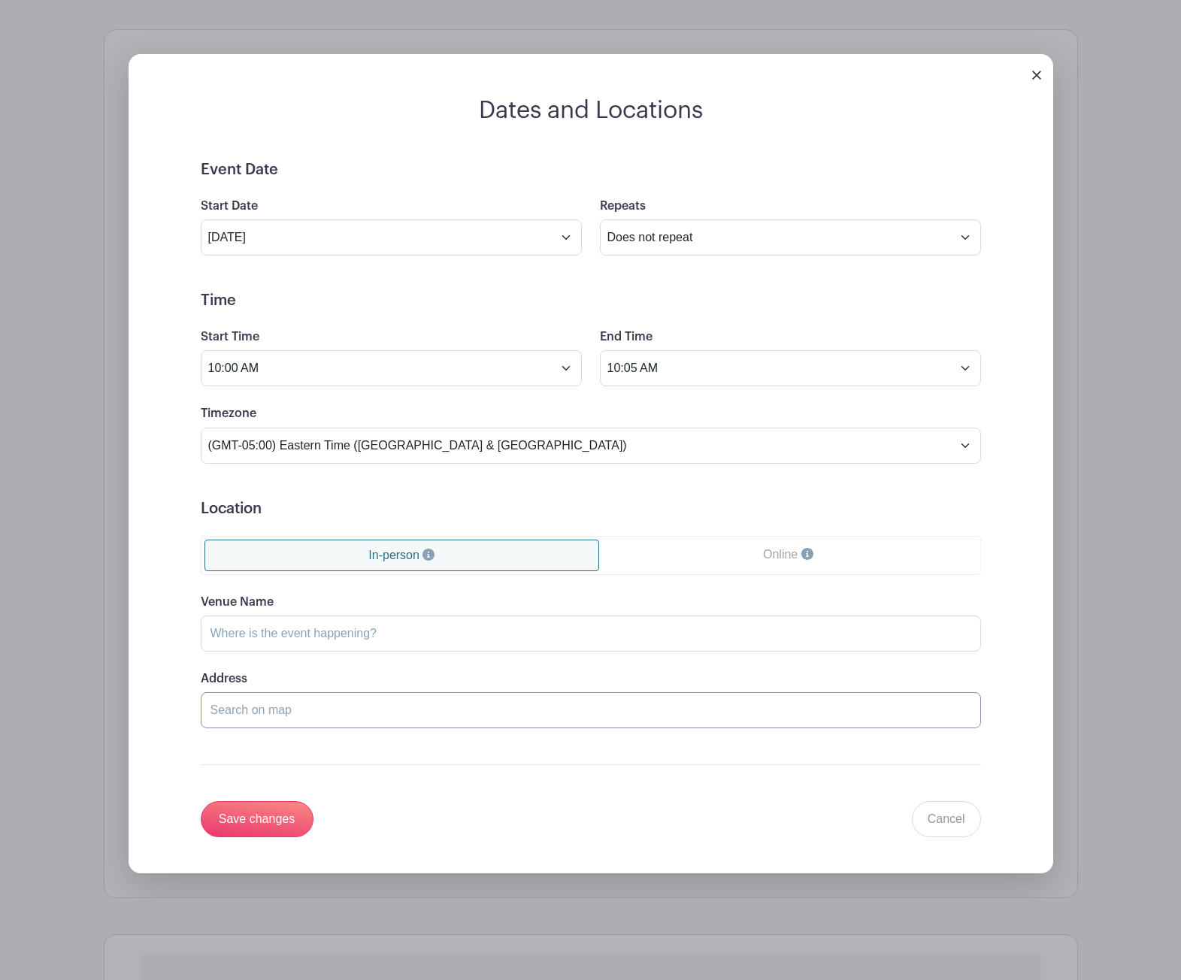
click at [490, 705] on input "Address" at bounding box center [591, 710] width 780 height 36
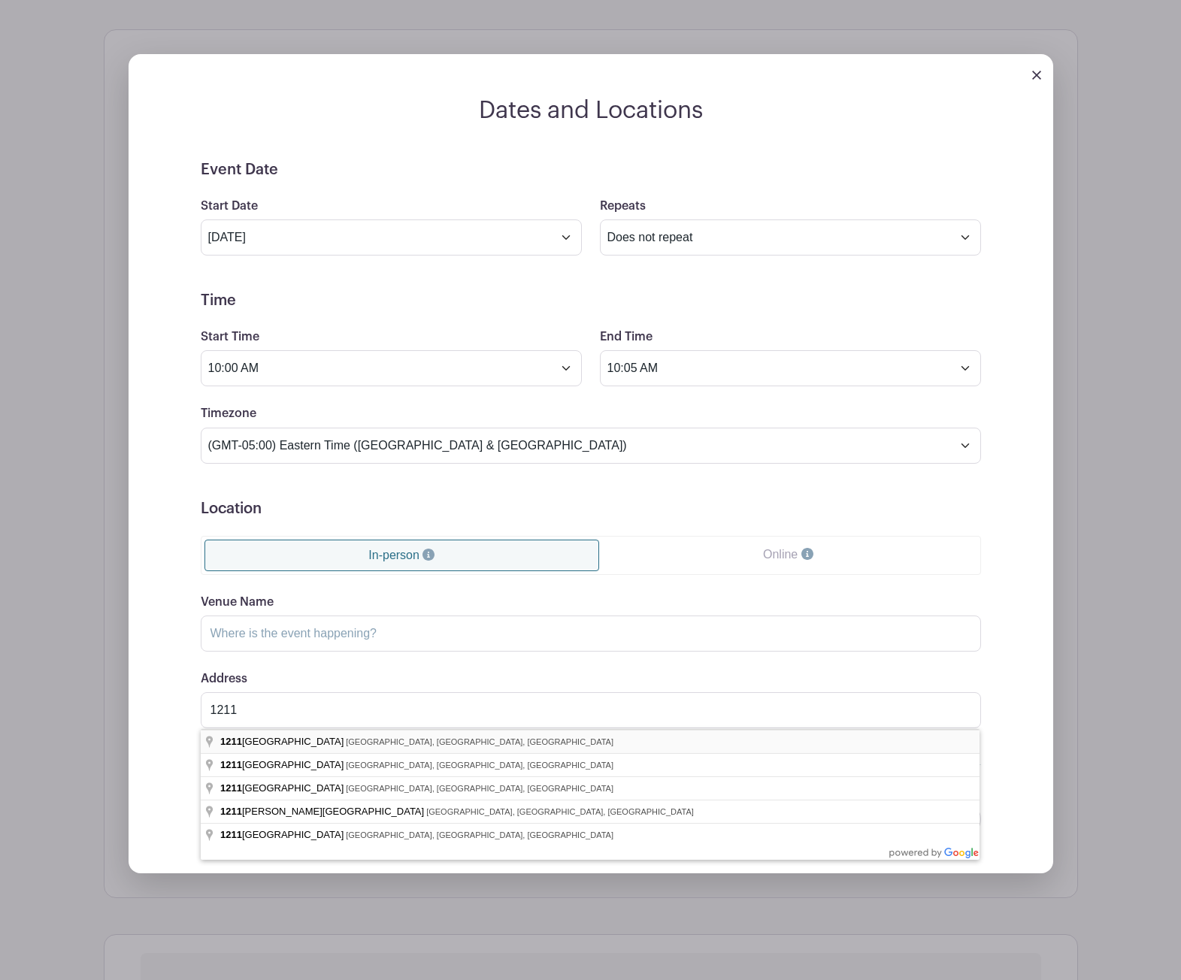
type input "[STREET_ADDRESS]"
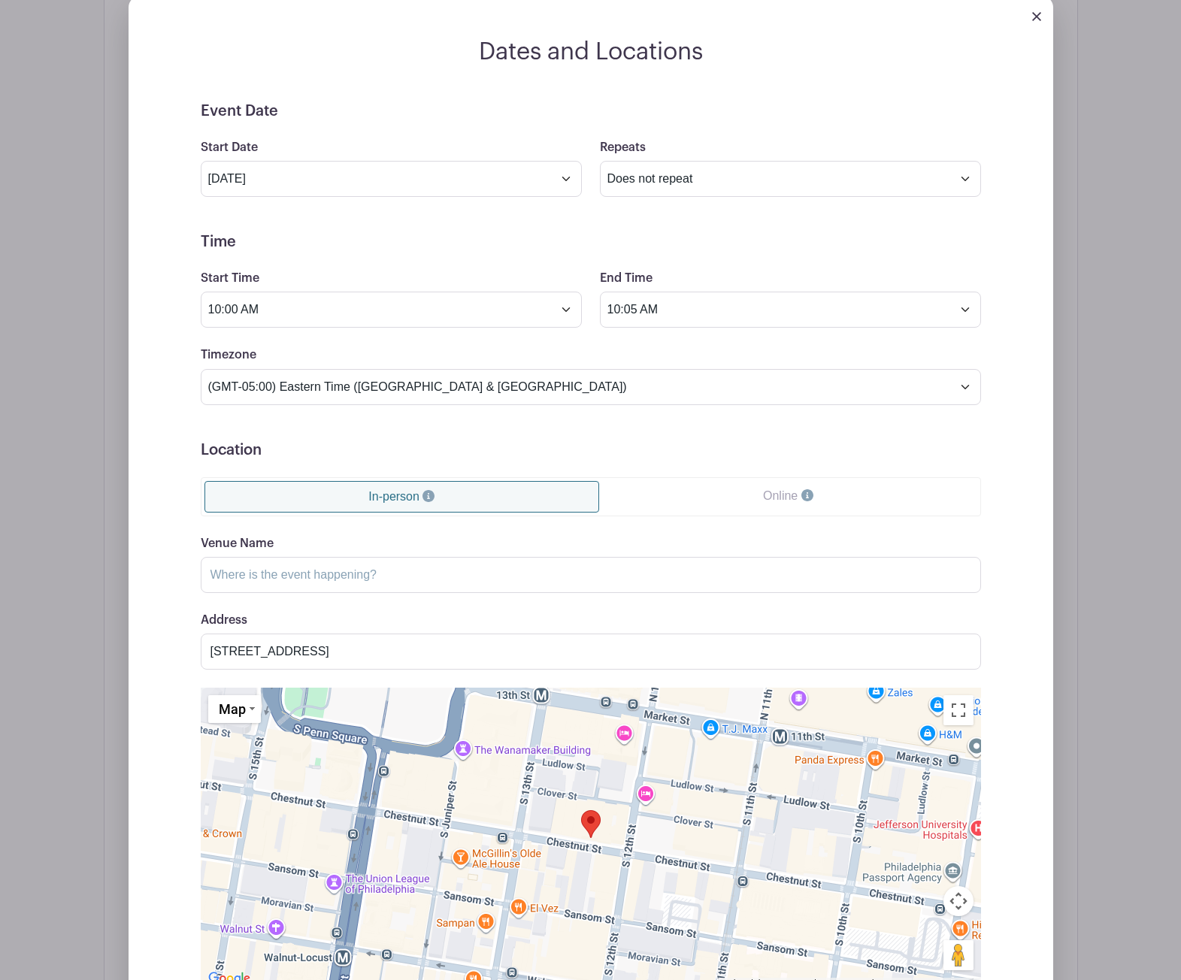
scroll to position [1228, 0]
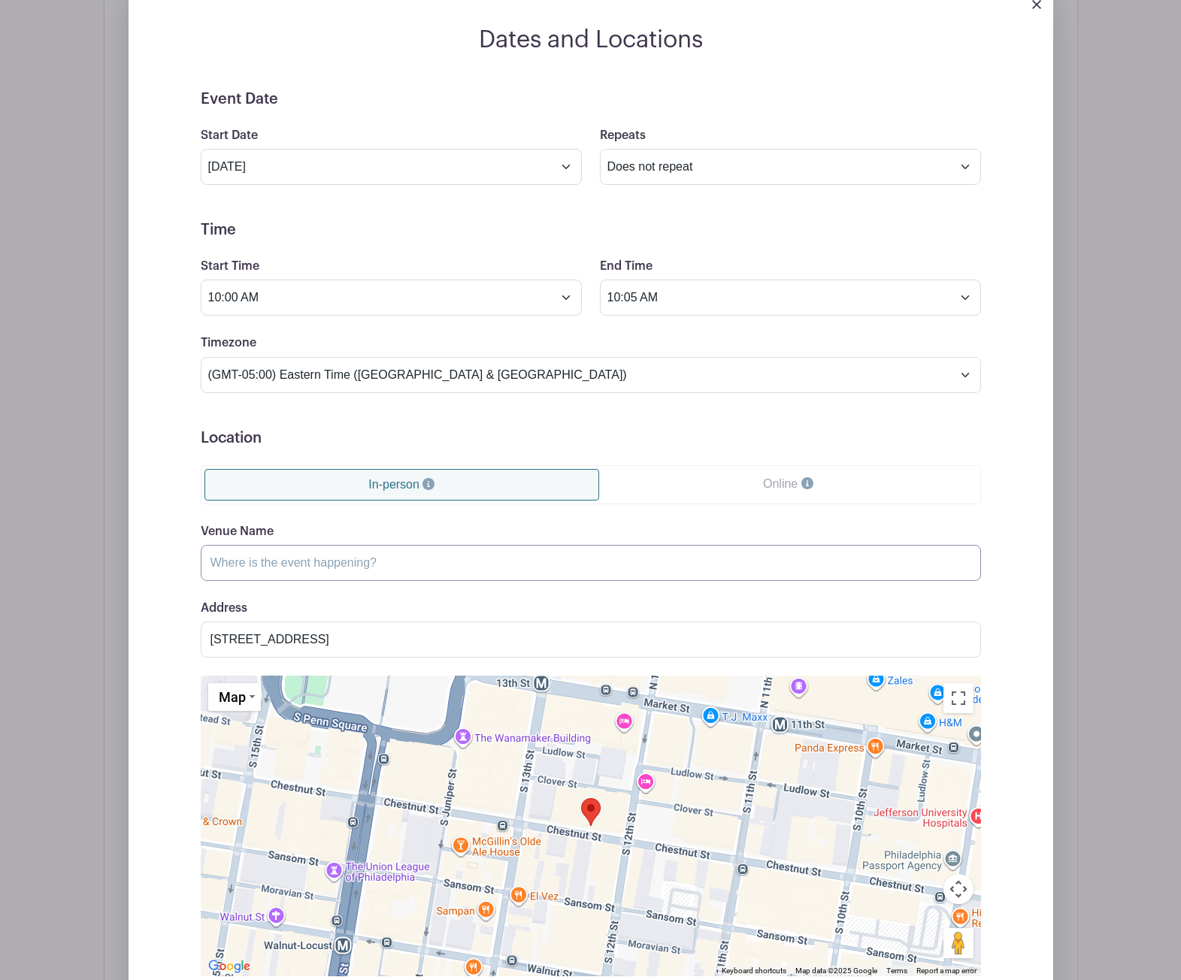
click at [465, 559] on input "Venue Name" at bounding box center [591, 563] width 780 height 36
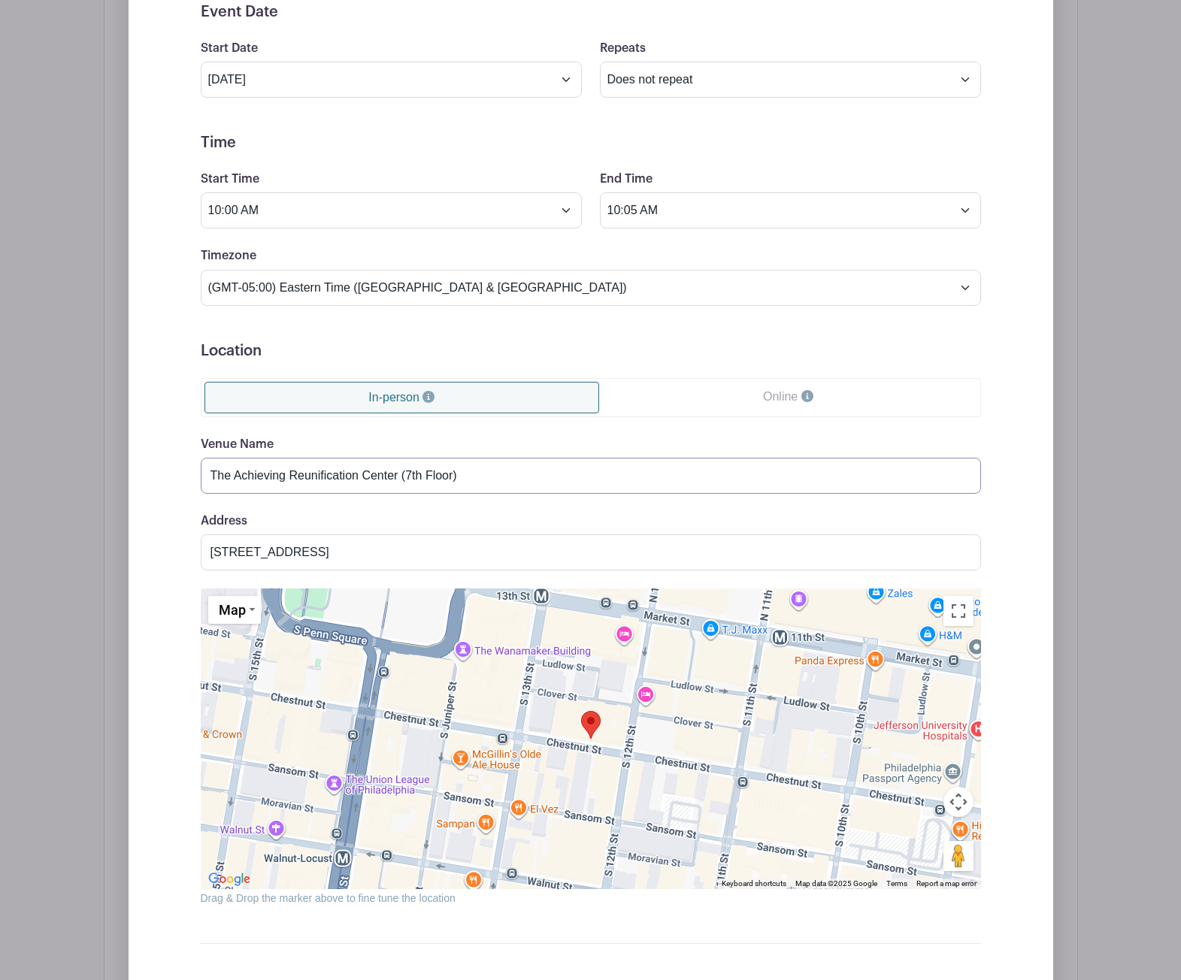
scroll to position [1348, 0]
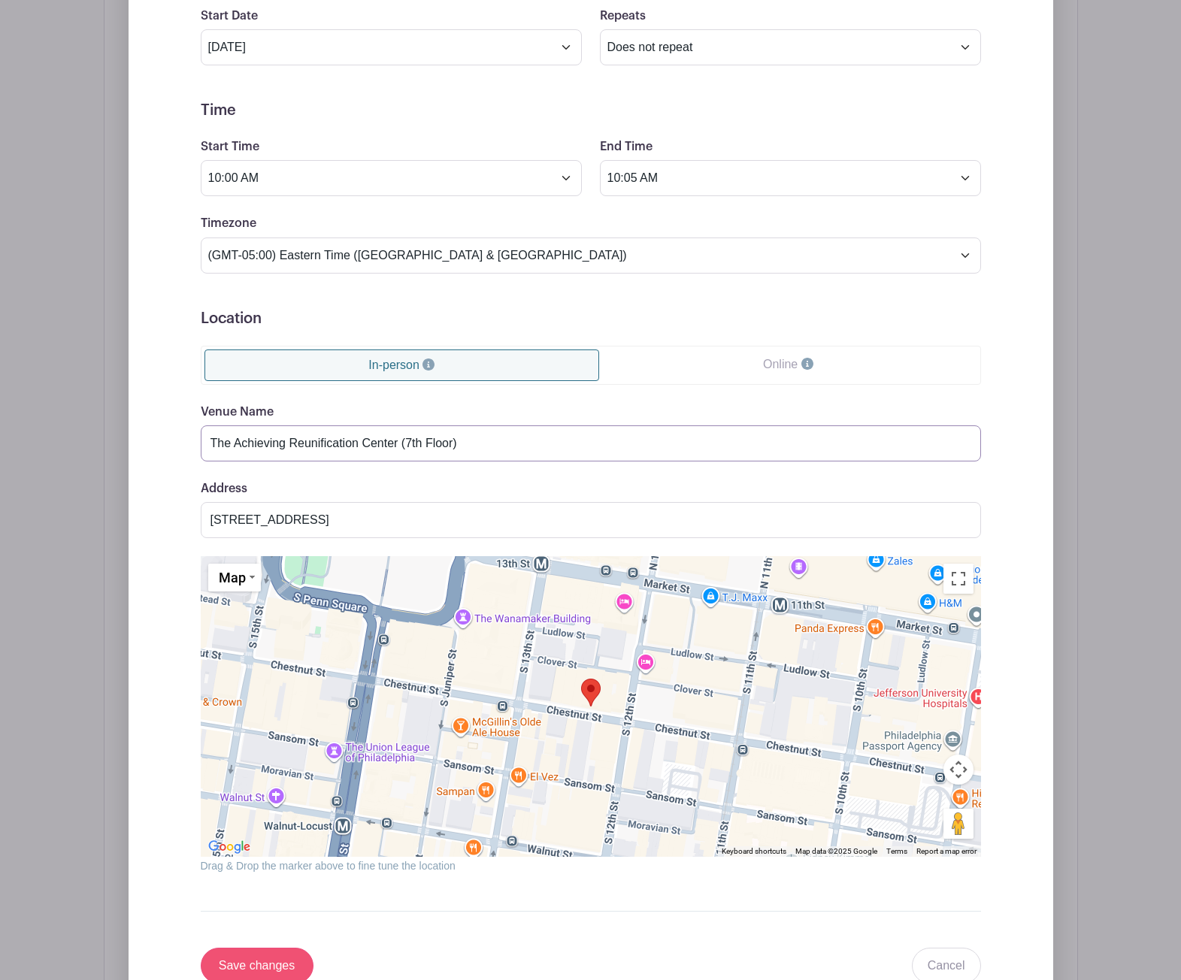
type input "The Achieving Reunification Center (7th Floor)"
click at [262, 953] on input "Save changes" at bounding box center [257, 966] width 113 height 36
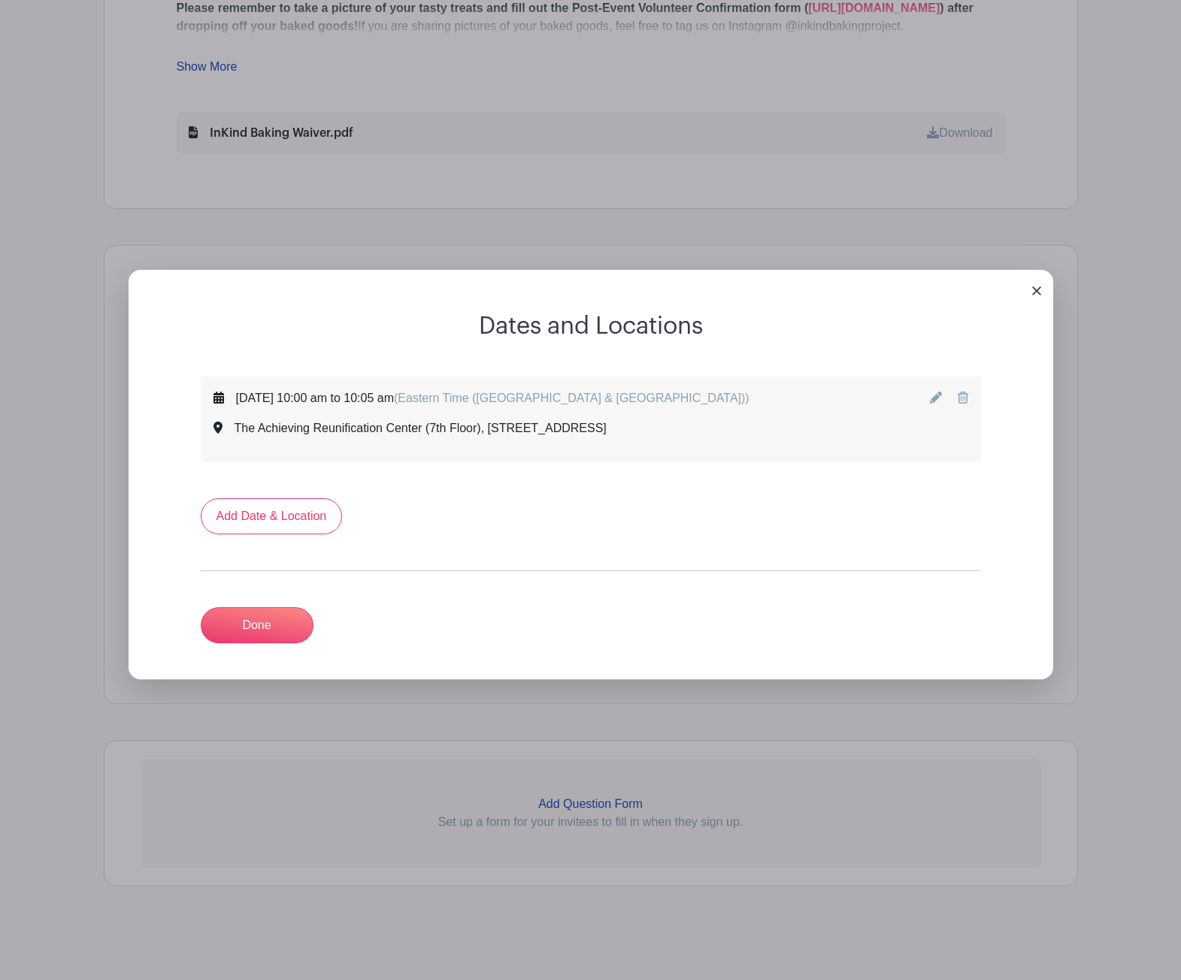
scroll to position [822, 0]
click at [274, 621] on link "Done" at bounding box center [257, 625] width 113 height 36
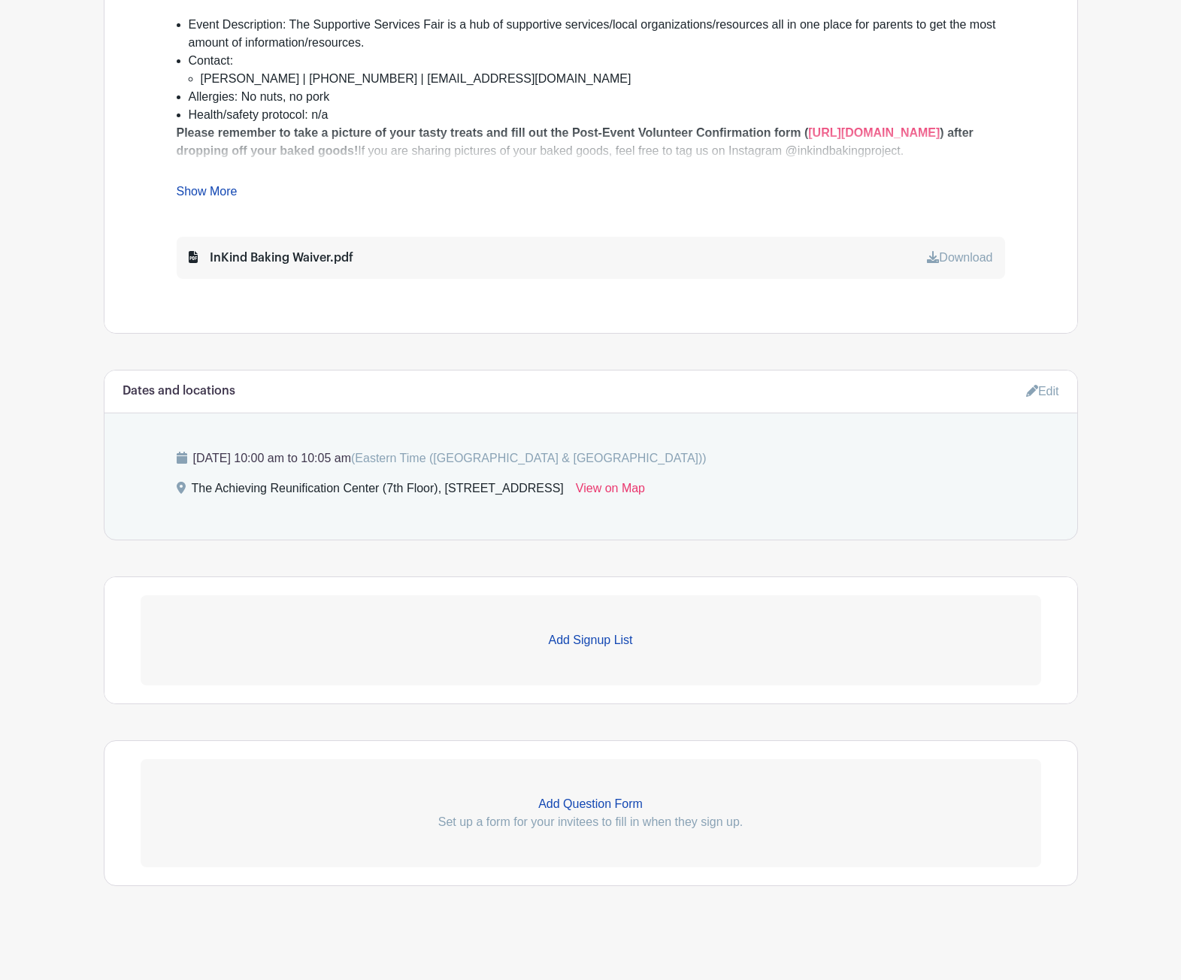
click at [589, 643] on p "Add Signup List" at bounding box center [591, 640] width 901 height 18
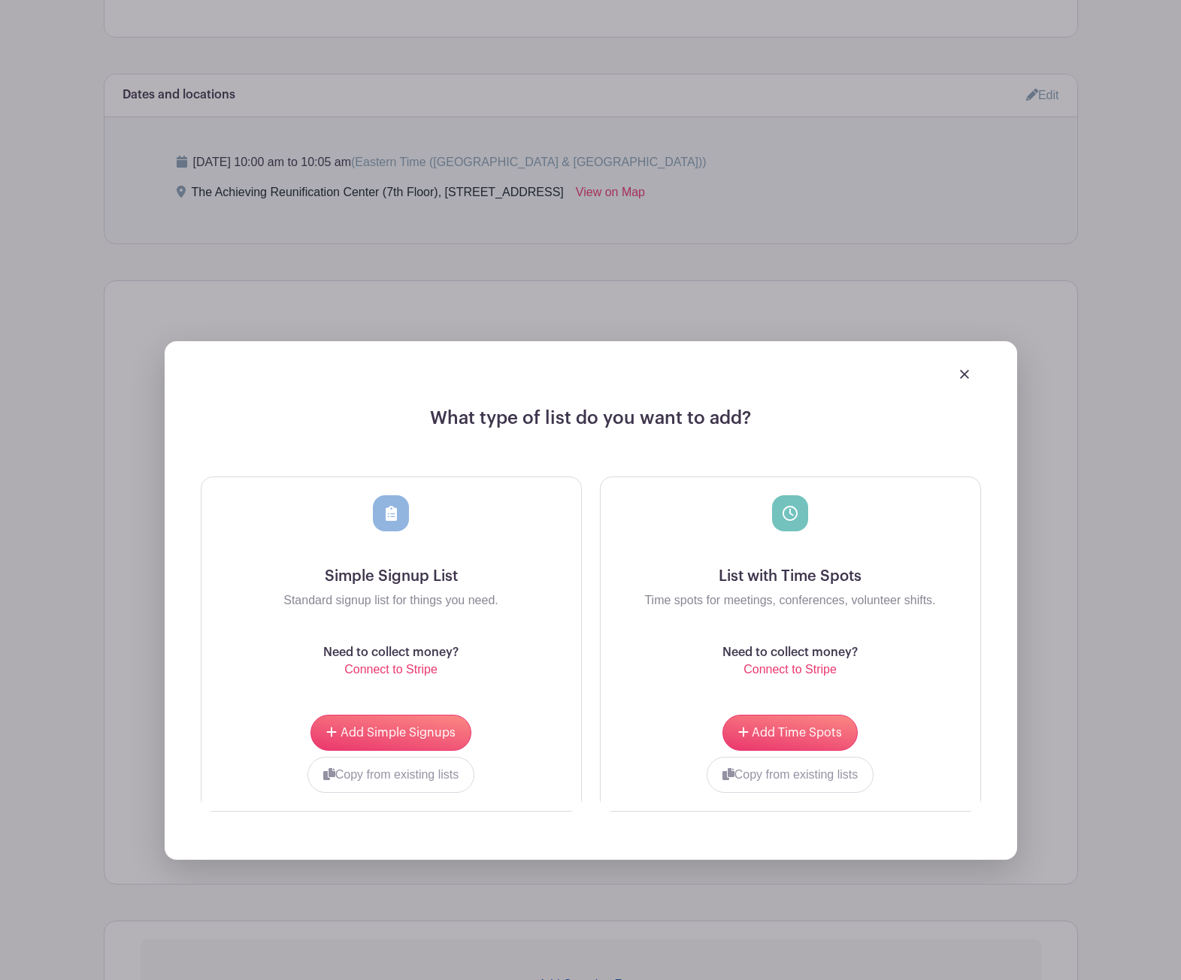
scroll to position [1003, 0]
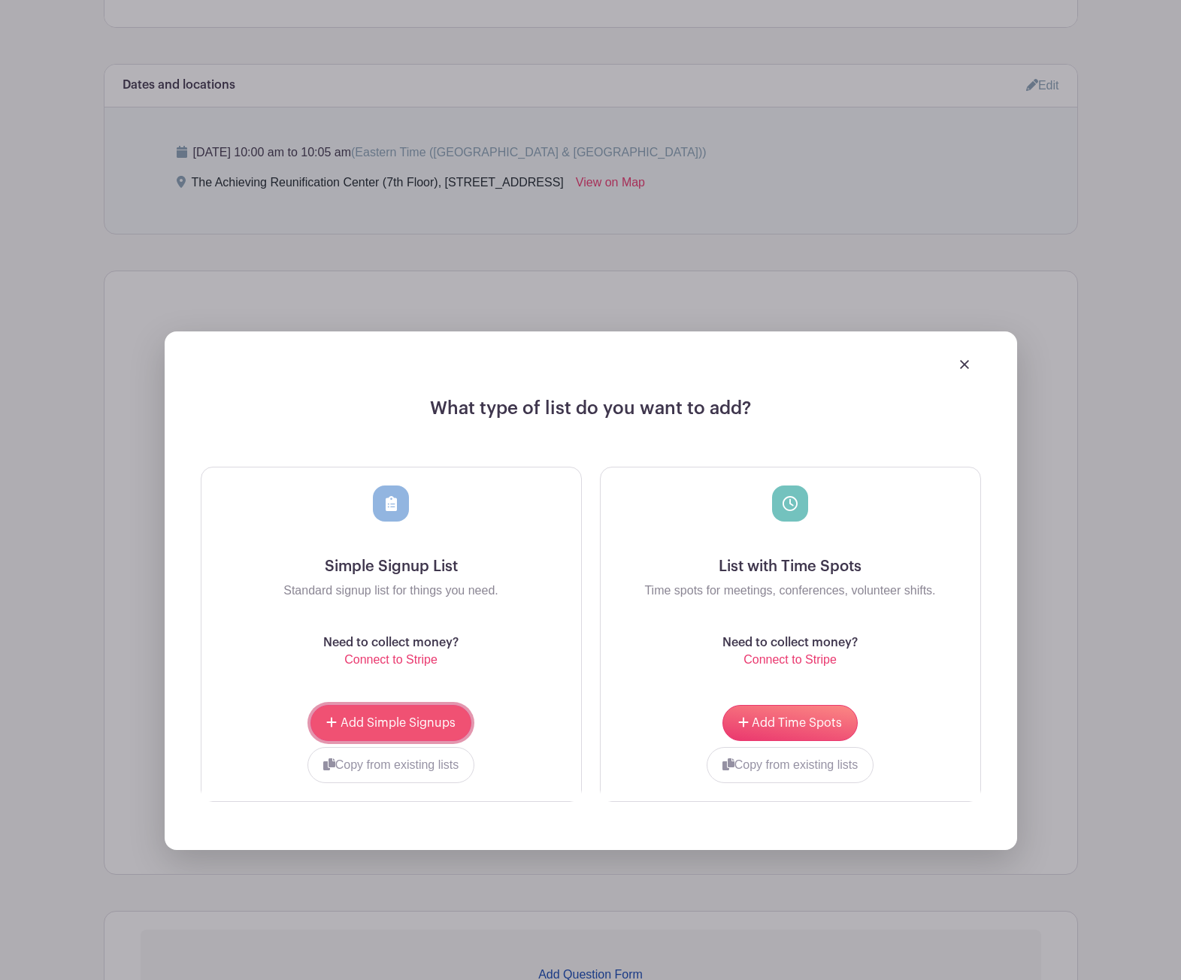
click at [380, 725] on span "Add Simple Signups" at bounding box center [398, 723] width 115 height 12
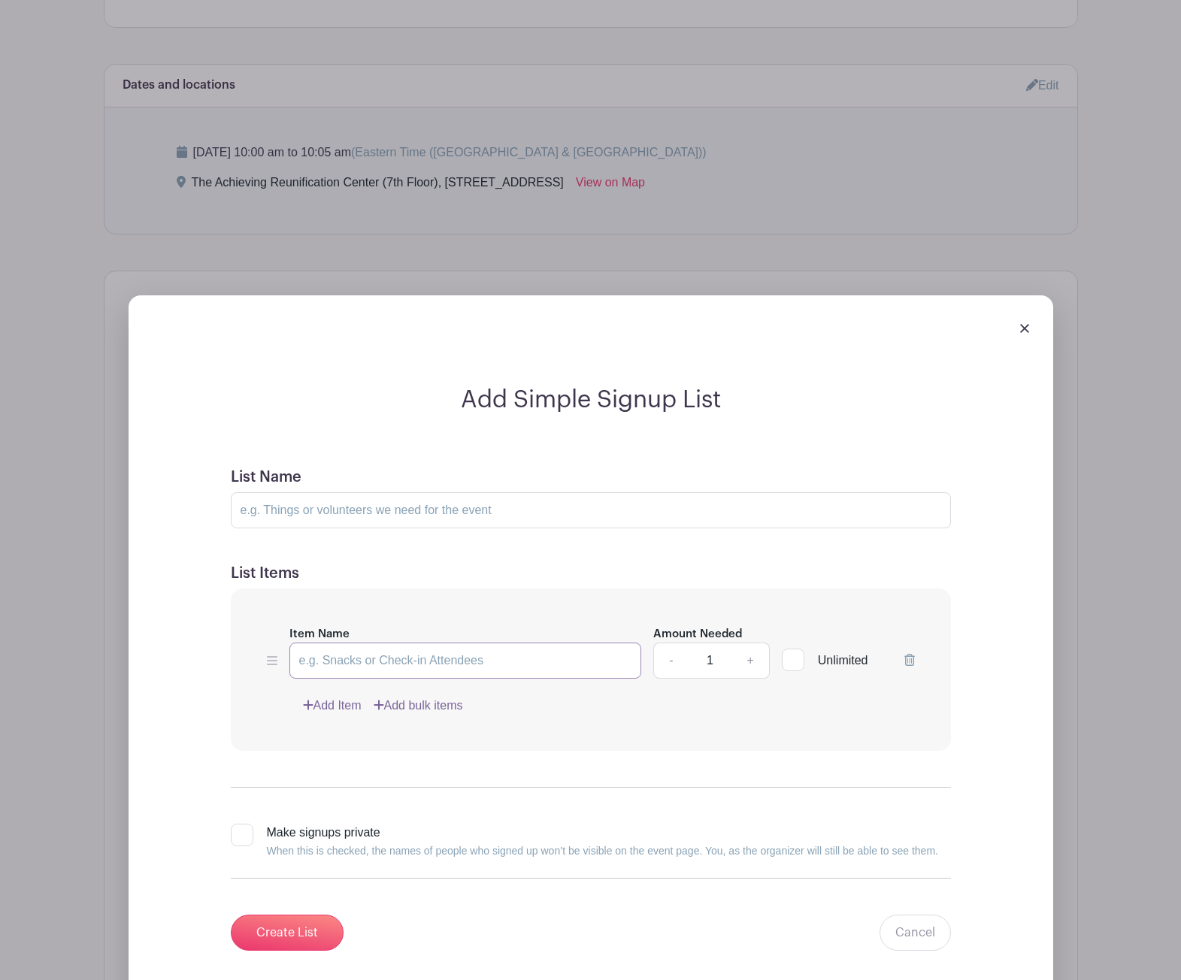
click at [440, 657] on input "Item Name" at bounding box center [465, 661] width 353 height 36
paste input "Bakers Needed"
type input "Bakers Needed"
click at [347, 512] on input "List Name" at bounding box center [591, 510] width 720 height 36
paste input "Bakers Needed"
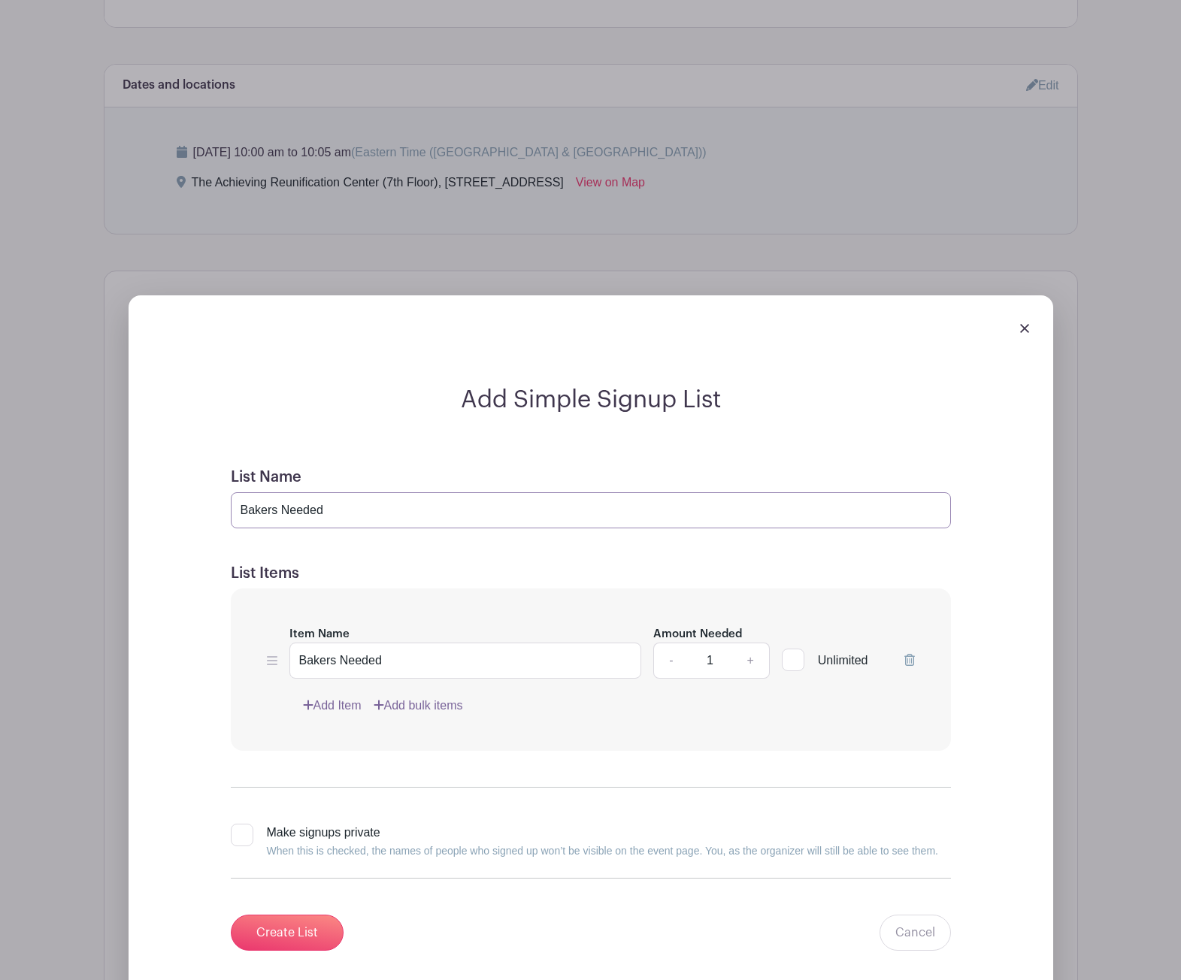
type input "Bakers Needed"
click at [751, 657] on link "+" at bounding box center [750, 661] width 38 height 36
type input "2"
click at [393, 669] on input "Bakers Needed" at bounding box center [465, 661] width 353 height 36
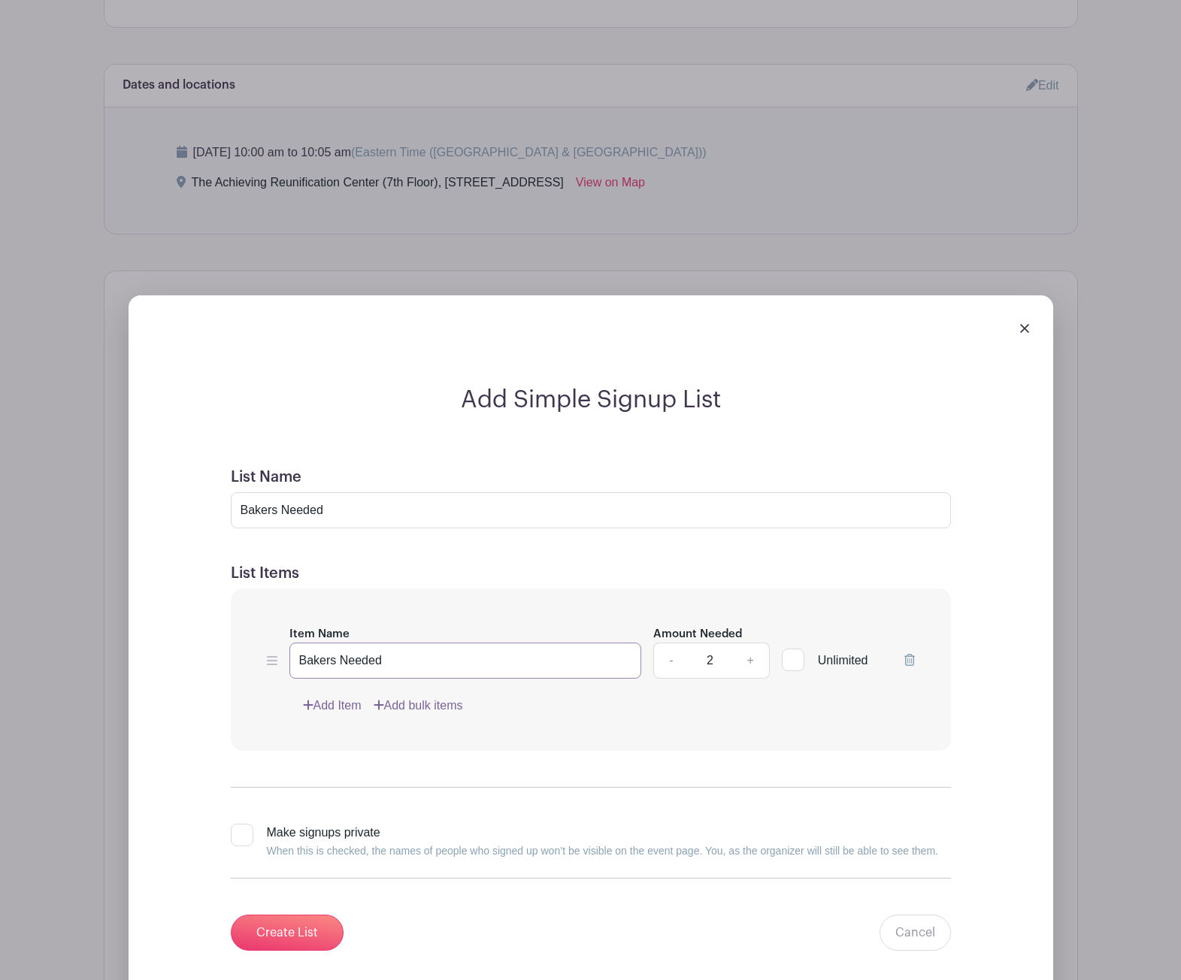
click at [393, 669] on input "Bakers Needed" at bounding box center [465, 661] width 353 height 36
paste input "d goods for 30-35"
drag, startPoint x: 422, startPoint y: 662, endPoint x: 391, endPoint y: 658, distance: 31.8
click at [391, 658] on input "Baked goods for 30-35" at bounding box center [465, 661] width 353 height 36
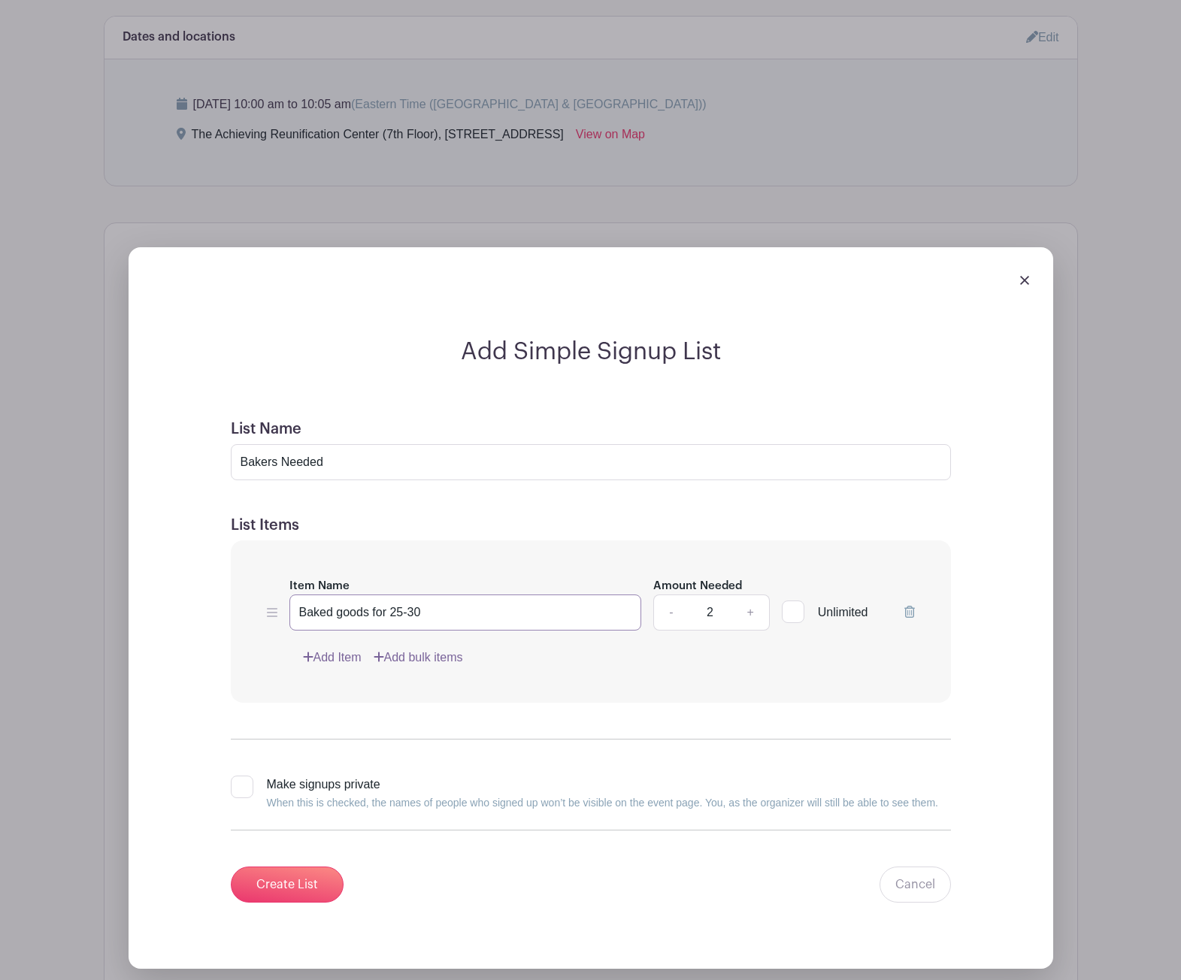
scroll to position [1319, 0]
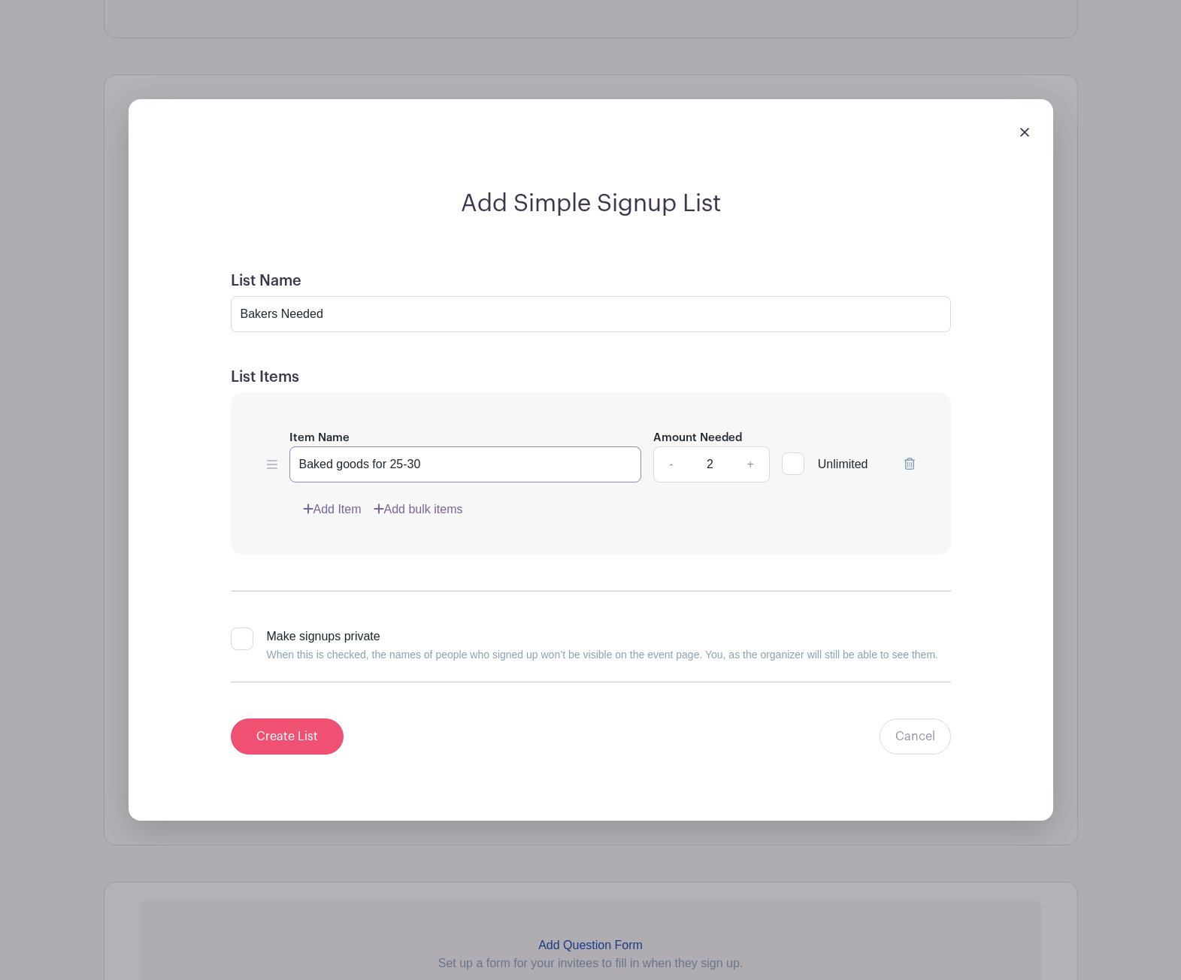
type input "Baked goods for 25-30"
click at [283, 741] on input "Create List" at bounding box center [287, 737] width 113 height 36
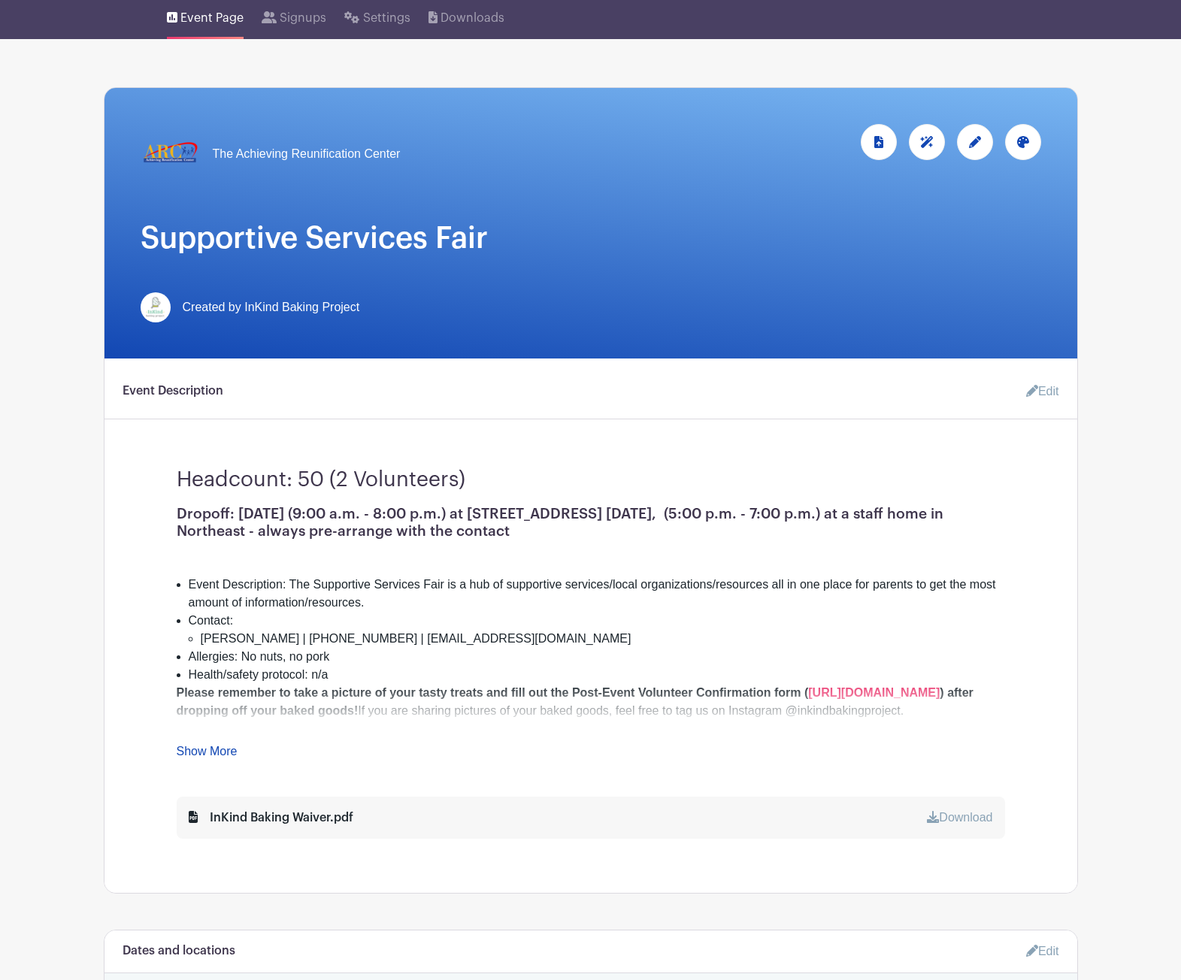
scroll to position [59, 0]
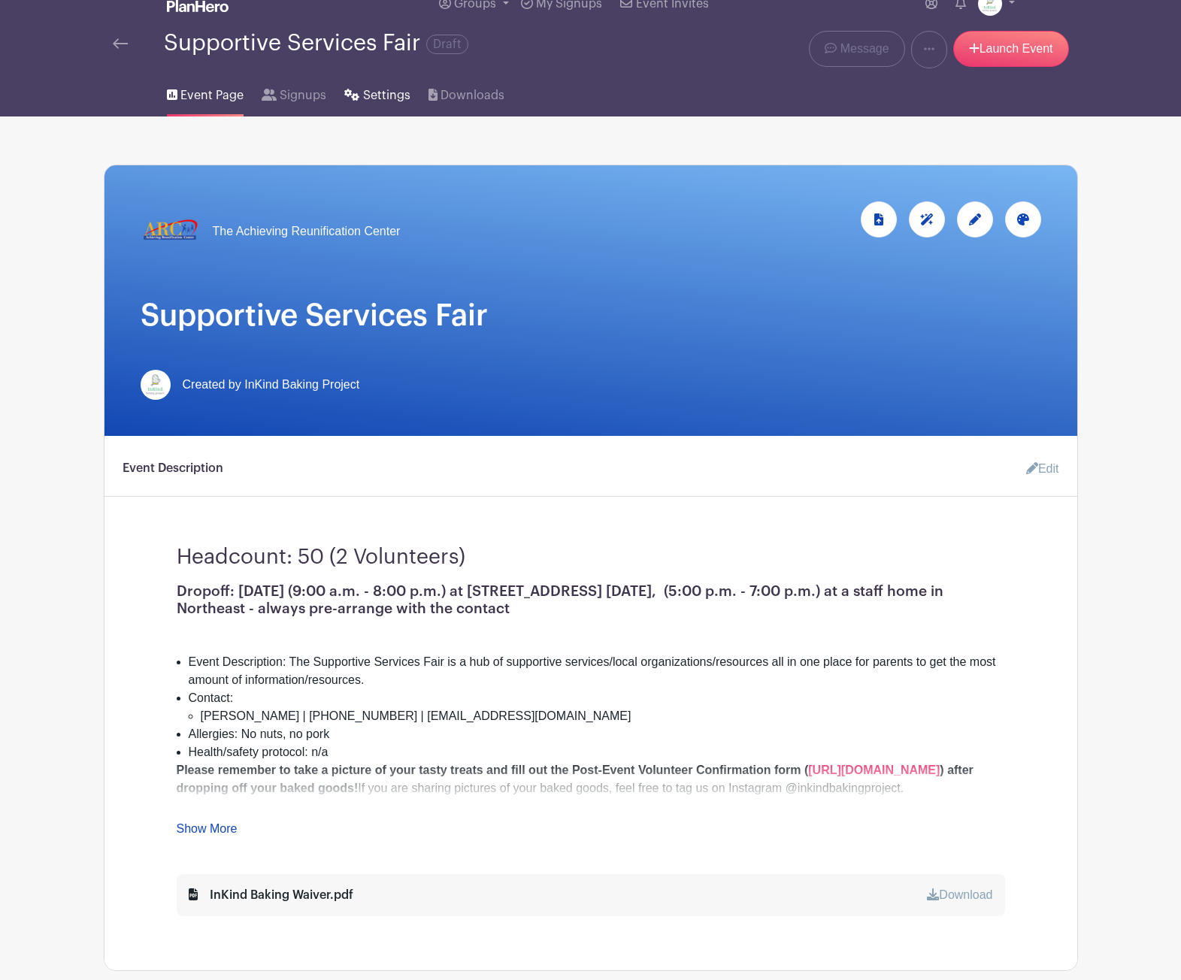
click at [371, 95] on span "Settings" at bounding box center [386, 95] width 47 height 18
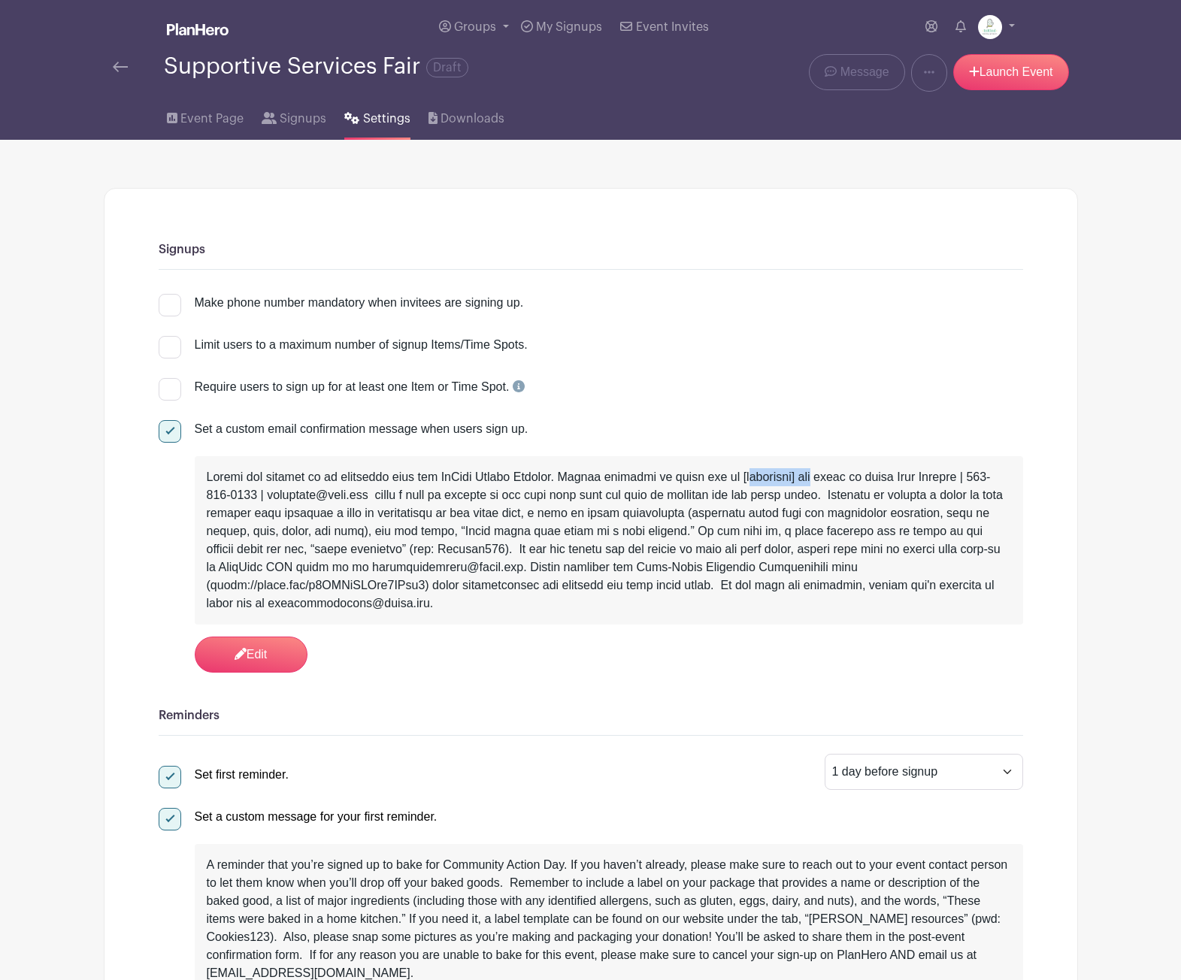
drag, startPoint x: 798, startPoint y: 480, endPoint x: 737, endPoint y: 477, distance: 61.0
click at [737, 477] on div at bounding box center [609, 540] width 804 height 144
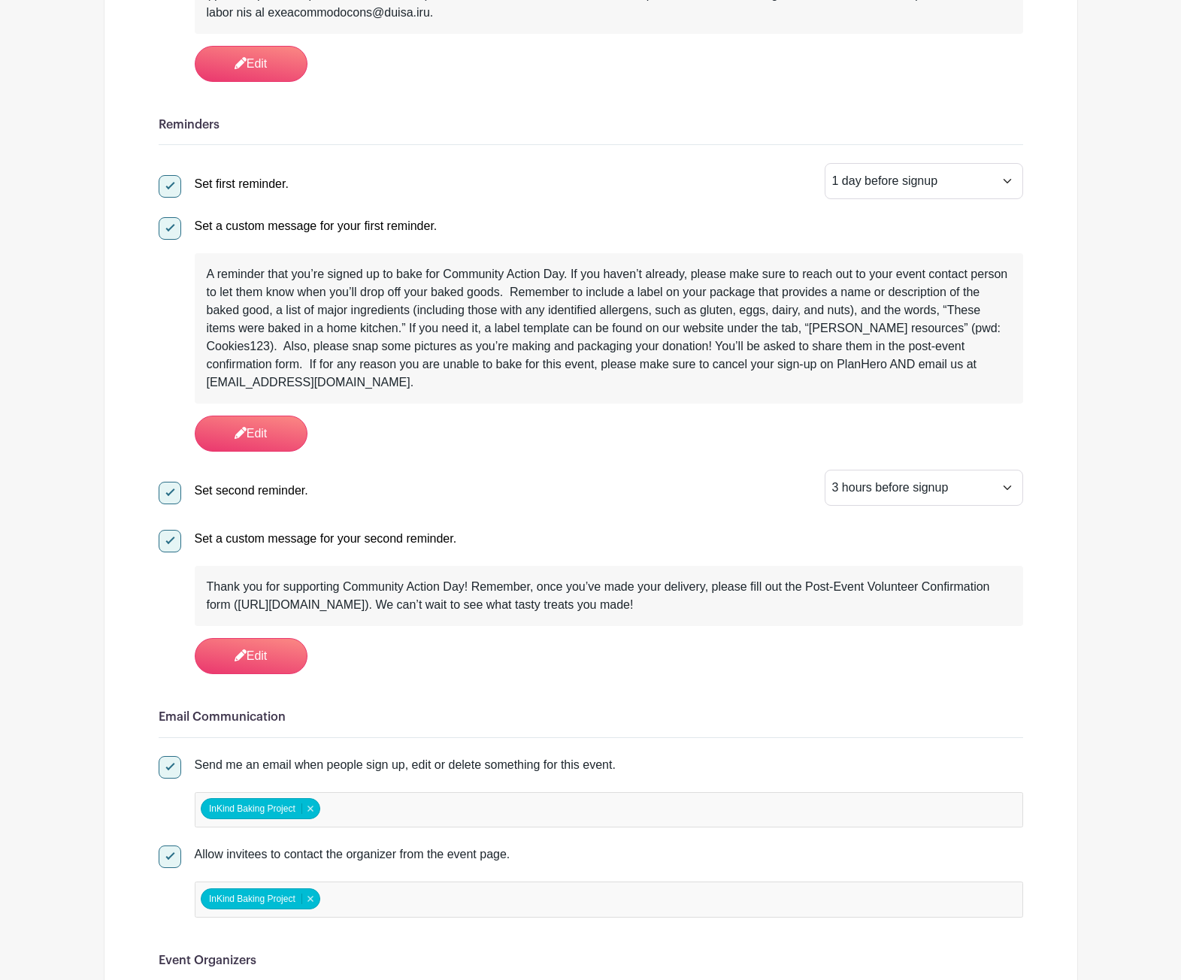
scroll to position [195, 0]
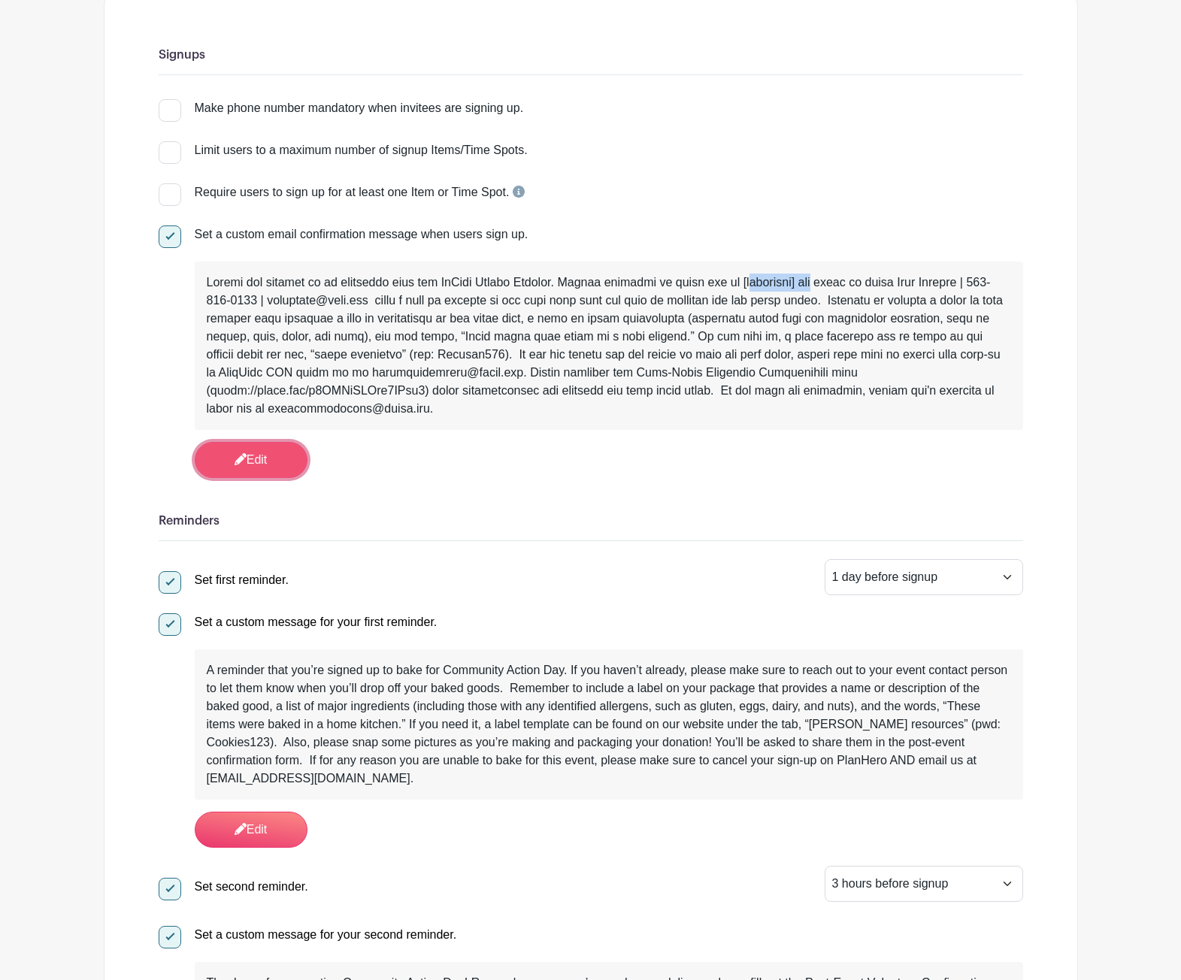
click at [259, 458] on link "Edit" at bounding box center [251, 460] width 113 height 36
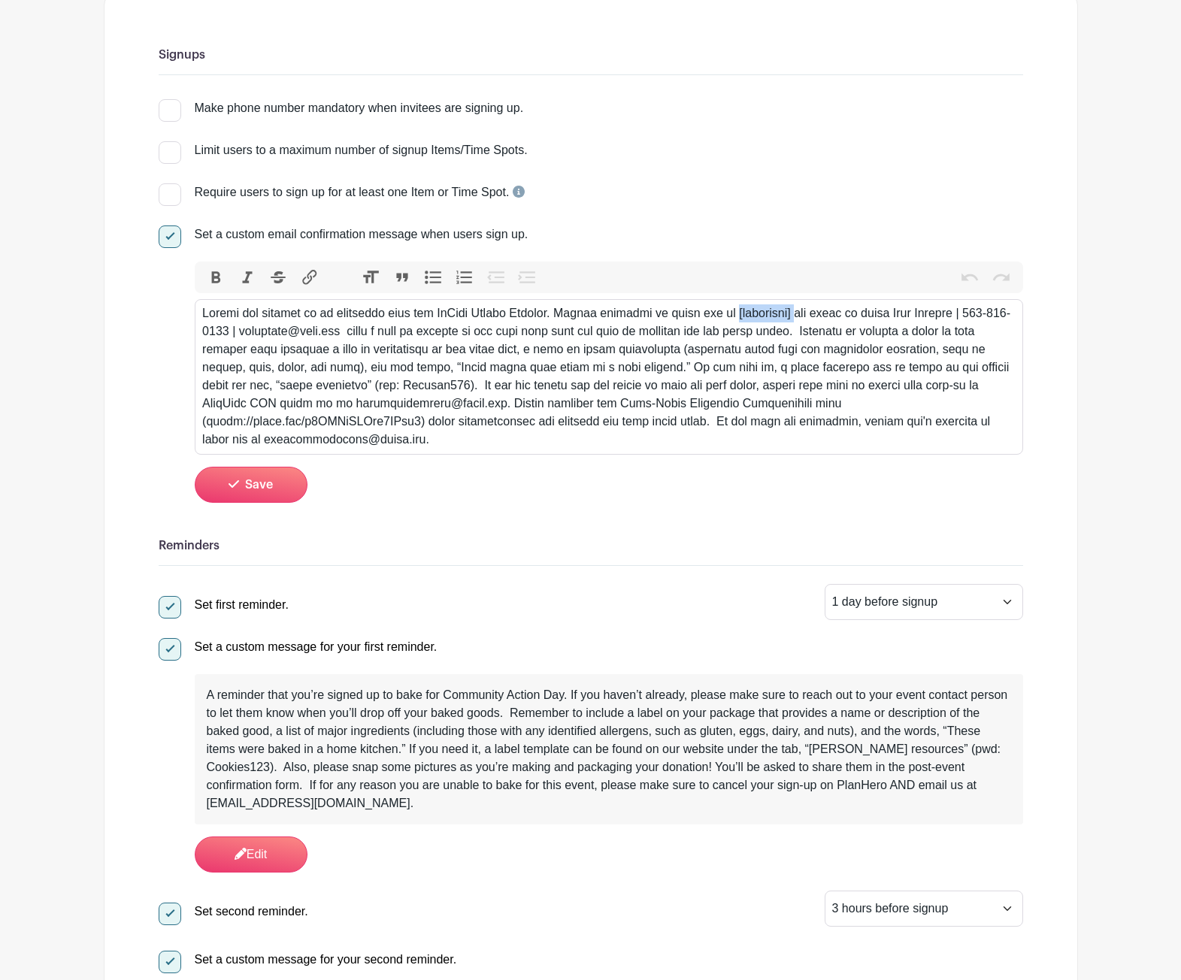
drag, startPoint x: 796, startPoint y: 312, endPoint x: 736, endPoint y: 307, distance: 60.4
click at [736, 307] on div at bounding box center [608, 376] width 813 height 144
drag, startPoint x: 889, startPoint y: 316, endPoint x: 379, endPoint y: 329, distance: 510.6
click at [379, 329] on div at bounding box center [608, 376] width 813 height 144
paste trix-editor "[PERSON_NAME] | 2675143523 | shayes@arcenter"
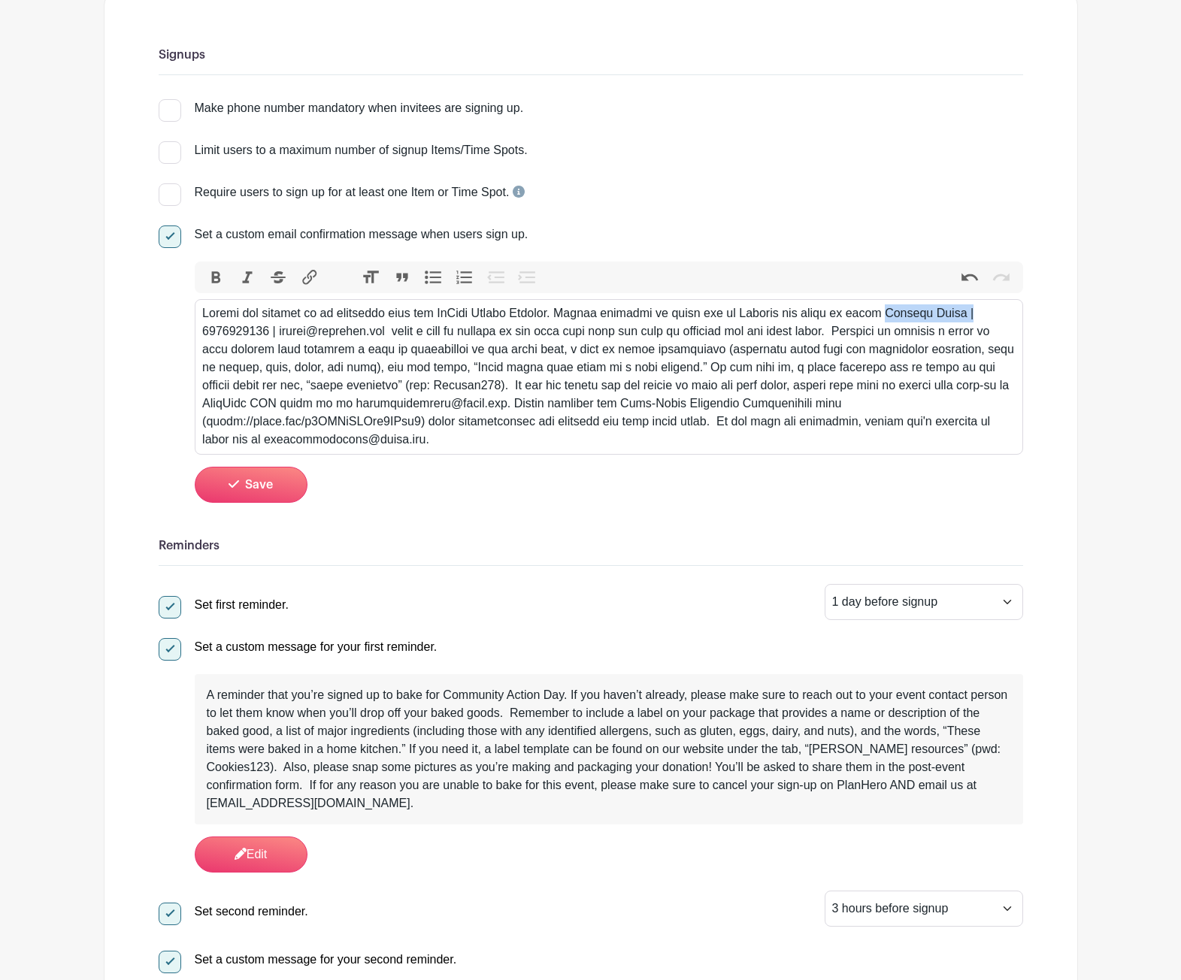
drag, startPoint x: 890, startPoint y: 314, endPoint x: 986, endPoint y: 312, distance: 96.2
click at [986, 312] on div at bounding box center [608, 376] width 813 height 144
click at [977, 313] on div at bounding box center [608, 376] width 813 height 144
click at [891, 314] on div at bounding box center [608, 376] width 813 height 144
click at [307, 332] on div at bounding box center [608, 376] width 813 height 144
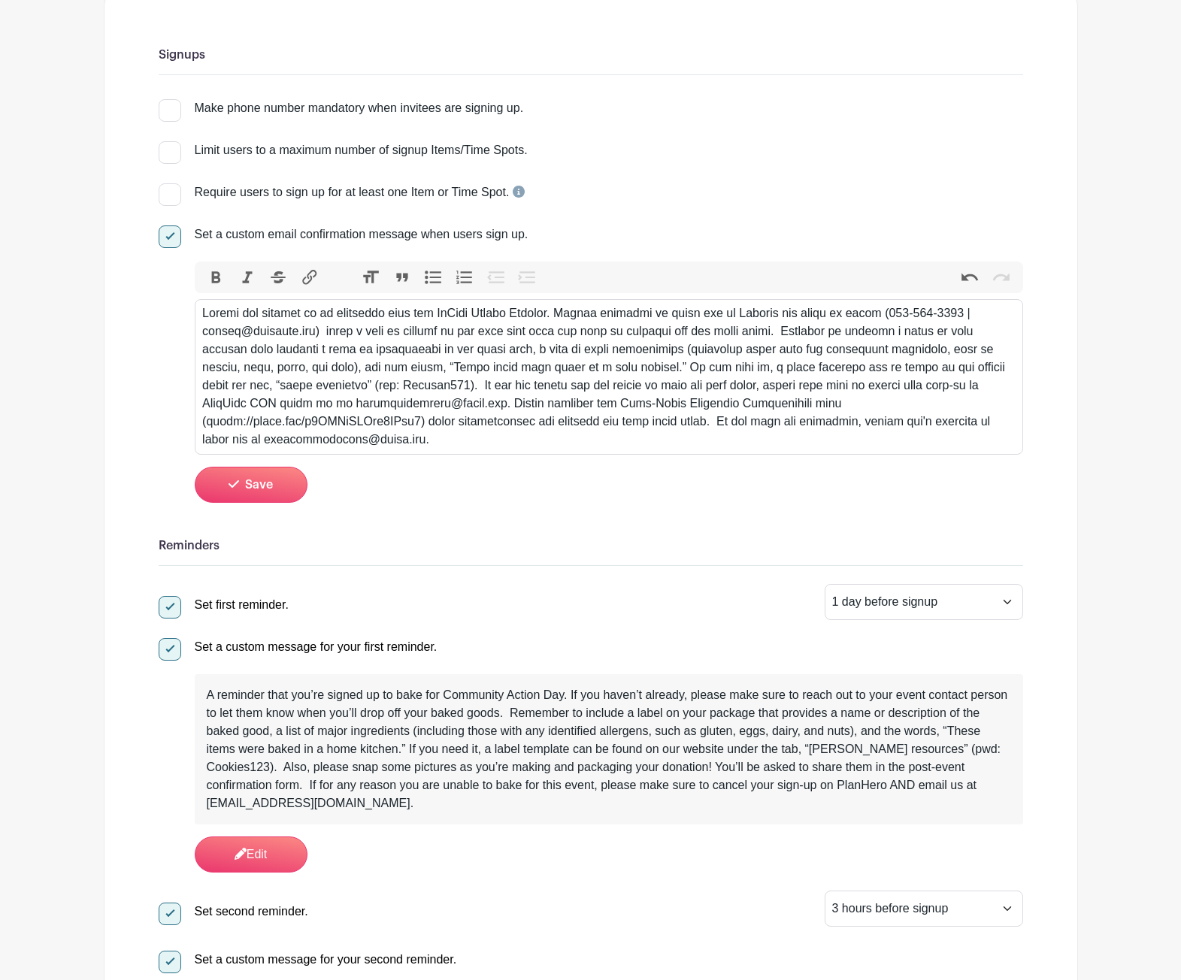
click at [330, 335] on div at bounding box center [608, 376] width 813 height 144
type trix-editor "<lor>Ipsumd sit ametcon ad el seddoeius temp inc UtLabo Etdolo Magnaal. Enimad …"
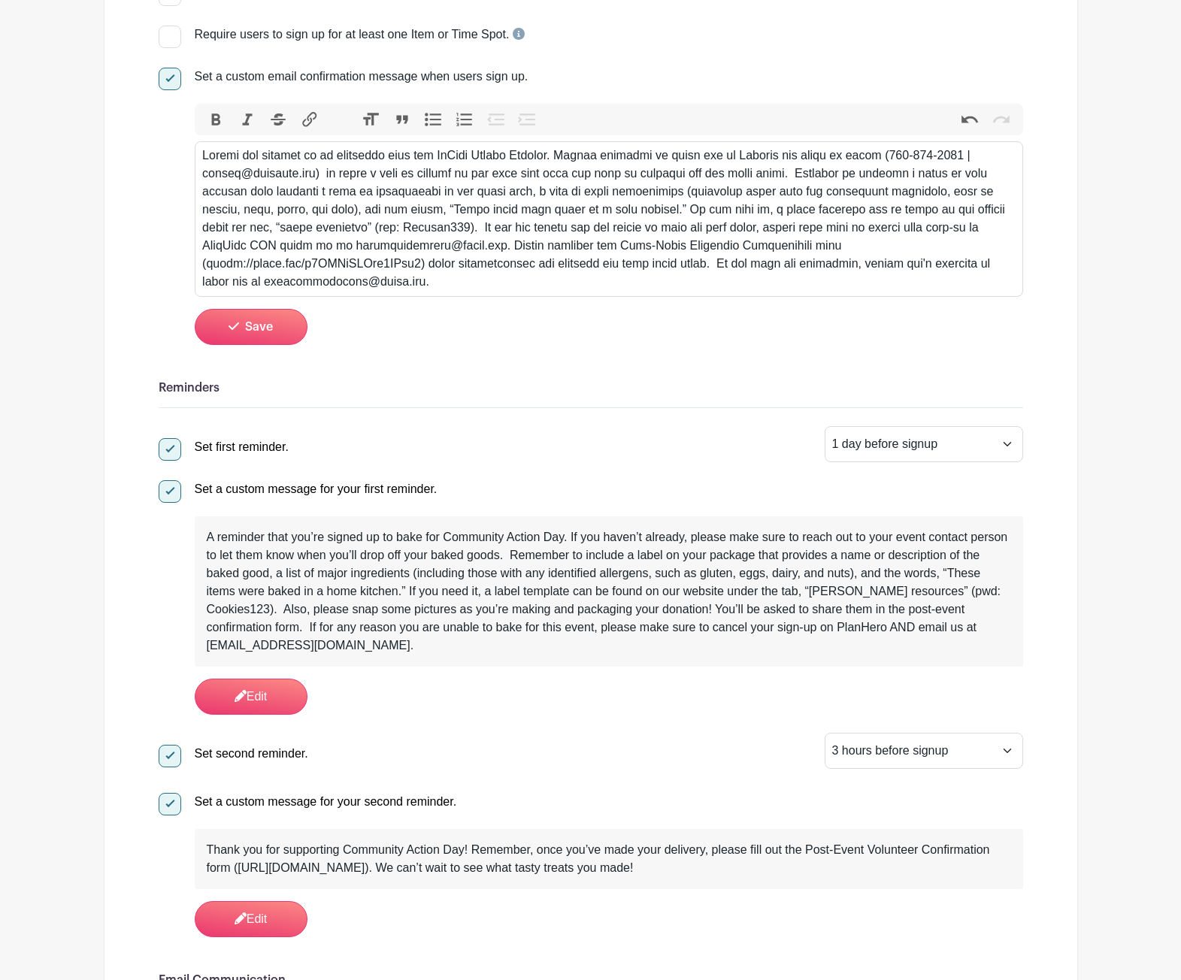
scroll to position [470, 0]
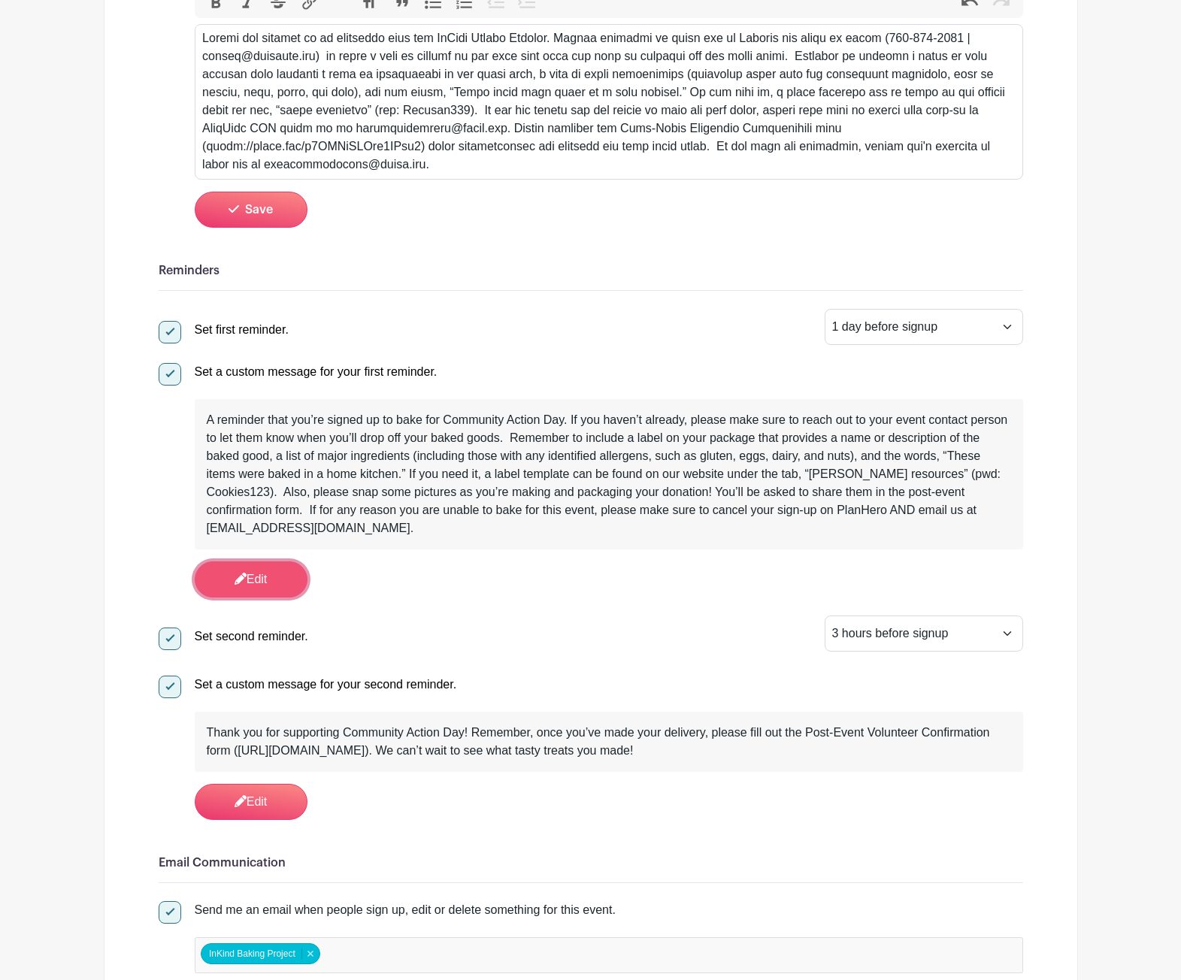
click at [274, 578] on link "Edit" at bounding box center [251, 580] width 113 height 36
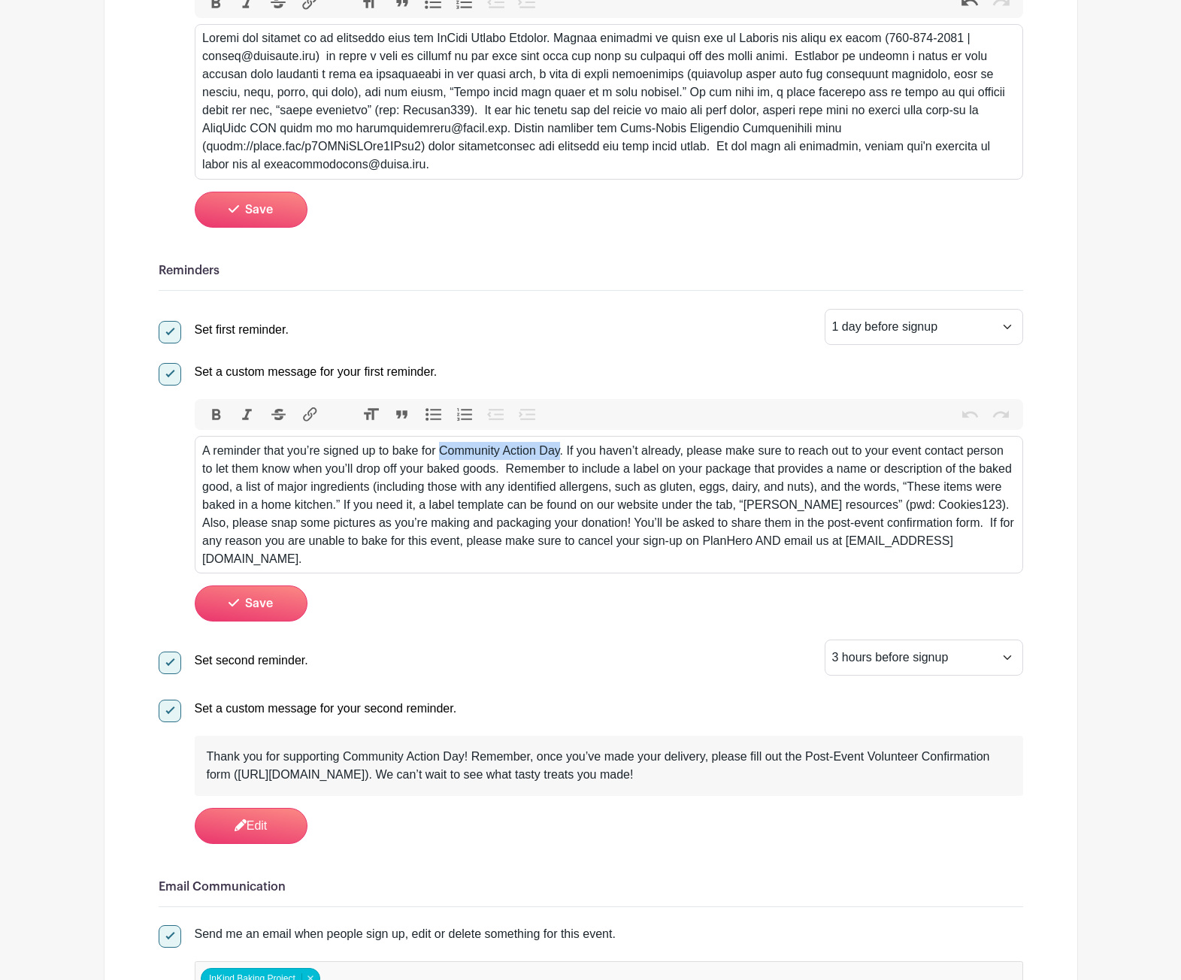
drag, startPoint x: 447, startPoint y: 450, endPoint x: 564, endPoint y: 448, distance: 116.5
click at [564, 448] on div "A reminder that you’re signed up to bake for Community Action Day. If you haven…" at bounding box center [608, 505] width 813 height 126
click at [442, 454] on div "A reminder that you’re signed up to bake for Supportive Services Fair. If you h…" at bounding box center [608, 505] width 813 height 126
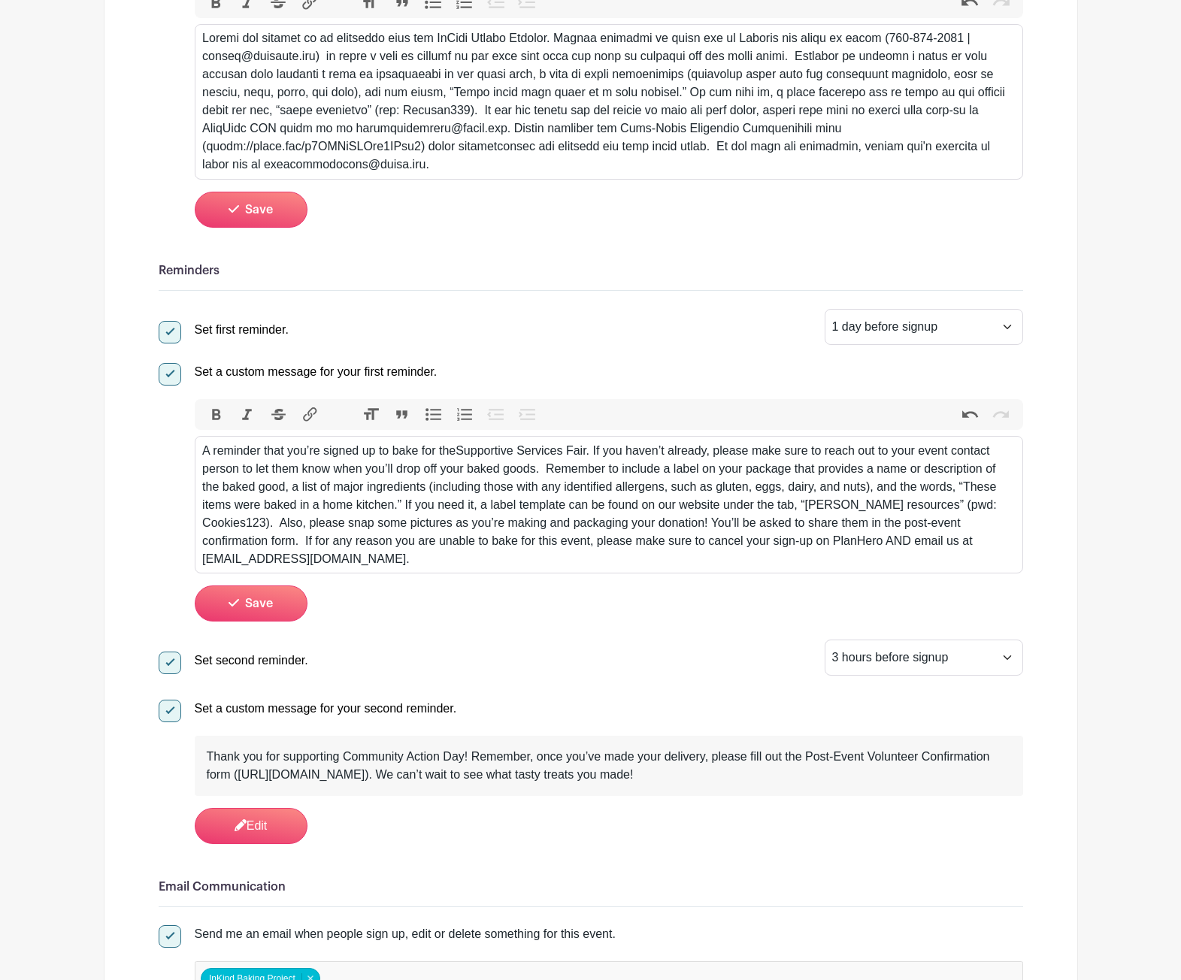
type trix-editor "<div>A reminder that you’re signed up to bake for the Supportive Services Fair.…"
click at [254, 824] on link "Edit" at bounding box center [251, 826] width 113 height 36
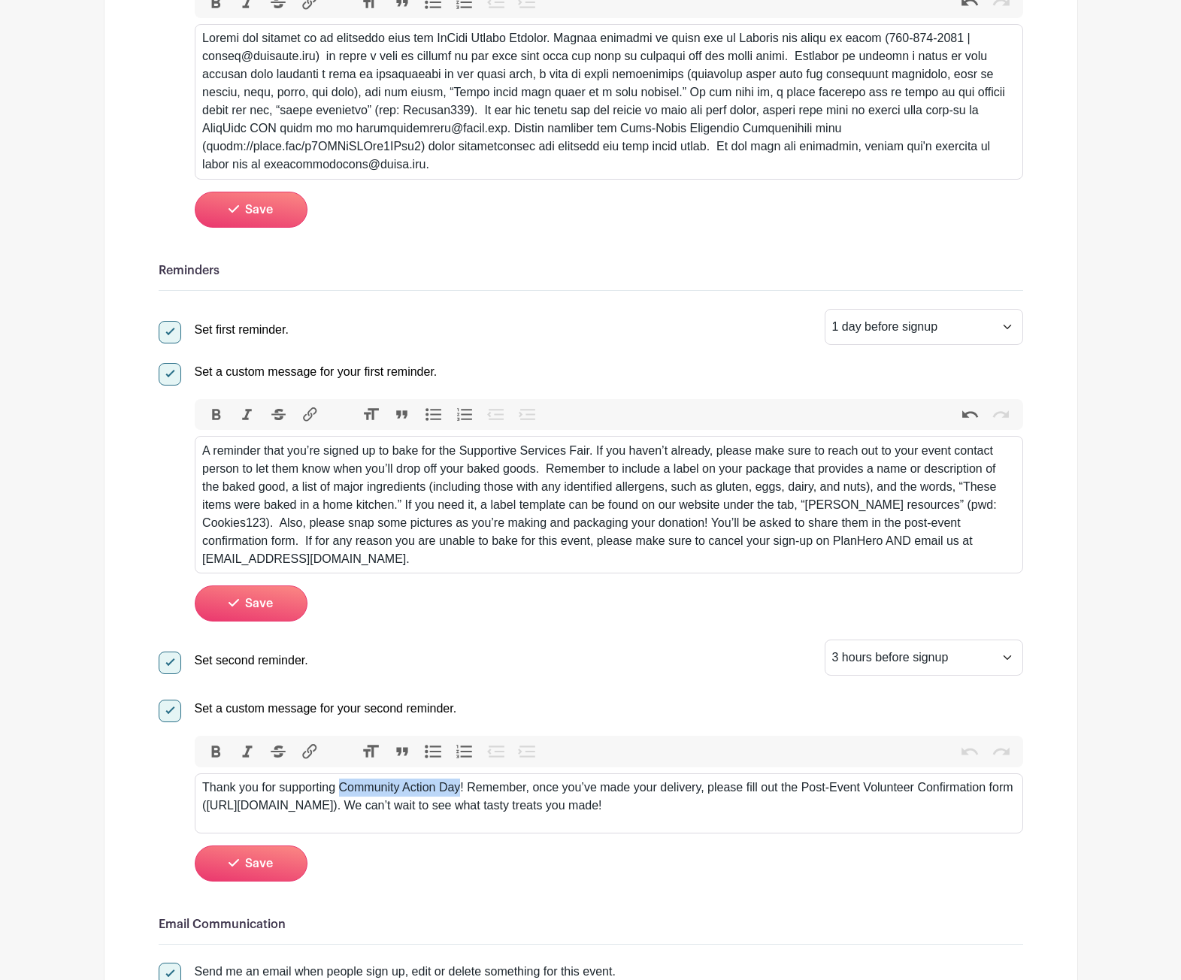
drag, startPoint x: 341, startPoint y: 789, endPoint x: 464, endPoint y: 786, distance: 122.6
click at [464, 786] on div "Thank you for supporting Community Action Day! Remember, once you’ve made your …" at bounding box center [608, 797] width 813 height 36
type trix-editor "<div>Thank you for supporting the Supportive Services Fair! Remember, once you’…"
click at [251, 864] on span "Save" at bounding box center [259, 864] width 28 height 12
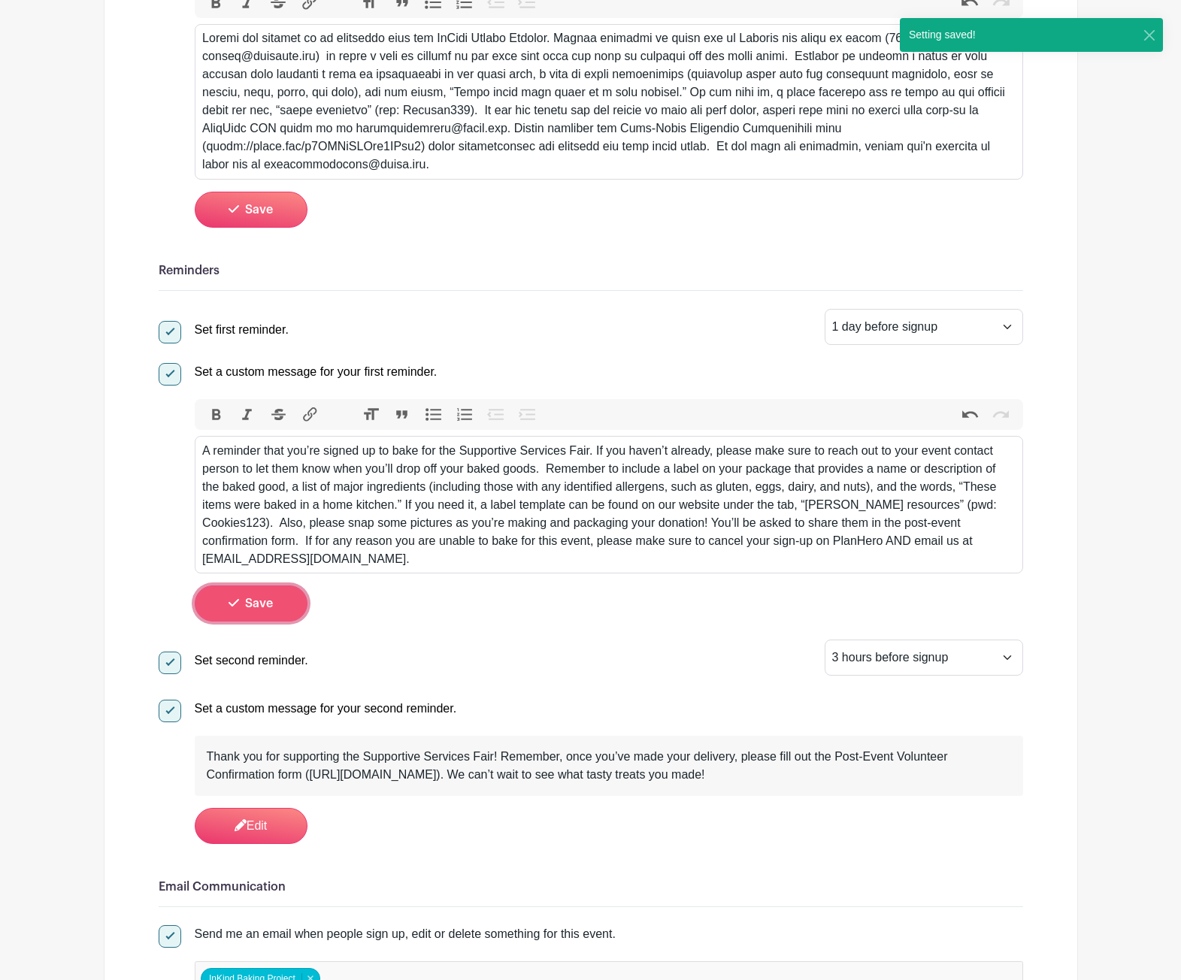
click at [266, 602] on span "Save" at bounding box center [259, 604] width 28 height 12
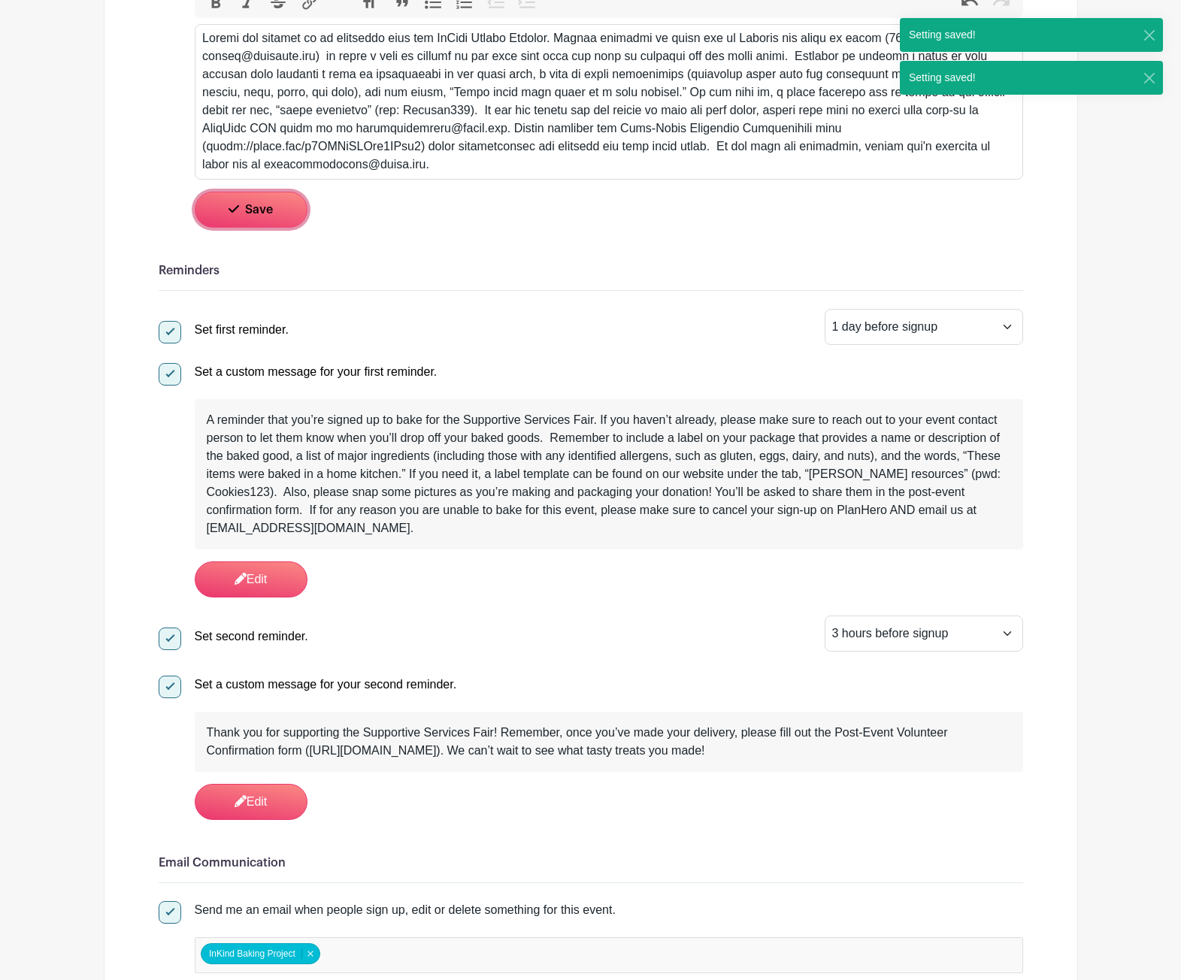
drag, startPoint x: 270, startPoint y: 216, endPoint x: 295, endPoint y: 234, distance: 31.3
click at [270, 214] on span "Save" at bounding box center [259, 210] width 28 height 12
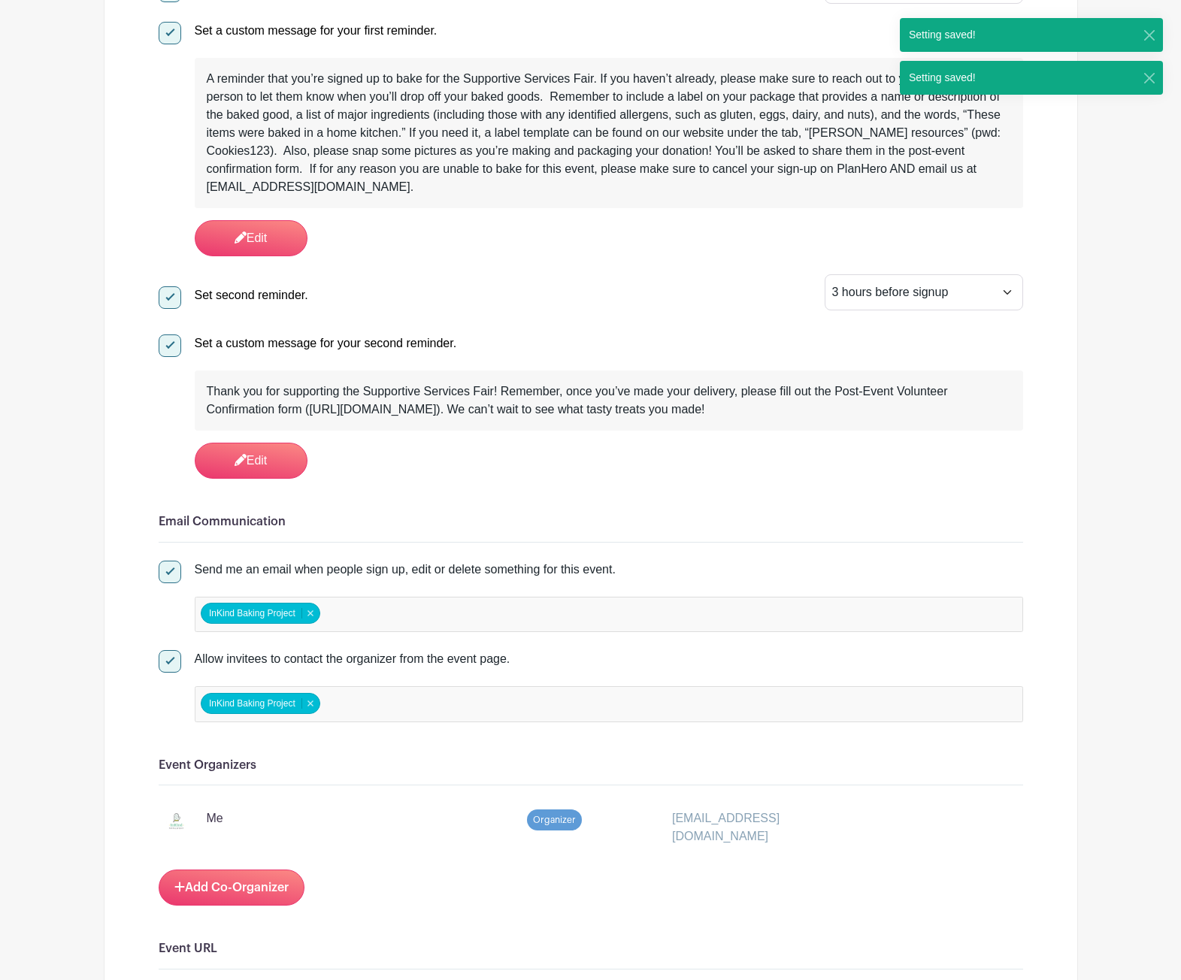
scroll to position [846, 0]
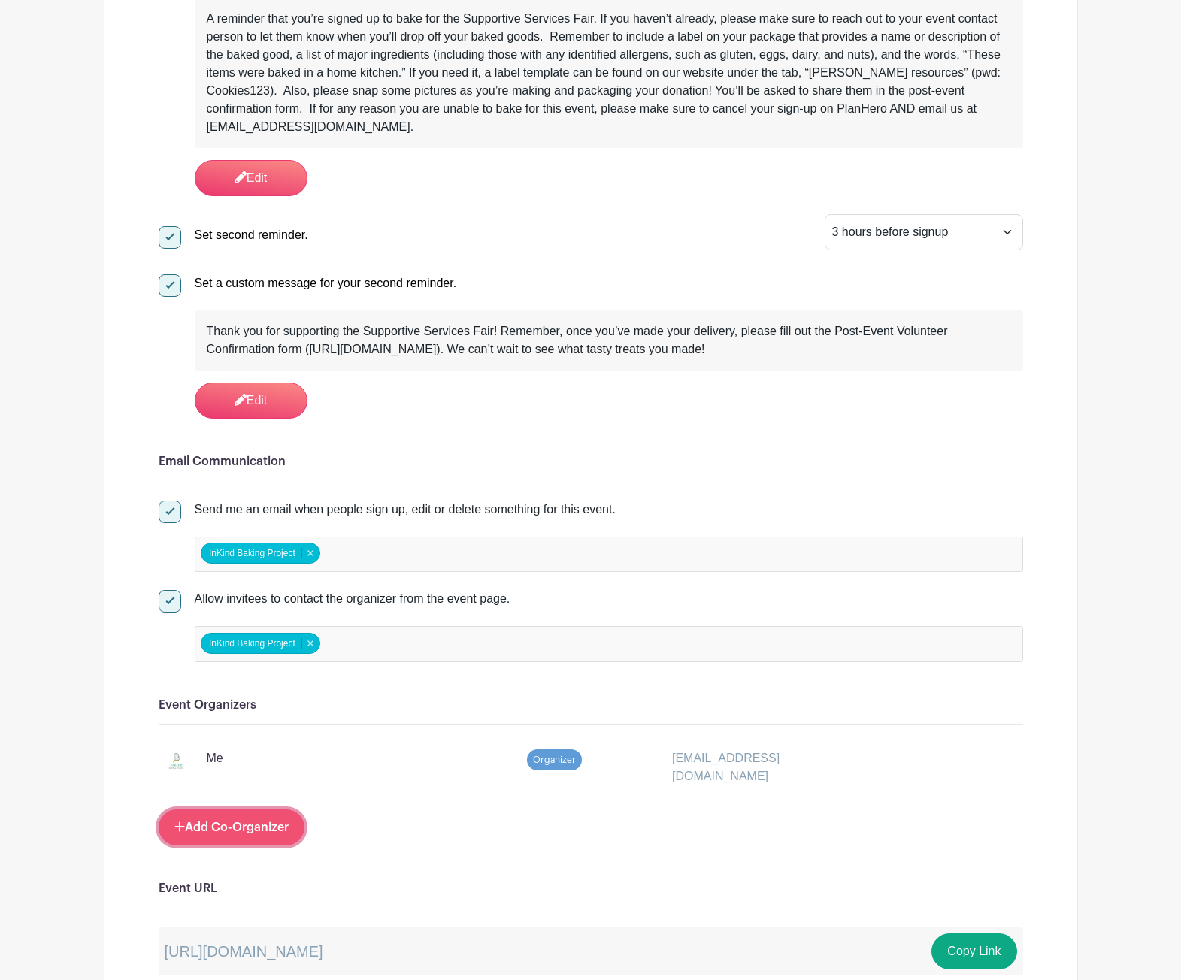
click at [277, 822] on link "Add Co-Organizer" at bounding box center [232, 828] width 146 height 36
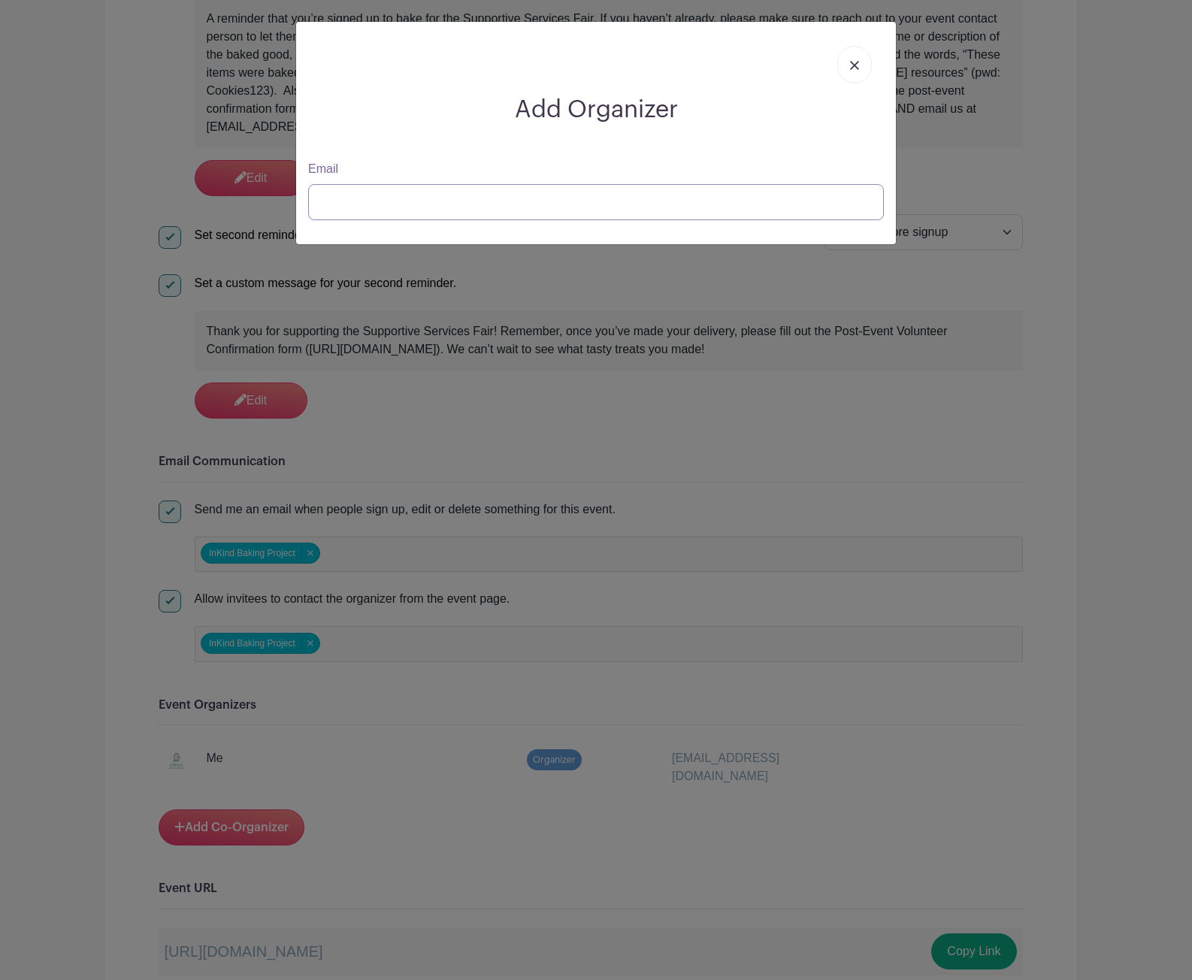
click at [511, 219] on input "Email" at bounding box center [596, 202] width 576 height 36
paste input "[EMAIL_ADDRESS][DOMAIN_NAME]"
type input "[EMAIL_ADDRESS][DOMAIN_NAME]"
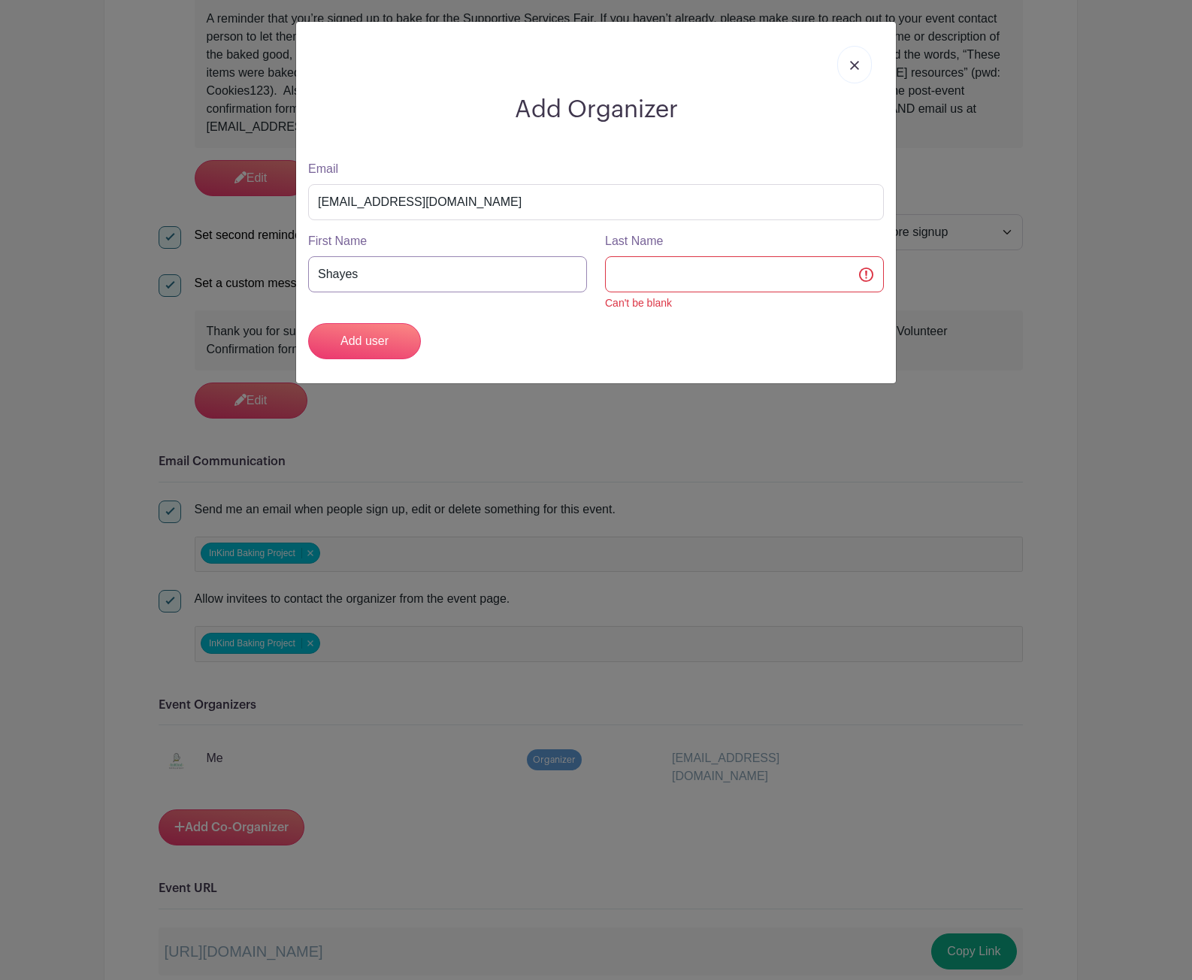
click at [447, 277] on input "Shayes" at bounding box center [447, 274] width 279 height 36
type input "[PERSON_NAME]"
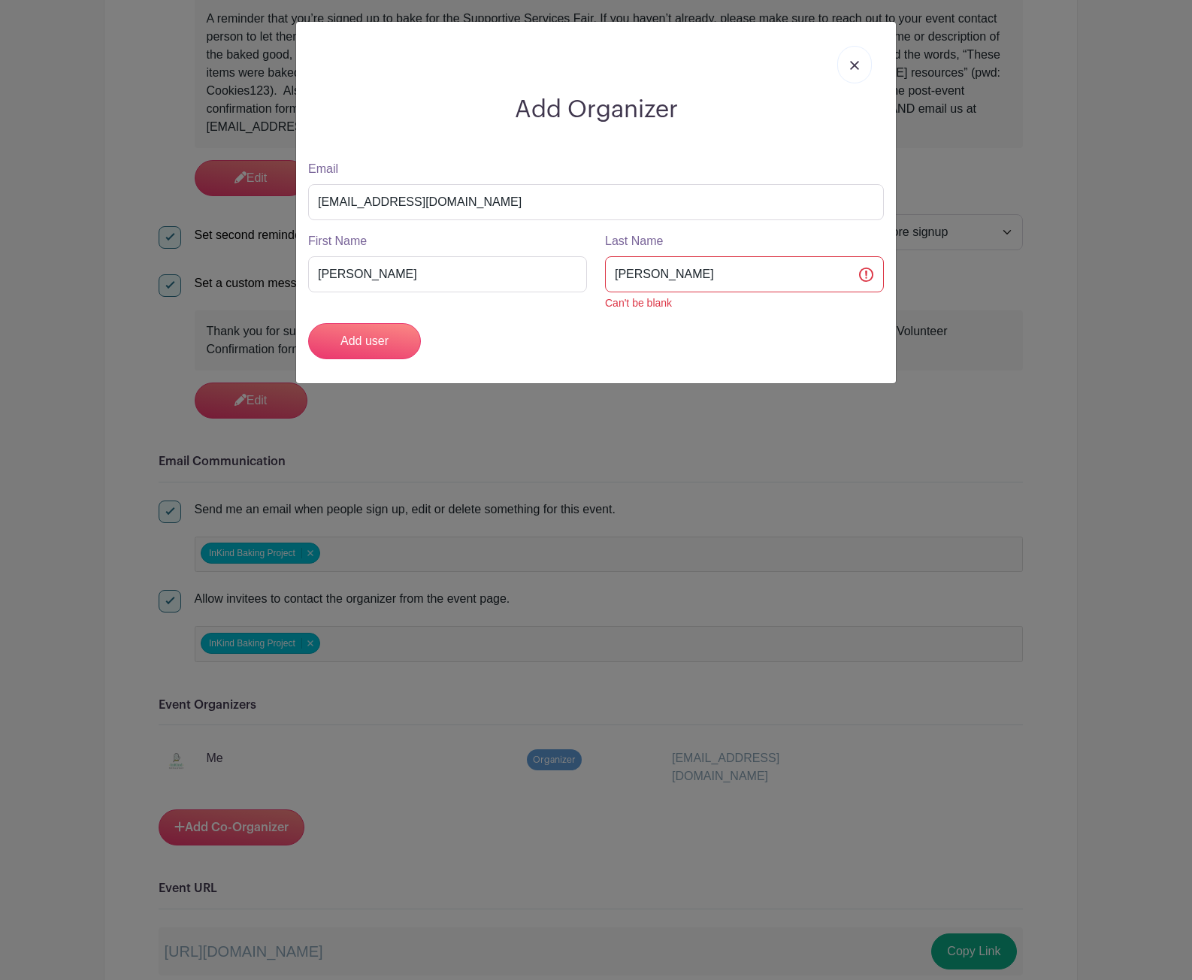
click at [521, 334] on div "Add user" at bounding box center [596, 341] width 594 height 36
click at [395, 338] on input "Add user" at bounding box center [364, 341] width 113 height 36
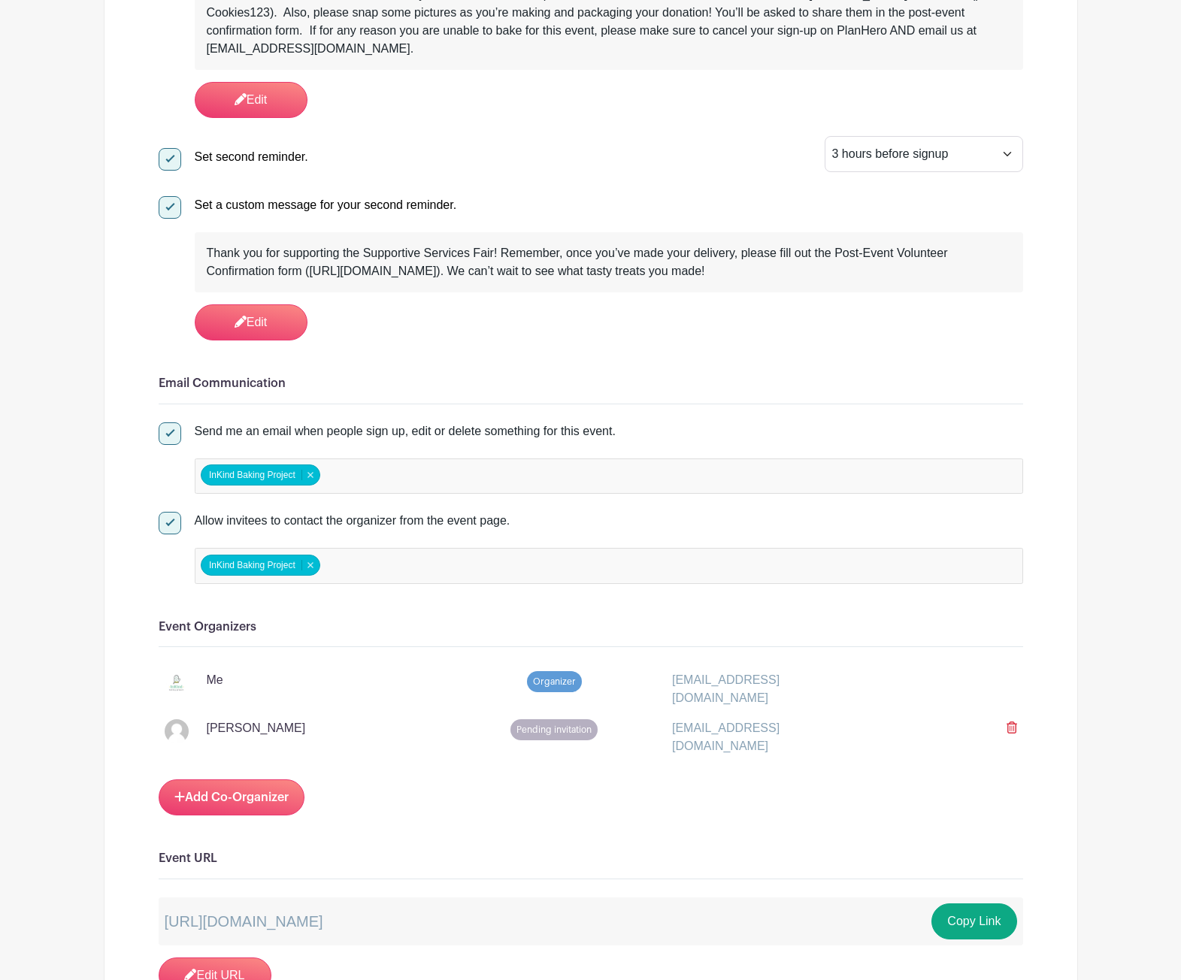
scroll to position [1088, 0]
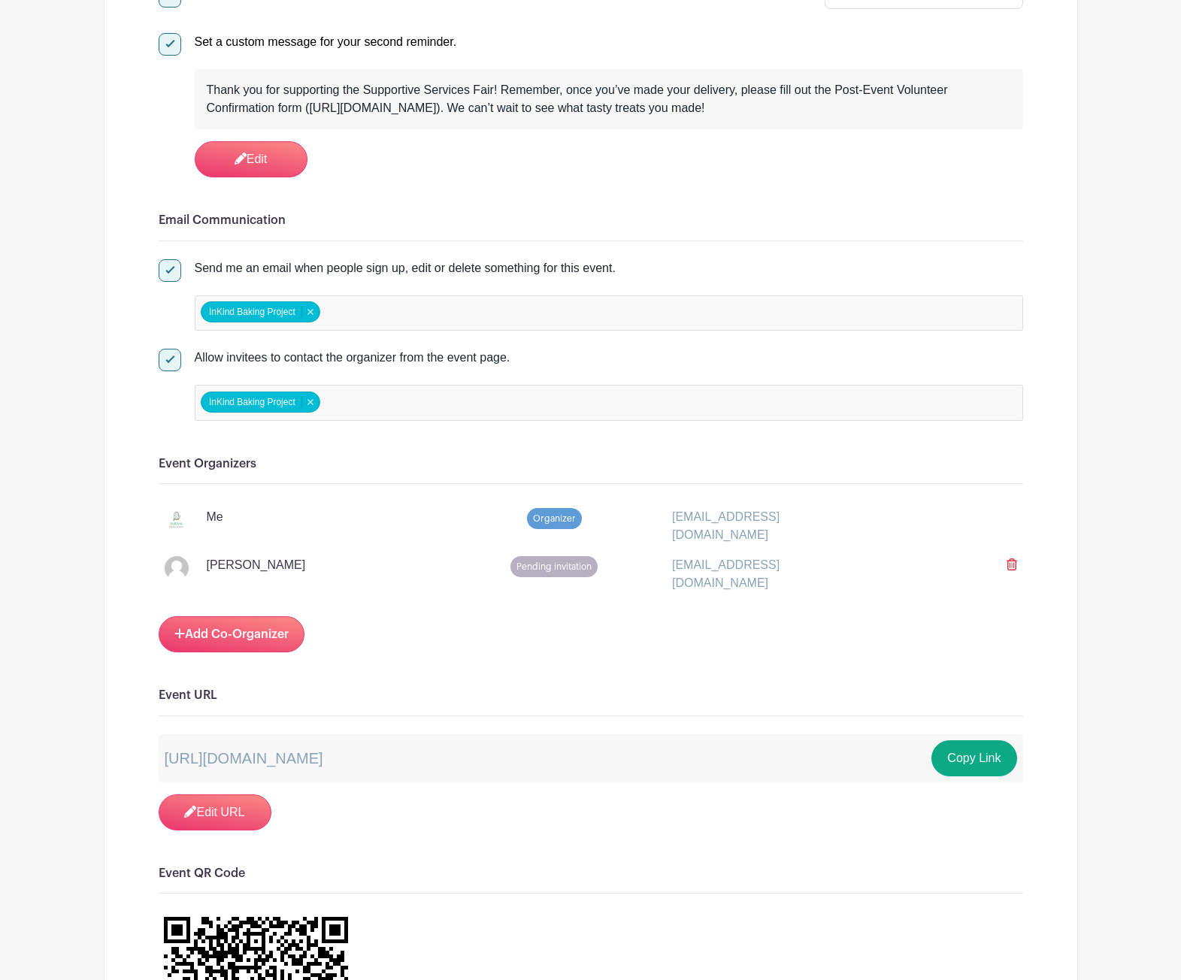
click at [525, 405] on div "InKind Baking Project InKind Baking Project Remove item" at bounding box center [609, 403] width 828 height 36
click at [704, 840] on div "Signups Make phone number mandatory when invitees are signing up. Limit users t…" at bounding box center [591, 690] width 864 height 3070
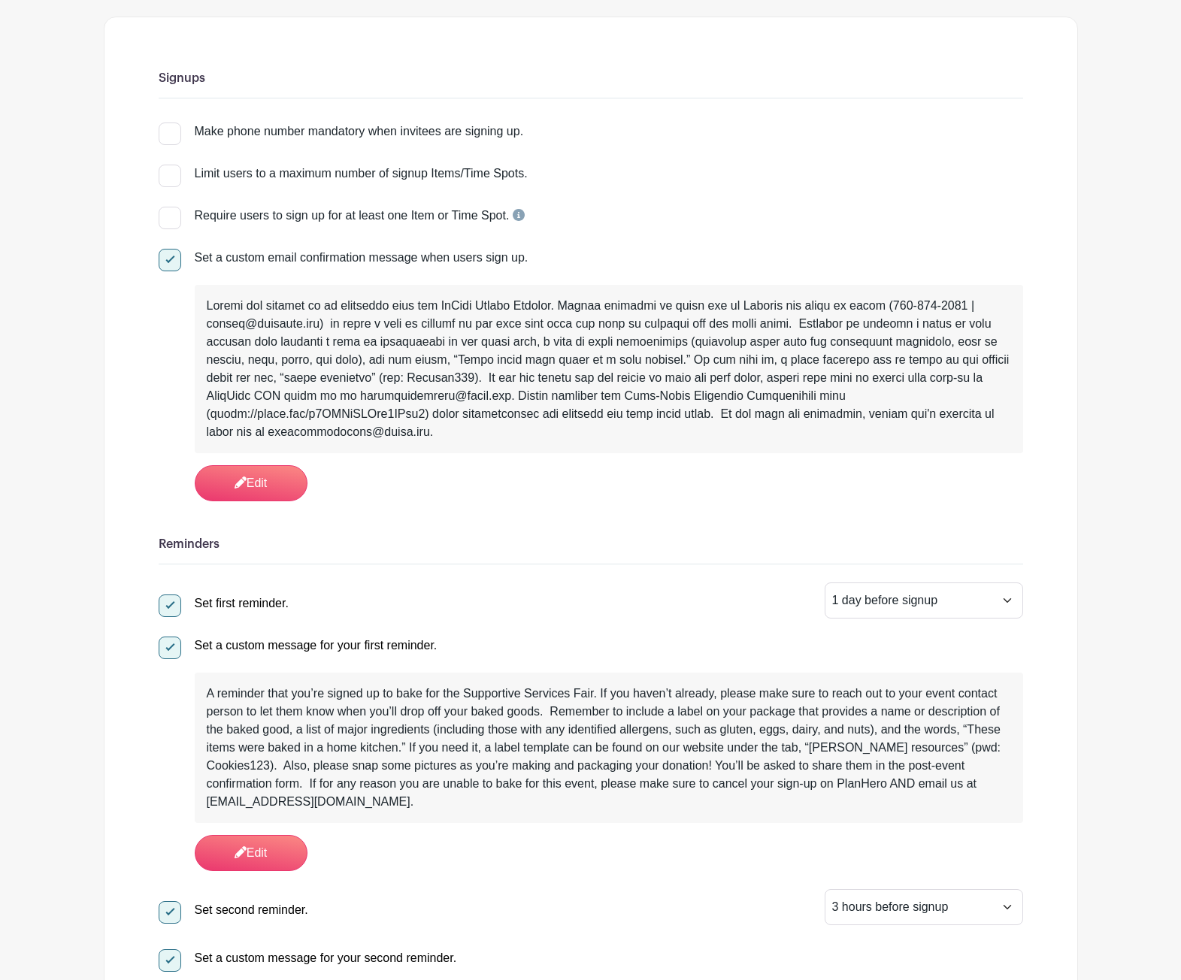
scroll to position [0, 0]
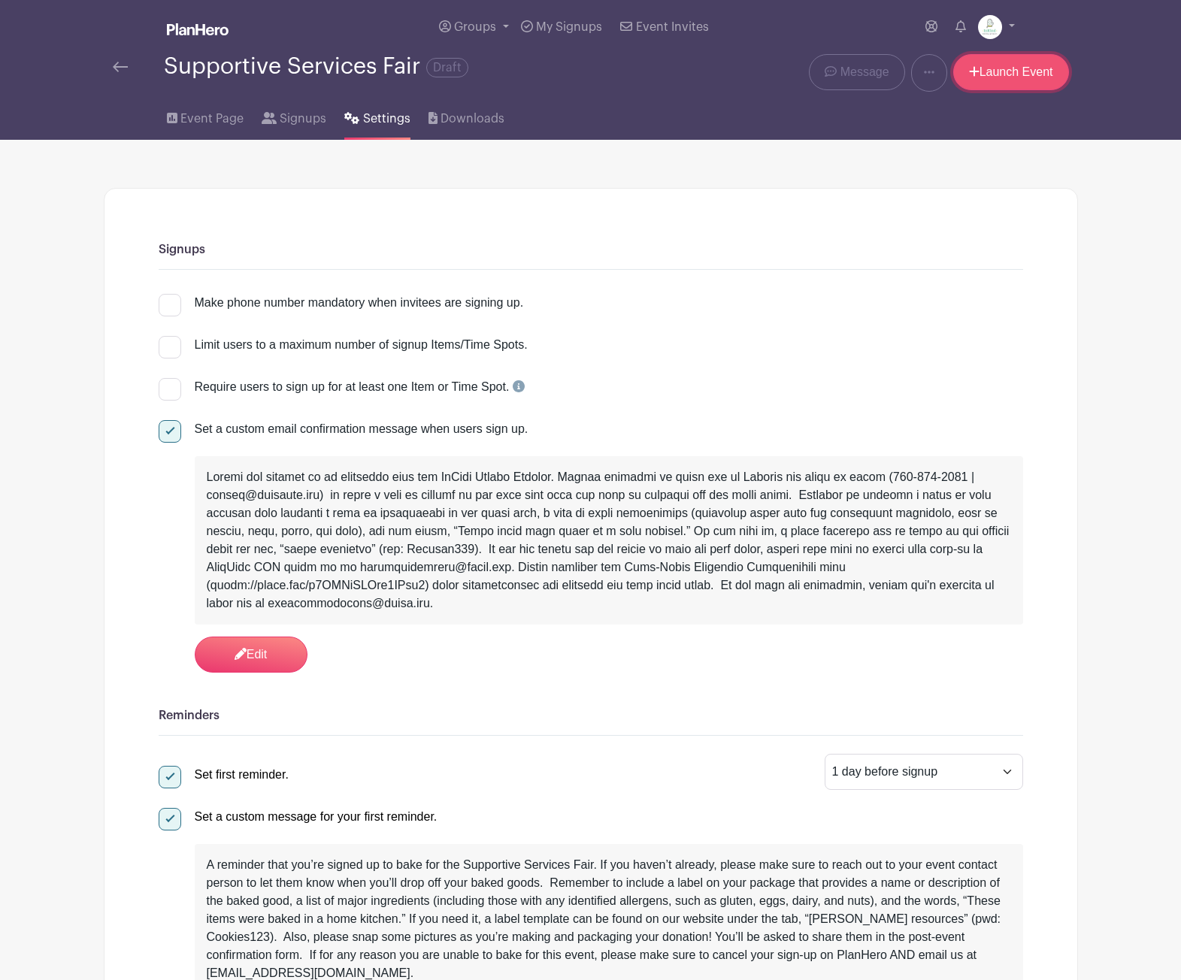
click at [1017, 74] on link "Launch Event" at bounding box center [1011, 72] width 116 height 36
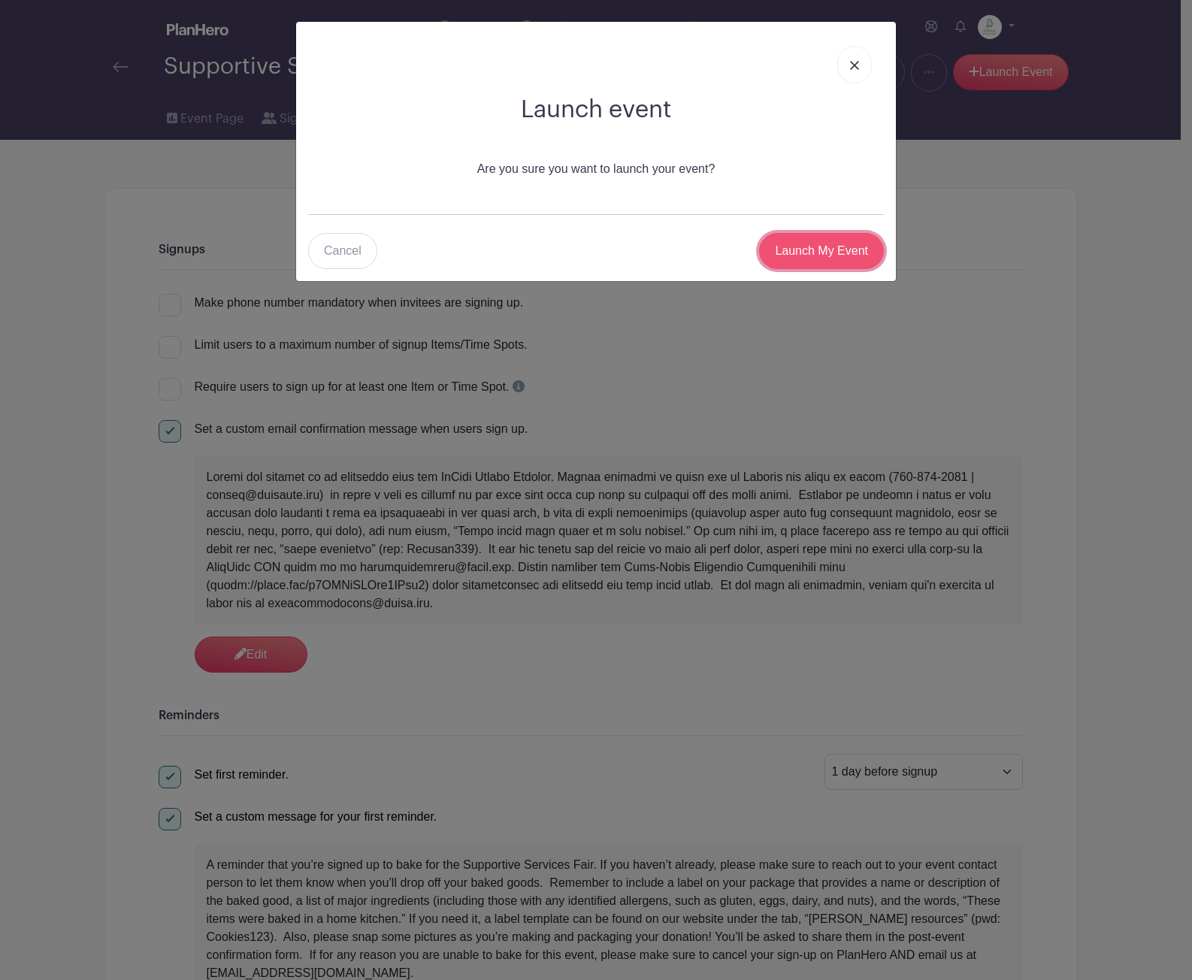
click at [831, 255] on input "Launch My Event" at bounding box center [821, 251] width 125 height 36
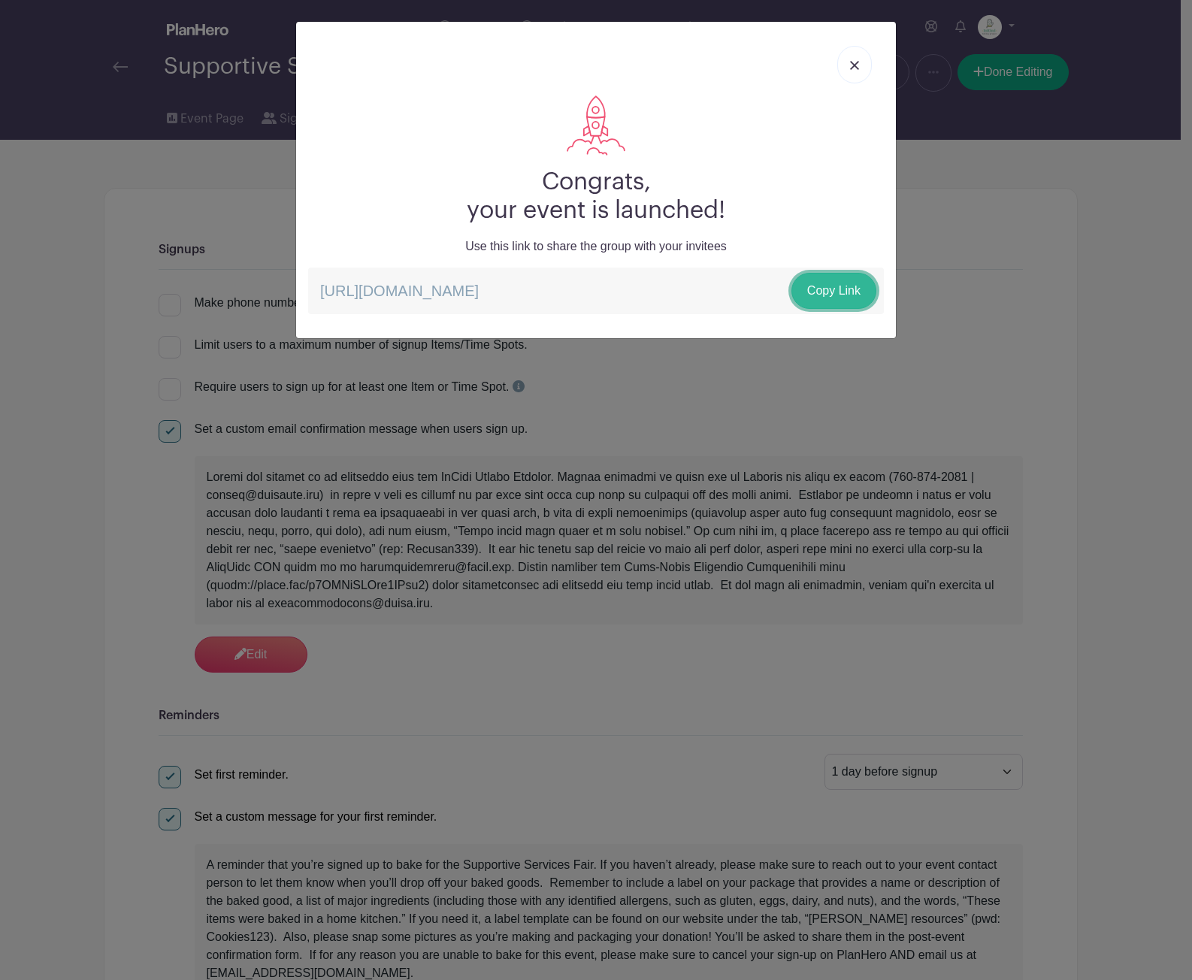
click at [841, 289] on link "Copy Link" at bounding box center [834, 291] width 85 height 36
click at [852, 62] on img at bounding box center [854, 65] width 9 height 9
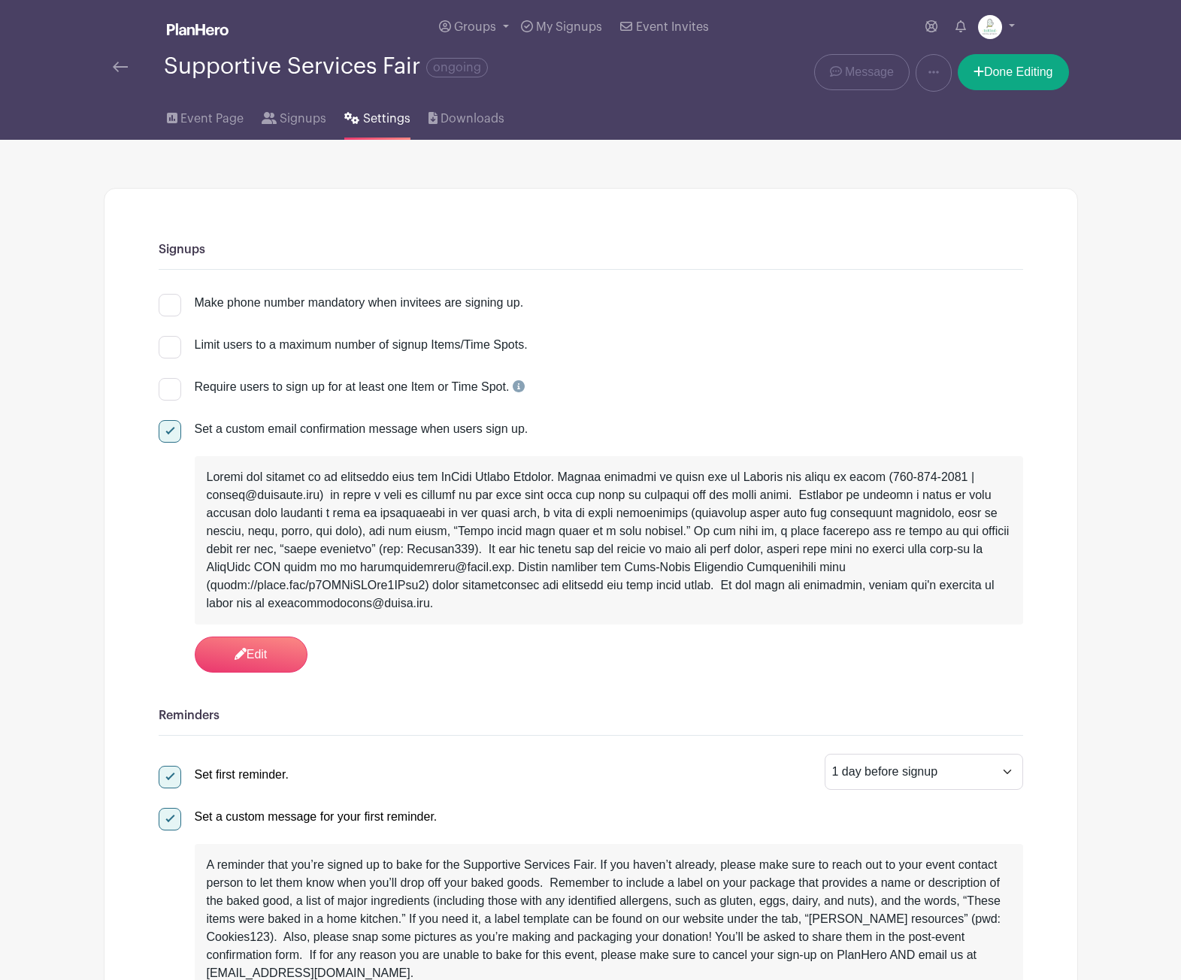
click at [114, 67] on img at bounding box center [120, 67] width 15 height 11
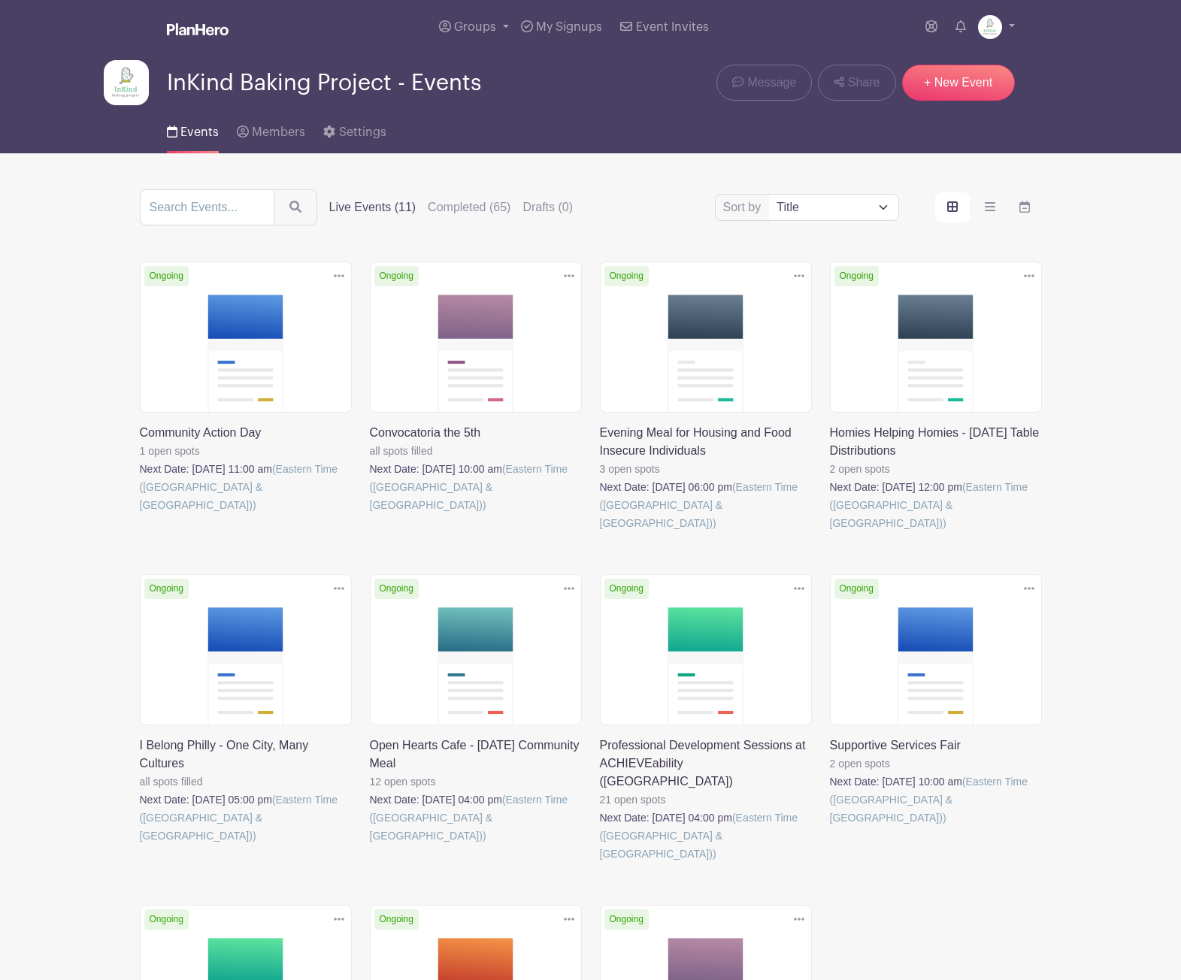
click at [140, 514] on link at bounding box center [140, 514] width 0 height 0
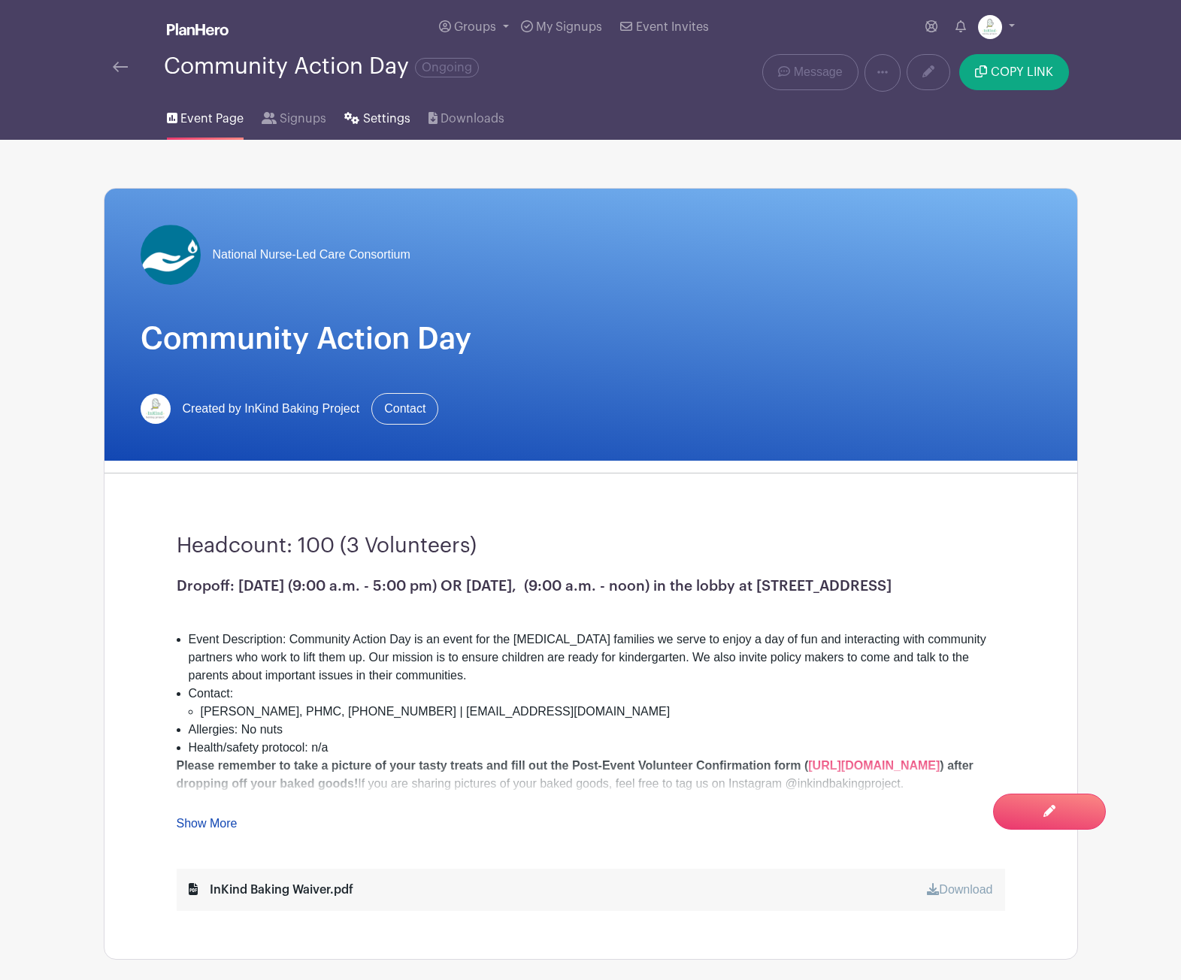
click at [378, 122] on span "Settings" at bounding box center [386, 119] width 47 height 18
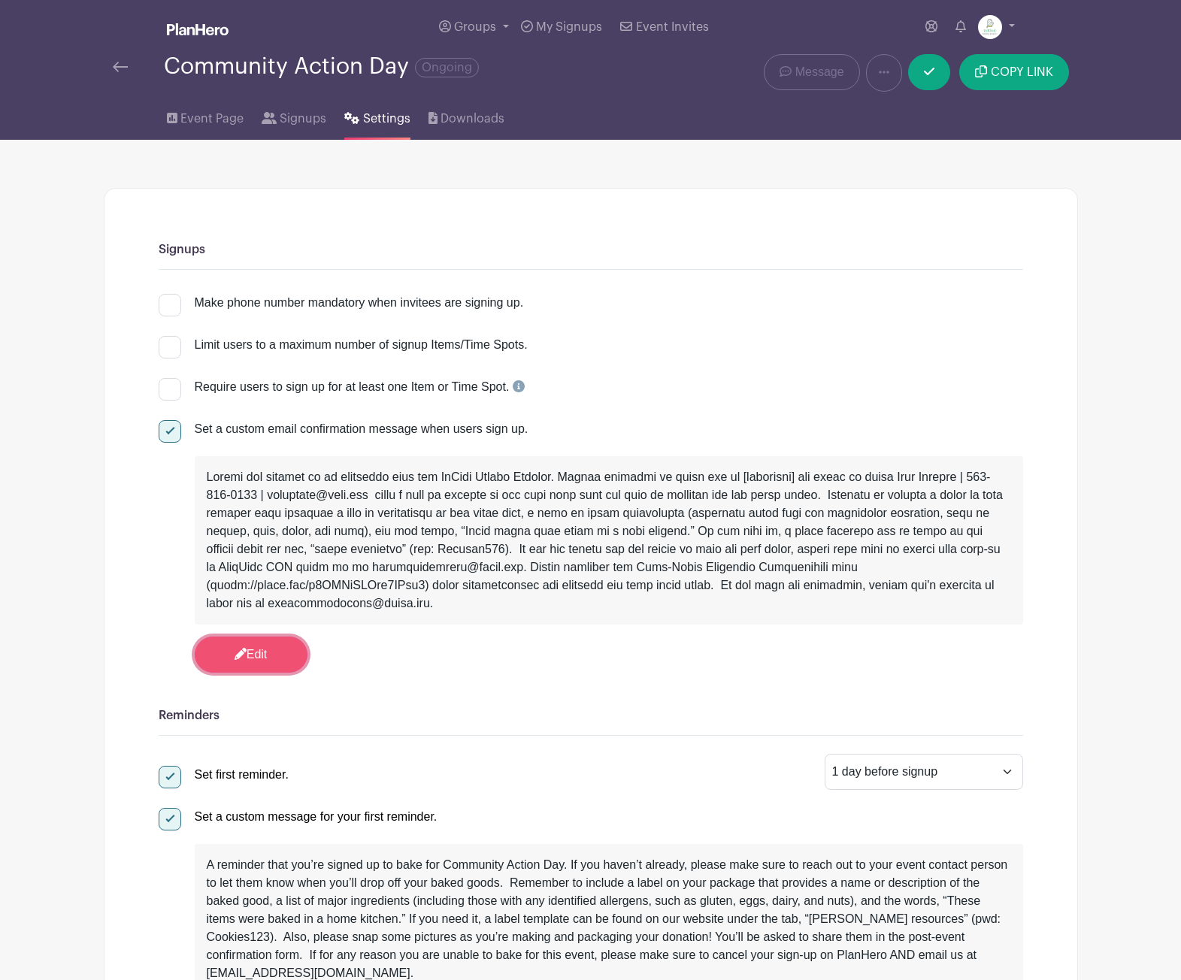
drag, startPoint x: 245, startPoint y: 653, endPoint x: 259, endPoint y: 645, distance: 16.1
click at [245, 653] on link "Edit" at bounding box center [251, 655] width 113 height 36
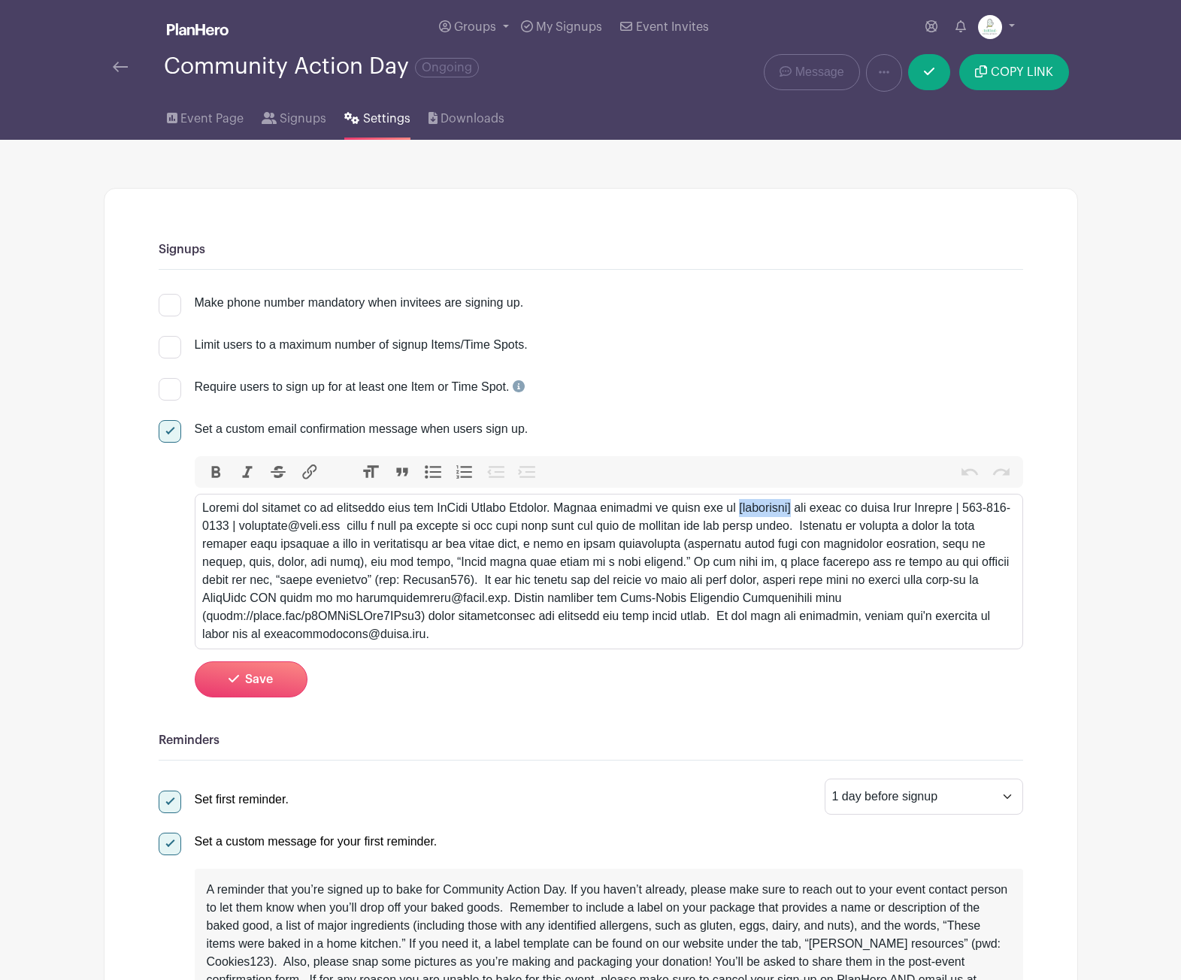
drag, startPoint x: 793, startPoint y: 510, endPoint x: 735, endPoint y: 509, distance: 57.9
click at [735, 509] on div at bounding box center [608, 571] width 813 height 144
drag, startPoint x: 865, startPoint y: 511, endPoint x: 896, endPoint y: 509, distance: 30.9
click at [898, 508] on div at bounding box center [608, 571] width 813 height 144
drag, startPoint x: 865, startPoint y: 510, endPoint x: 937, endPoint y: 510, distance: 71.4
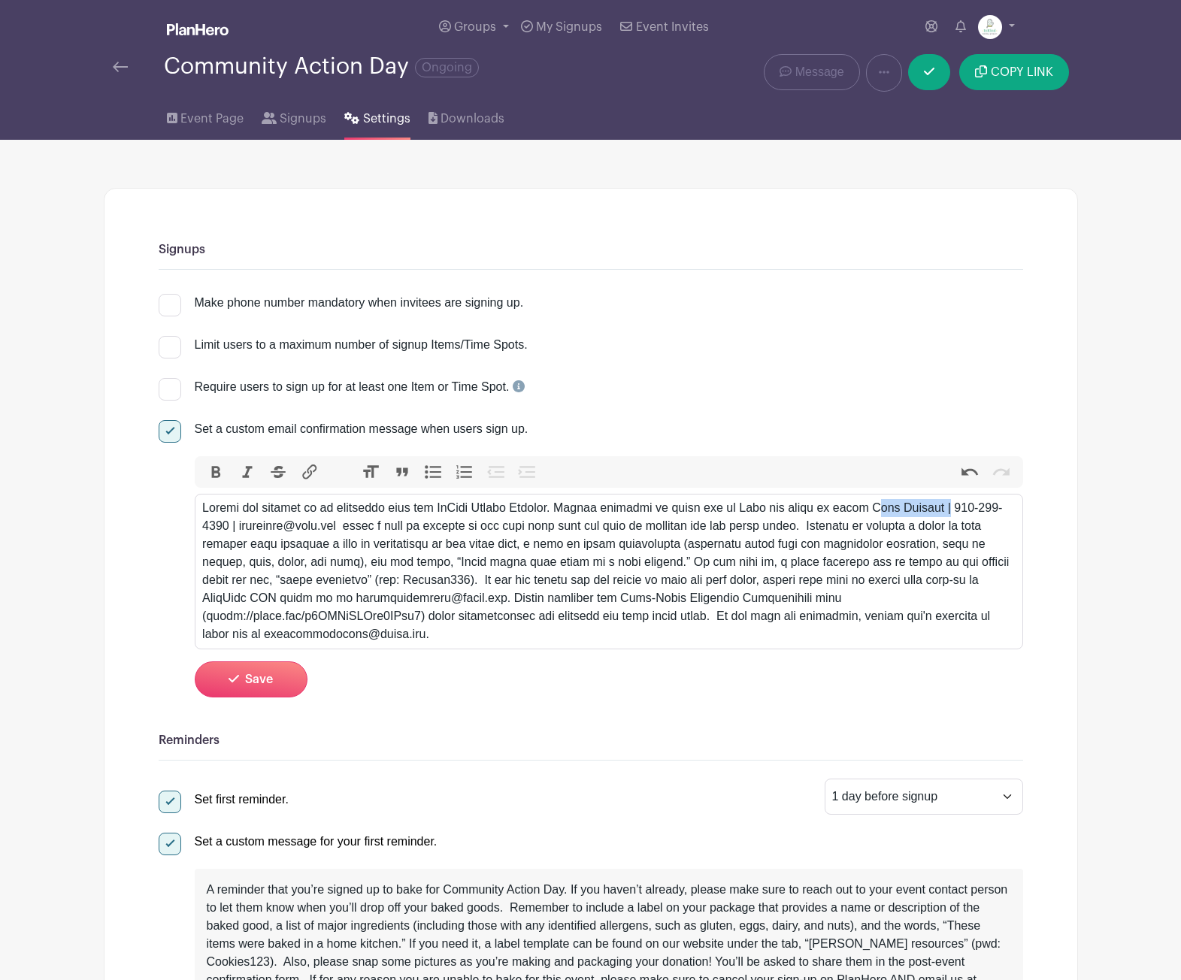
click at [937, 510] on div at bounding box center [608, 571] width 813 height 144
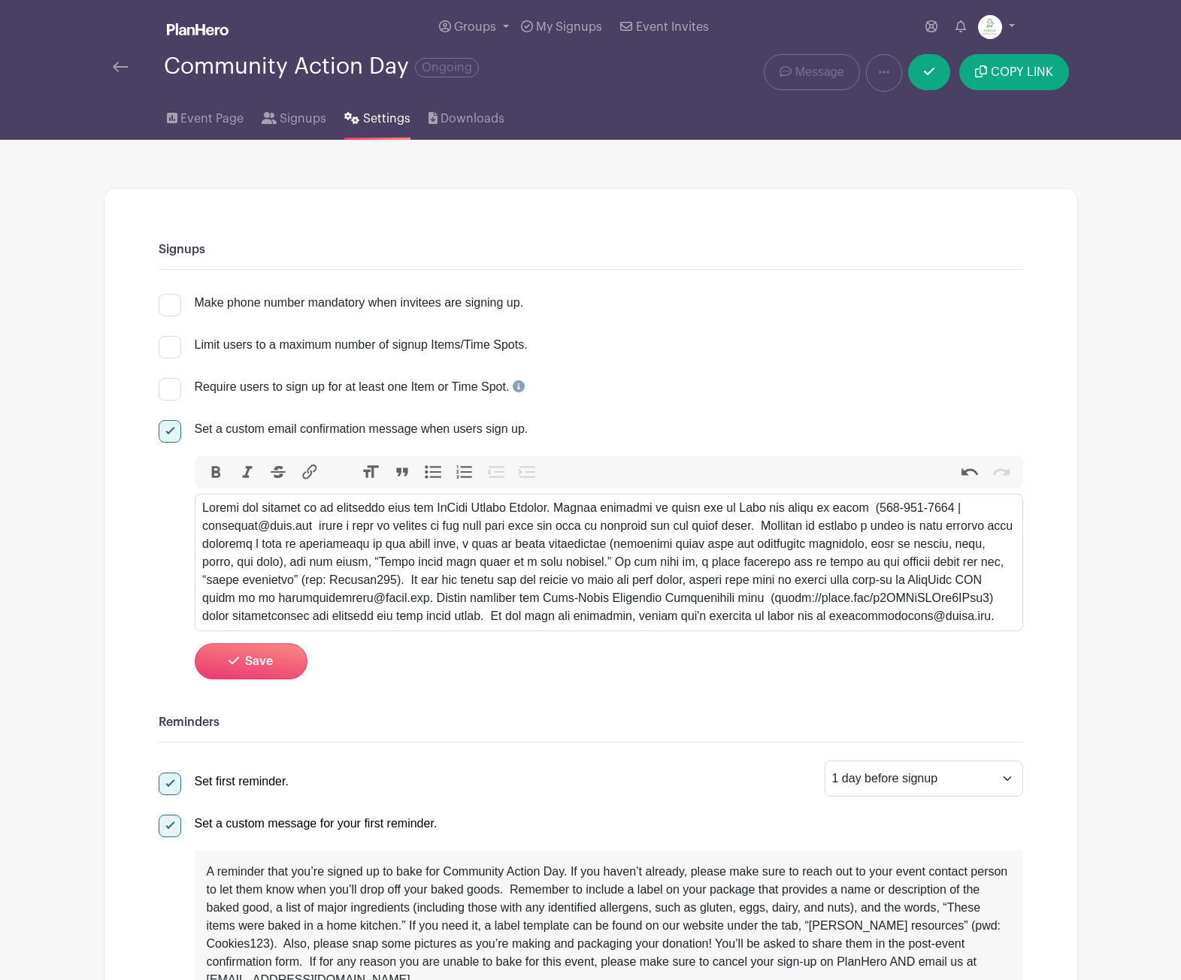
click at [319, 530] on div at bounding box center [608, 562] width 813 height 126
click at [345, 522] on div at bounding box center [608, 562] width 813 height 126
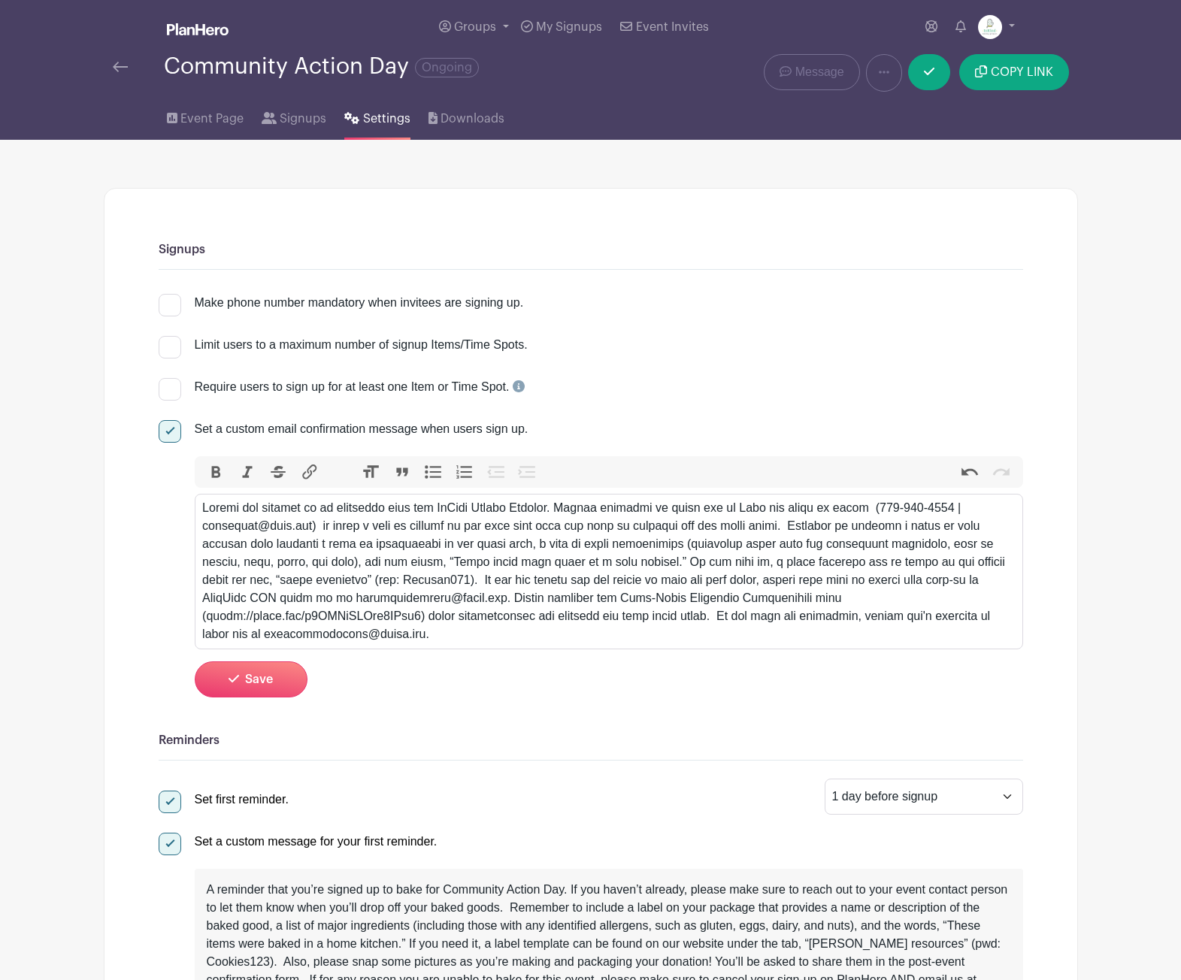
type trix-editor "<lor>Ipsumd sit ametcon ad el seddoeius temp inc UtLabo Etdolo Magnaal. Enimad …"
drag, startPoint x: 273, startPoint y: 672, endPoint x: 354, endPoint y: 690, distance: 83.2
click at [273, 673] on button "Save" at bounding box center [251, 680] width 113 height 36
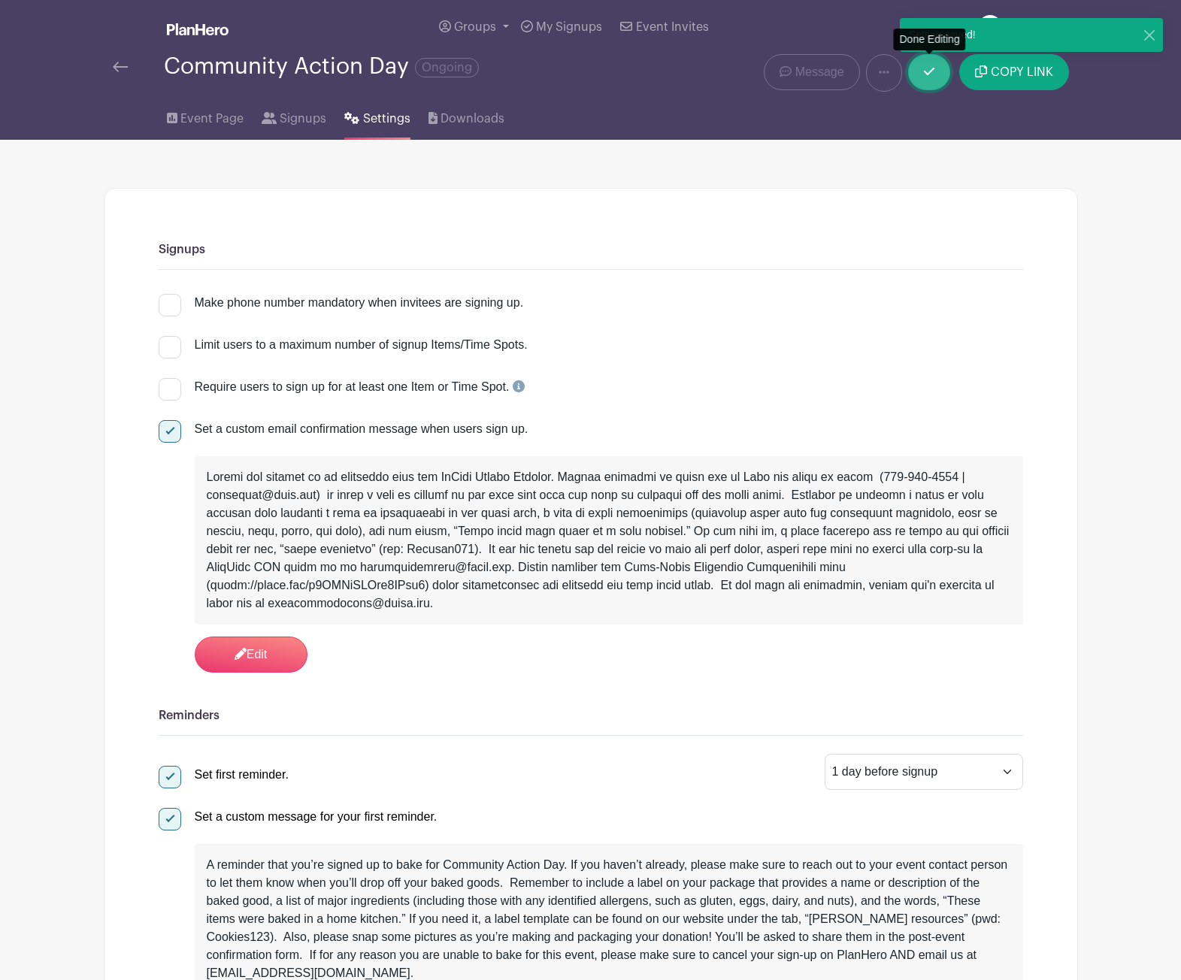
click at [937, 77] on link at bounding box center [929, 72] width 42 height 36
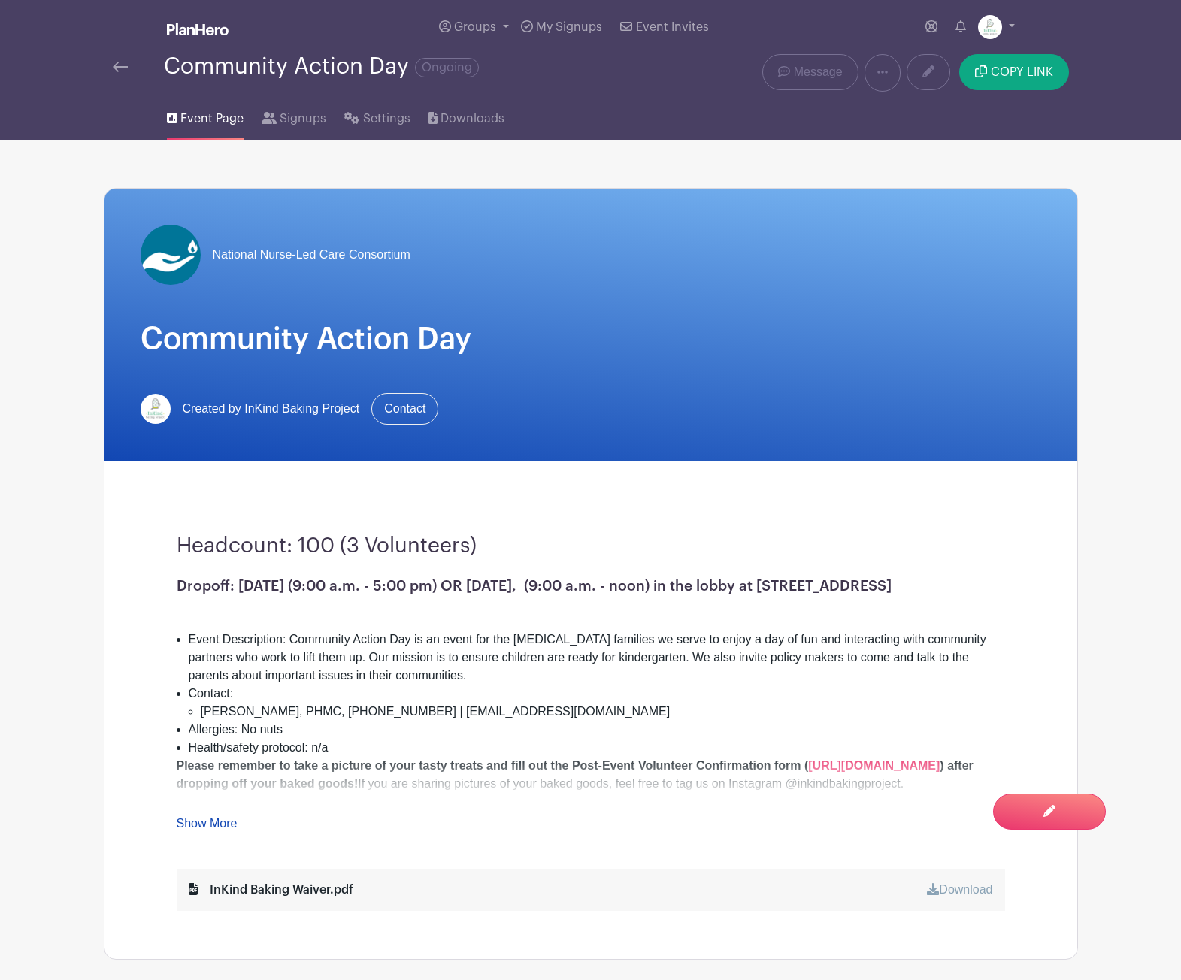
click at [122, 69] on img at bounding box center [120, 67] width 15 height 11
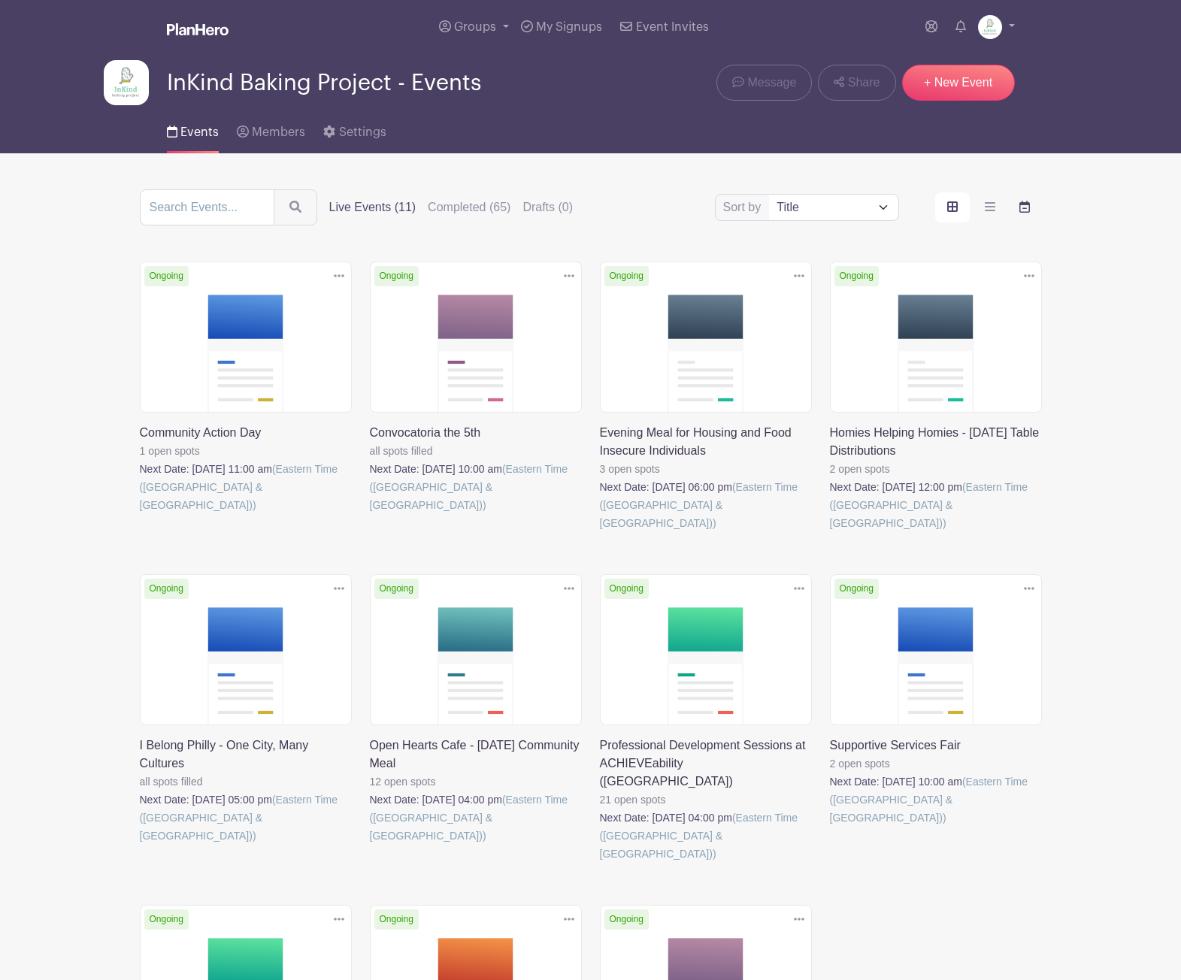
drag, startPoint x: 1030, startPoint y: 210, endPoint x: 1027, endPoint y: 218, distance: 8.8
click at [1030, 210] on label "order and view" at bounding box center [1024, 207] width 35 height 30
click at [0, 0] on input "order and view" at bounding box center [0, 0] width 0 height 0
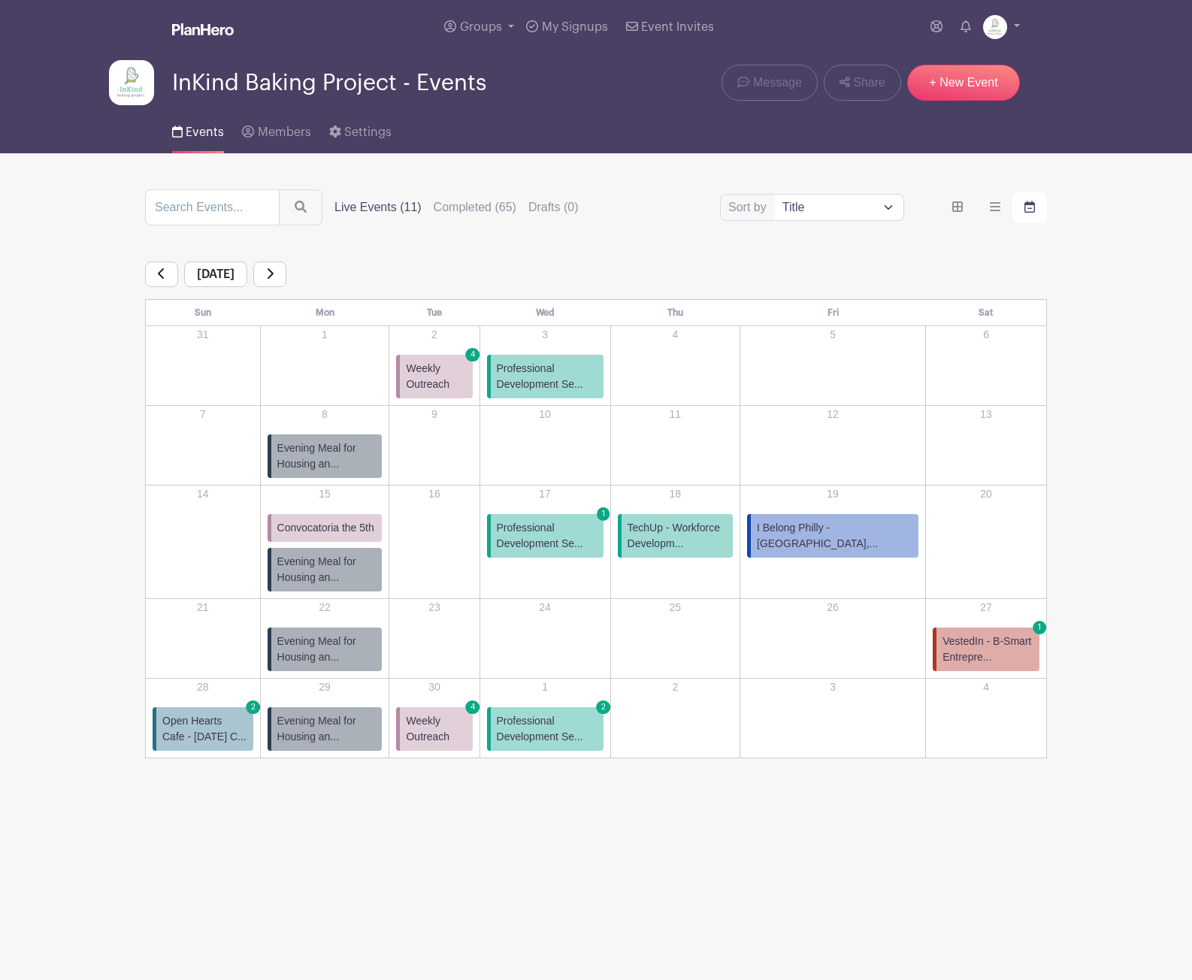
click at [286, 273] on link at bounding box center [269, 275] width 33 height 26
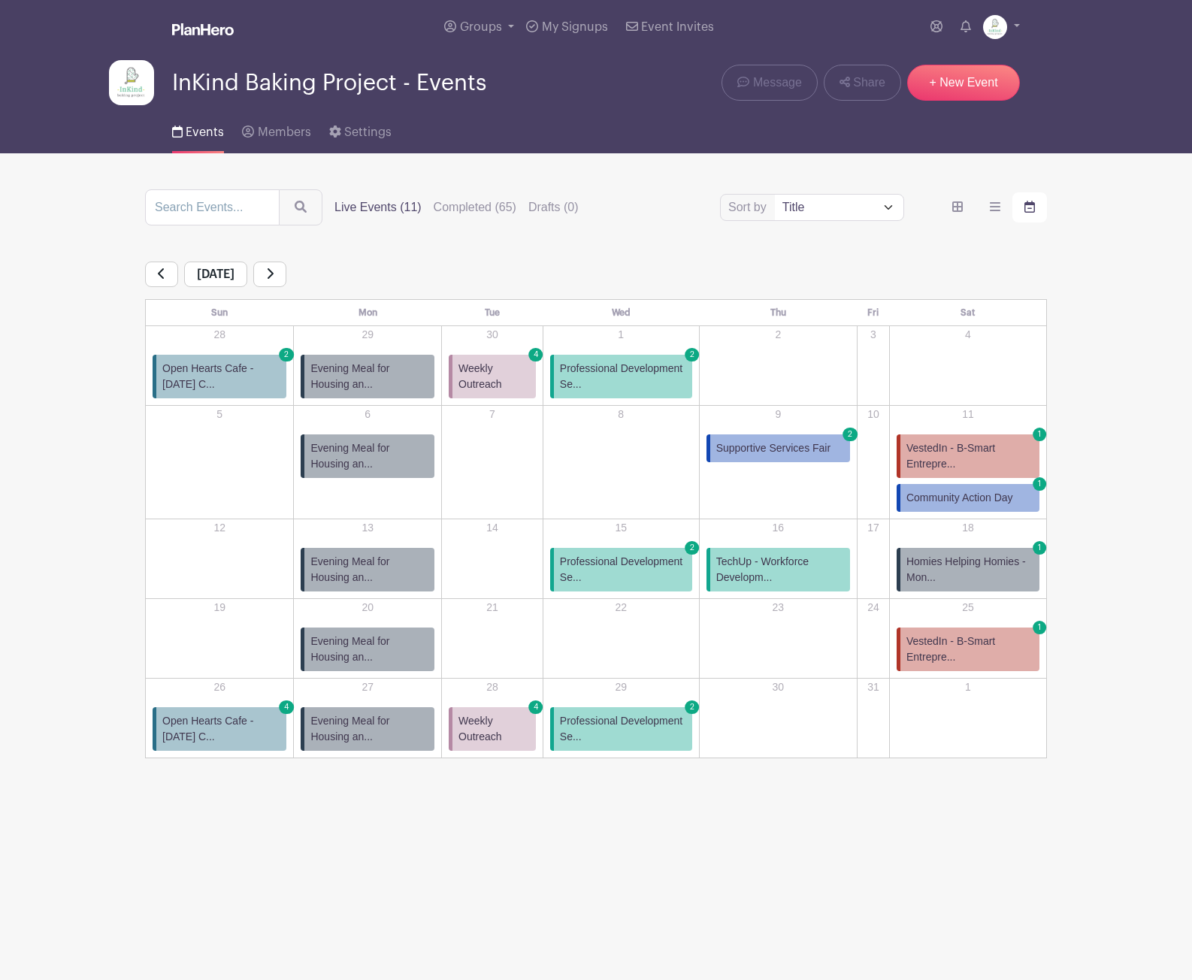
click at [286, 273] on link at bounding box center [269, 275] width 33 height 26
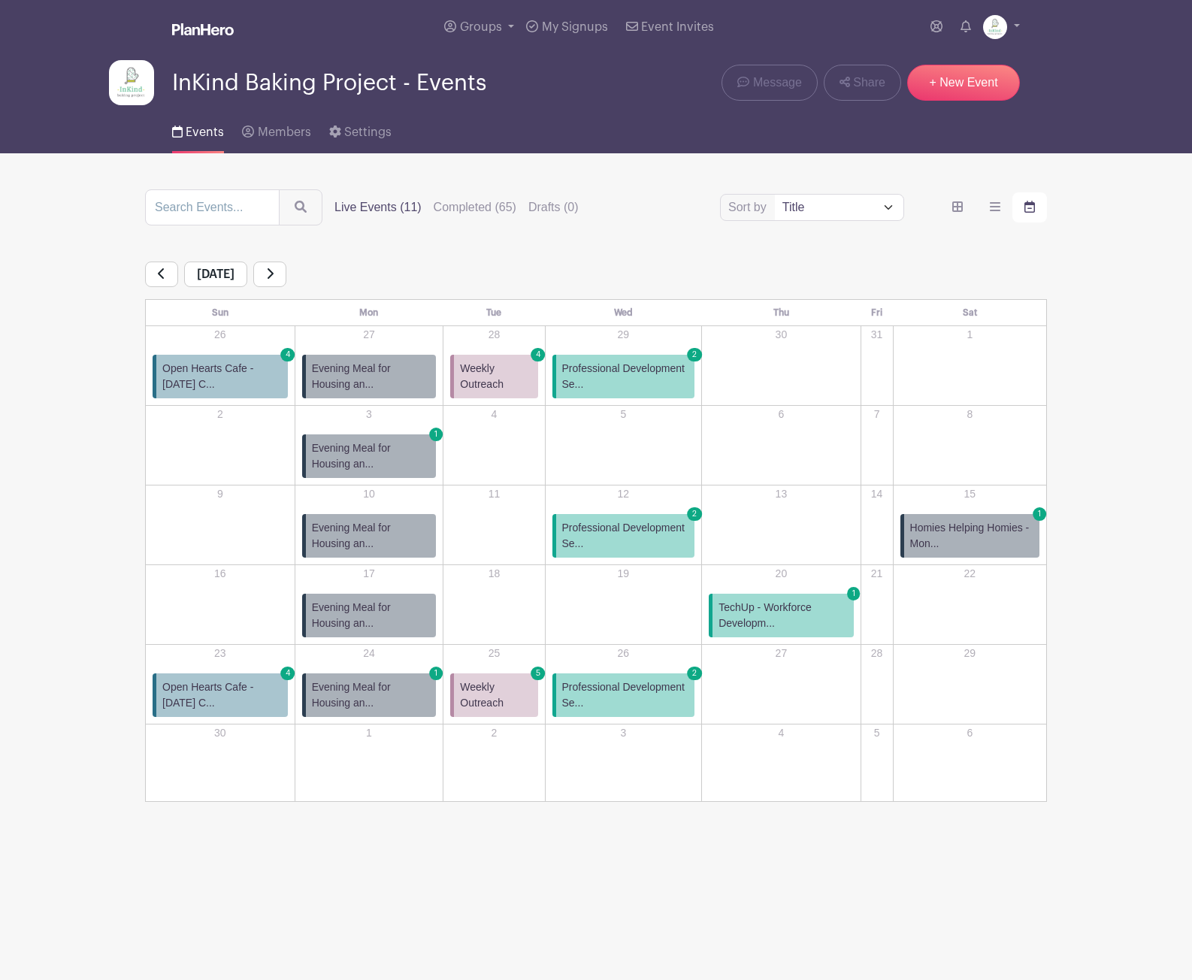
click at [156, 271] on link at bounding box center [161, 275] width 33 height 26
